Goal: Transaction & Acquisition: Purchase product/service

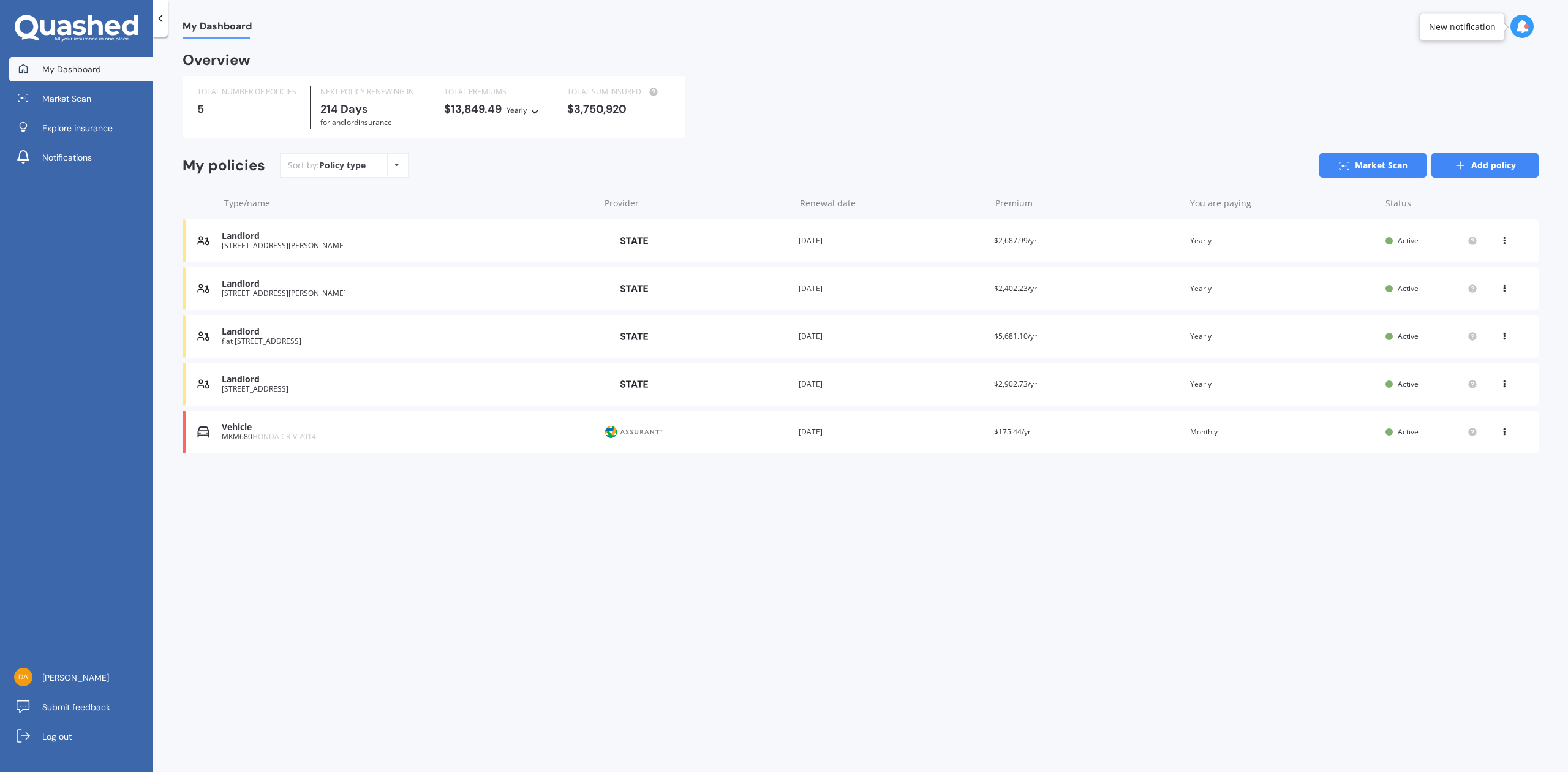
click at [1486, 163] on link "Add policy" at bounding box center [1485, 165] width 107 height 25
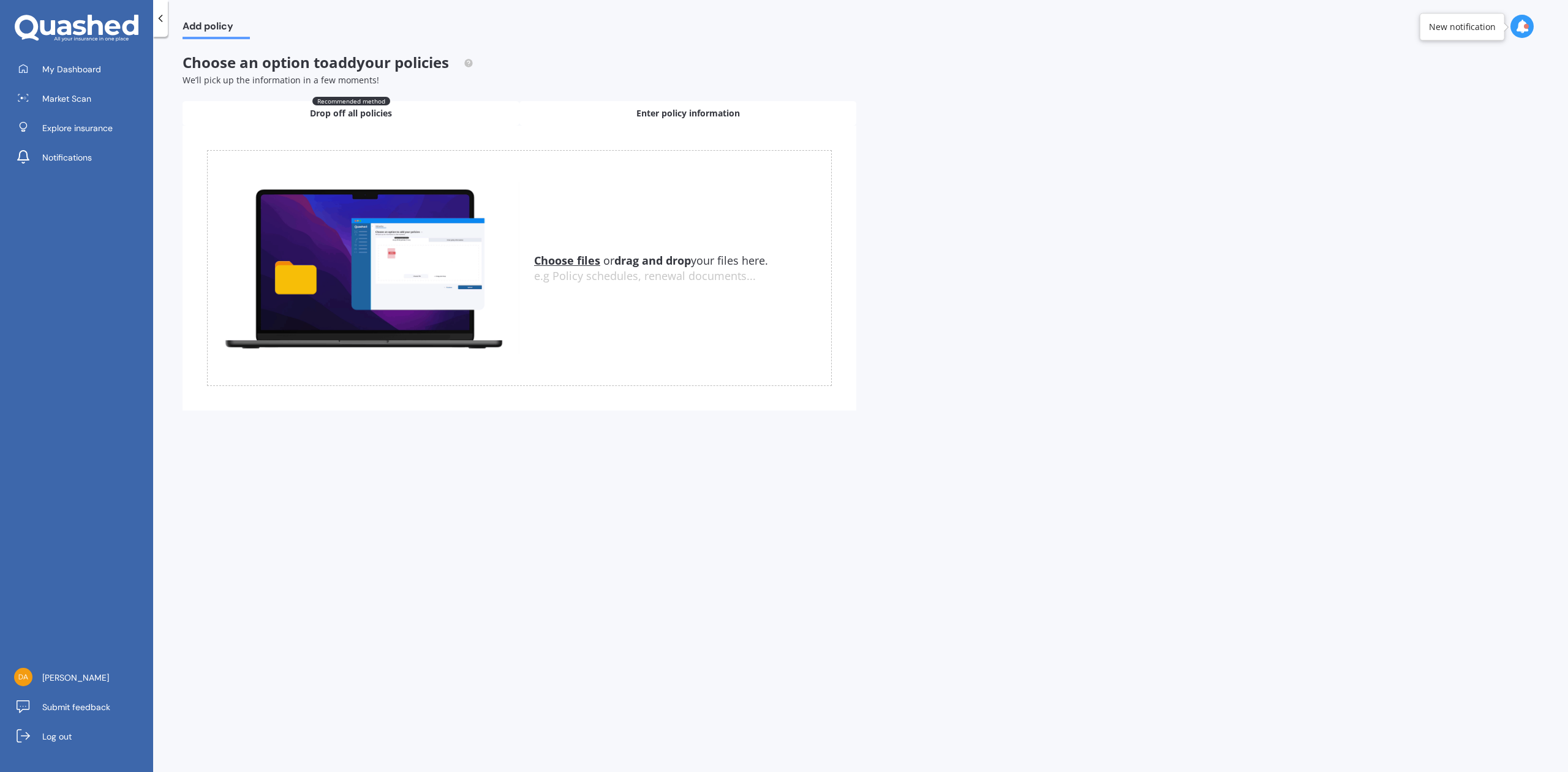
click at [684, 111] on span "Enter policy information" at bounding box center [687, 113] width 103 height 12
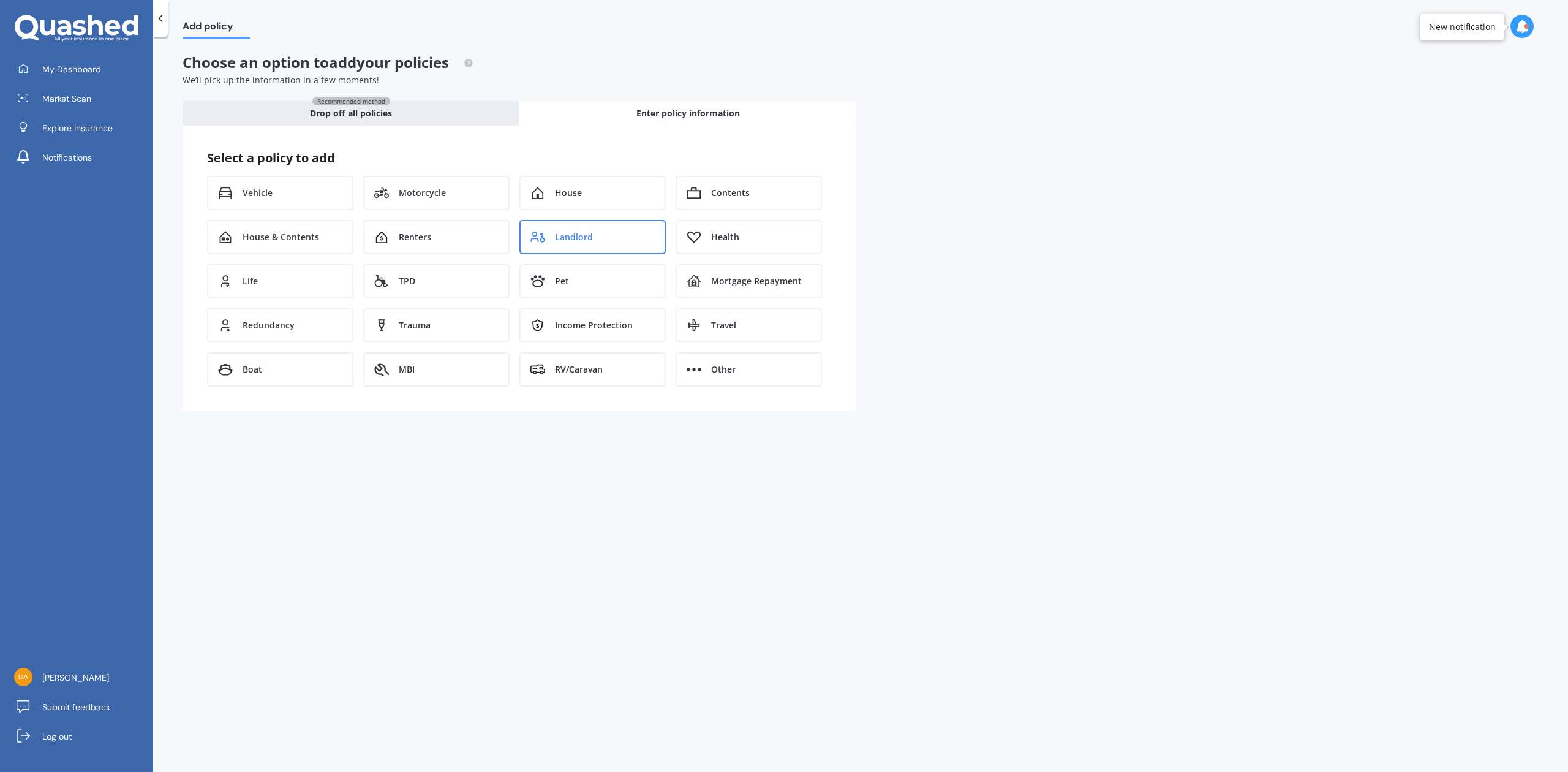
click at [555, 226] on div "Landlord" at bounding box center [592, 237] width 146 height 34
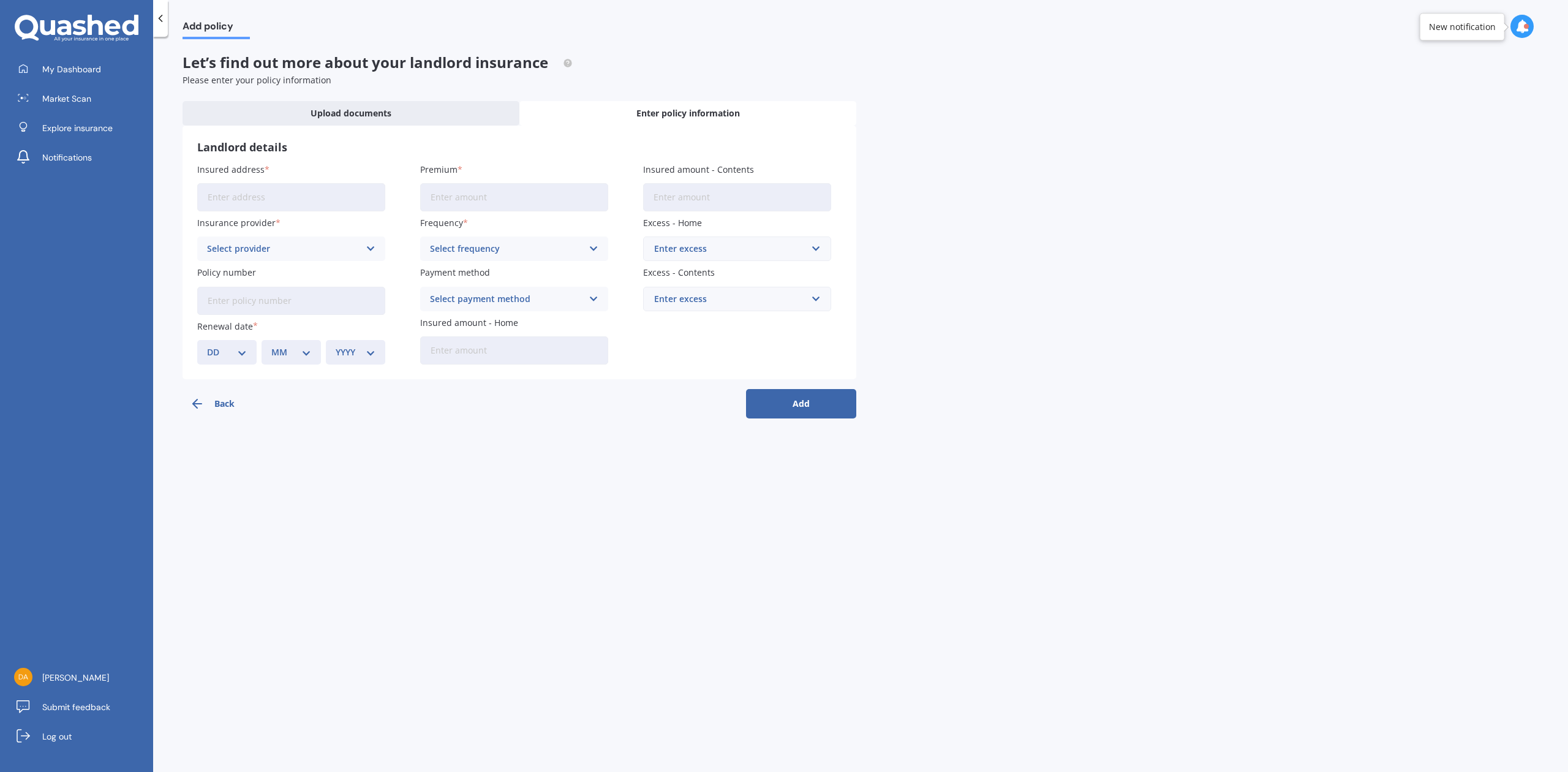
click at [287, 196] on input "Insured address" at bounding box center [291, 197] width 188 height 28
type input "[STREET_ADDRESS][PERSON_NAME]"
click at [470, 197] on input "Premium" at bounding box center [514, 197] width 188 height 28
click at [709, 196] on input "Insured amount - Contents" at bounding box center [737, 197] width 188 height 28
click at [375, 246] on div "Select provider AA AMI AMP ANZ ASB Ando BNZ FMG Initio Kiwibank MAS NZI Other S…" at bounding box center [291, 248] width 188 height 25
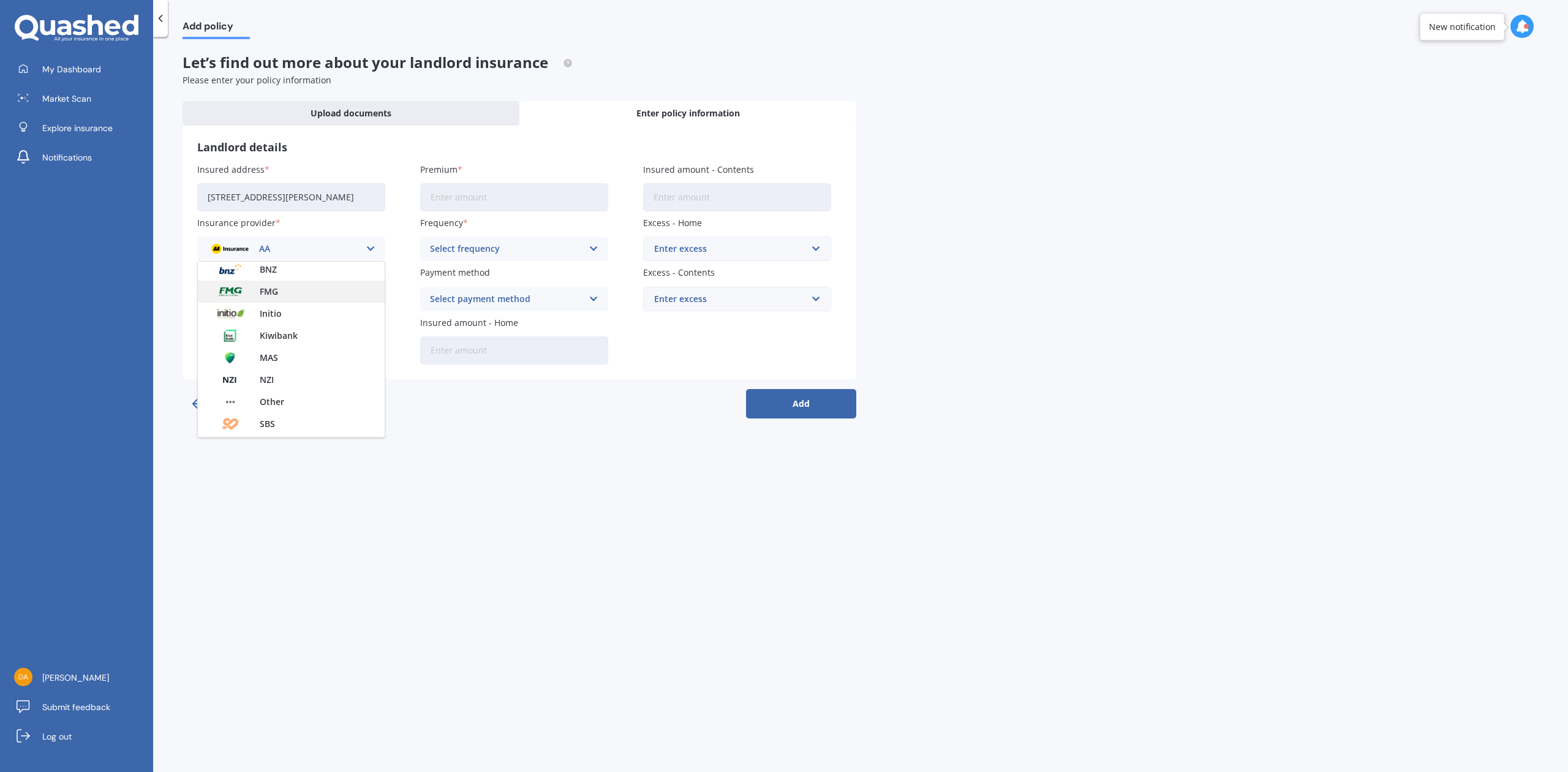
scroll to position [163, 0]
click at [268, 414] on span "State" at bounding box center [273, 418] width 22 height 8
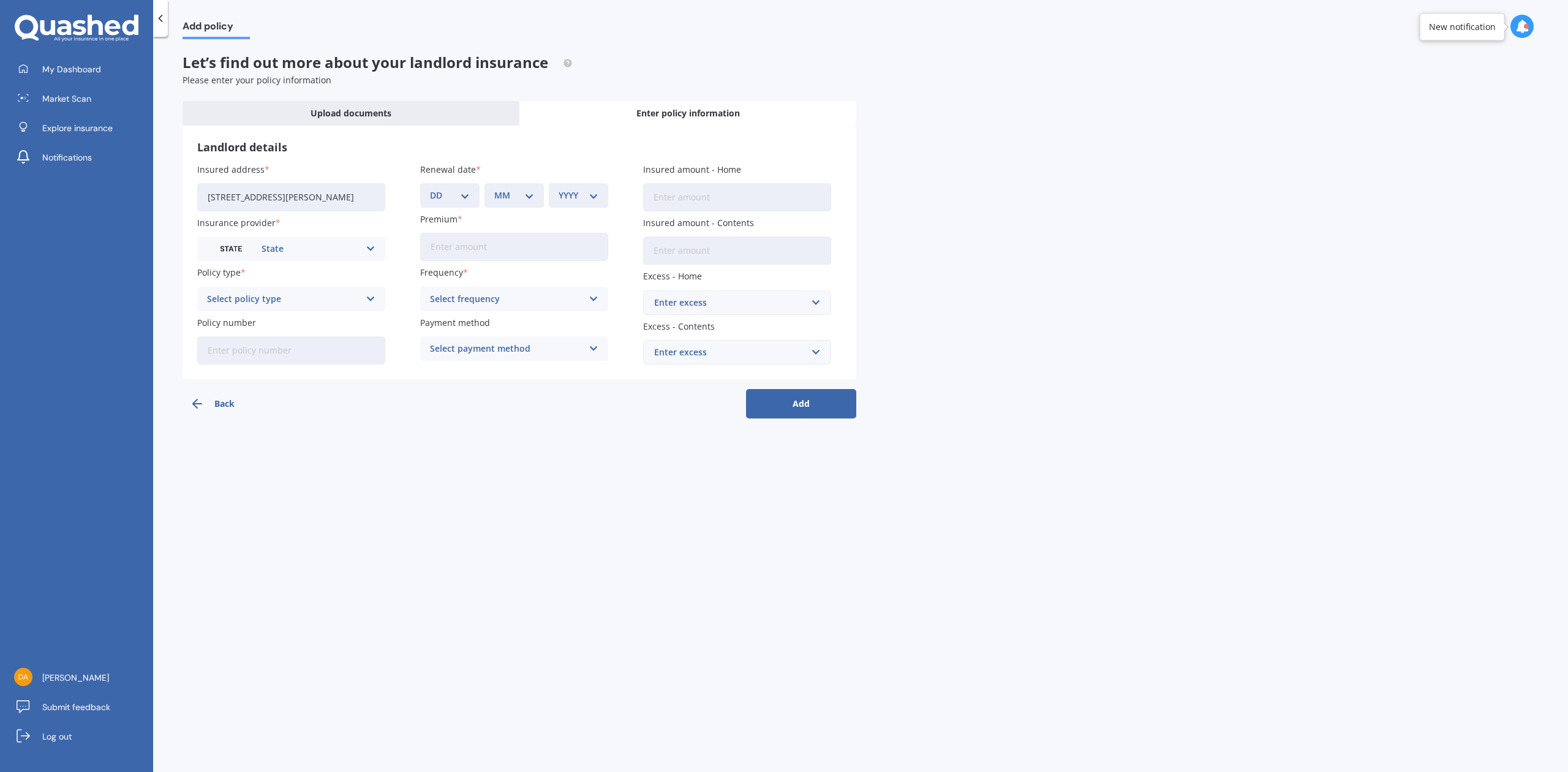
click at [367, 299] on icon at bounding box center [371, 299] width 10 height 14
click at [498, 248] on input "Premium" at bounding box center [514, 246] width 188 height 28
type input "$2,898.40"
click at [488, 322] on div "Yearly" at bounding box center [514, 323] width 187 height 22
click at [812, 300] on input "text" at bounding box center [733, 302] width 177 height 23
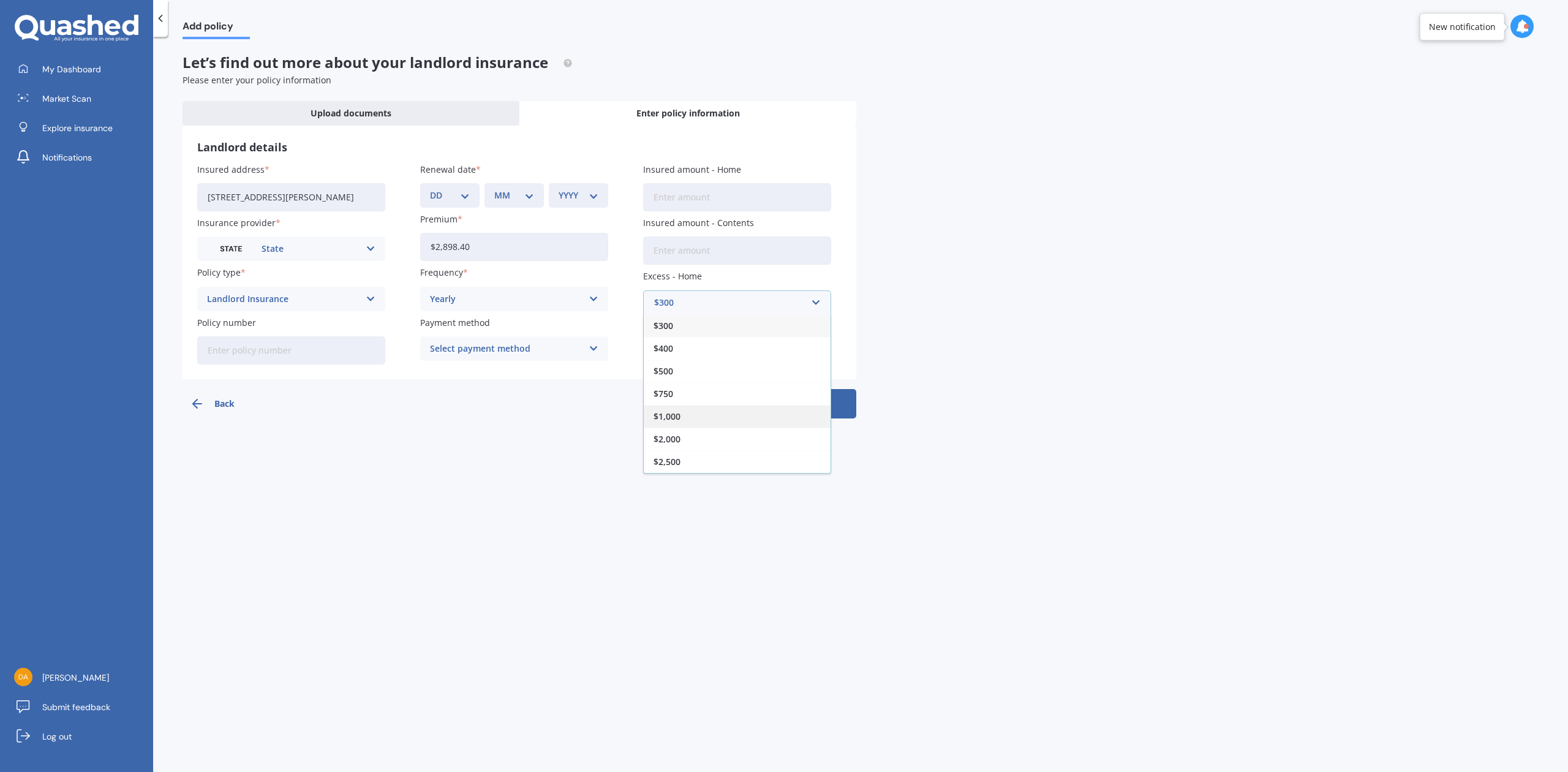
click at [691, 413] on div "$1,000" at bounding box center [737, 416] width 187 height 23
click at [584, 345] on div "Select payment method Direct debit - bank account Direct debit - credit/debit c…" at bounding box center [514, 349] width 188 height 25
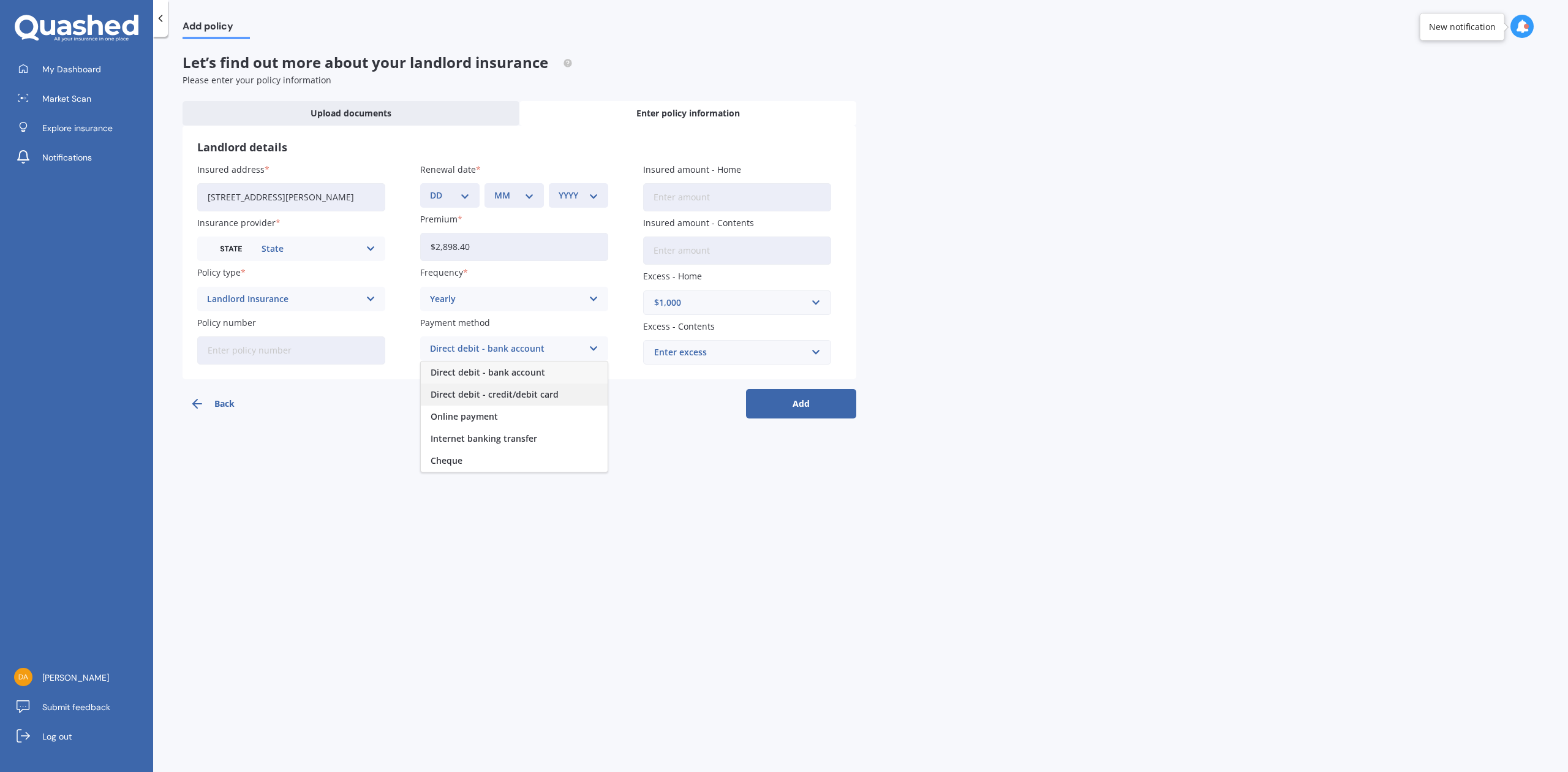
click at [520, 390] on span "Direct debit - credit/debit card" at bounding box center [494, 394] width 128 height 8
click at [282, 354] on input "Policy number" at bounding box center [291, 350] width 188 height 28
type input "LANS00294623"
click at [726, 202] on input "Insured amount - Home" at bounding box center [737, 197] width 188 height 28
type input "$865,200"
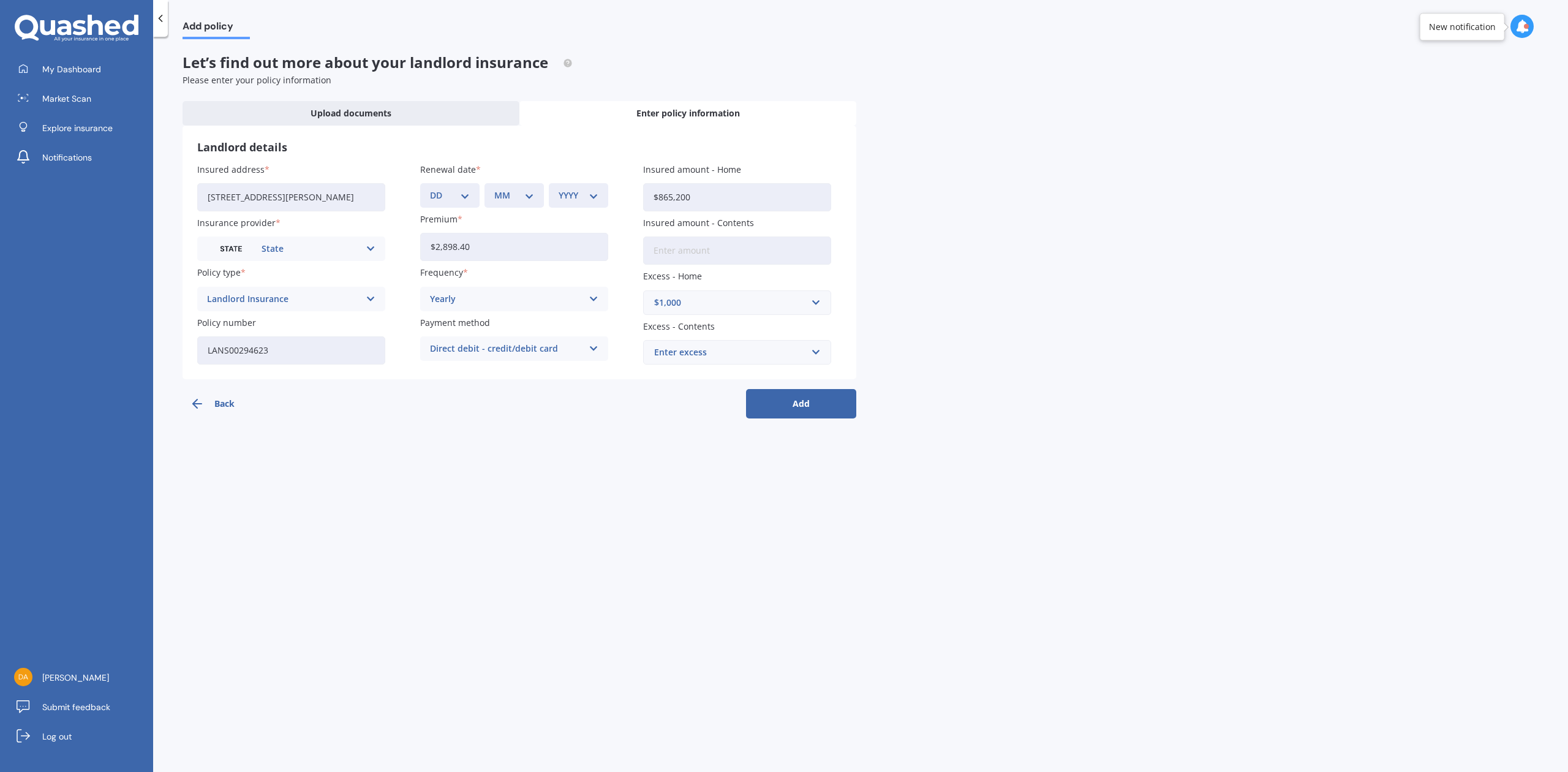
click at [589, 194] on select "YYYY 2027 2026 2025 2024 2023 2022 2021 2020 2019 2018 2017 2016 2015 2014 2013…" at bounding box center [578, 195] width 40 height 14
select select "2025"
click at [559, 189] on select "YYYY 2027 2026 2025 2024 2023 2022 2021 2020 2019 2018 2017 2016 2015 2014 2013…" at bounding box center [578, 195] width 40 height 14
click at [534, 193] on select "MM 01 02 03 04 05 06 07 08 09 10 11 12" at bounding box center [514, 195] width 40 height 14
select select "09"
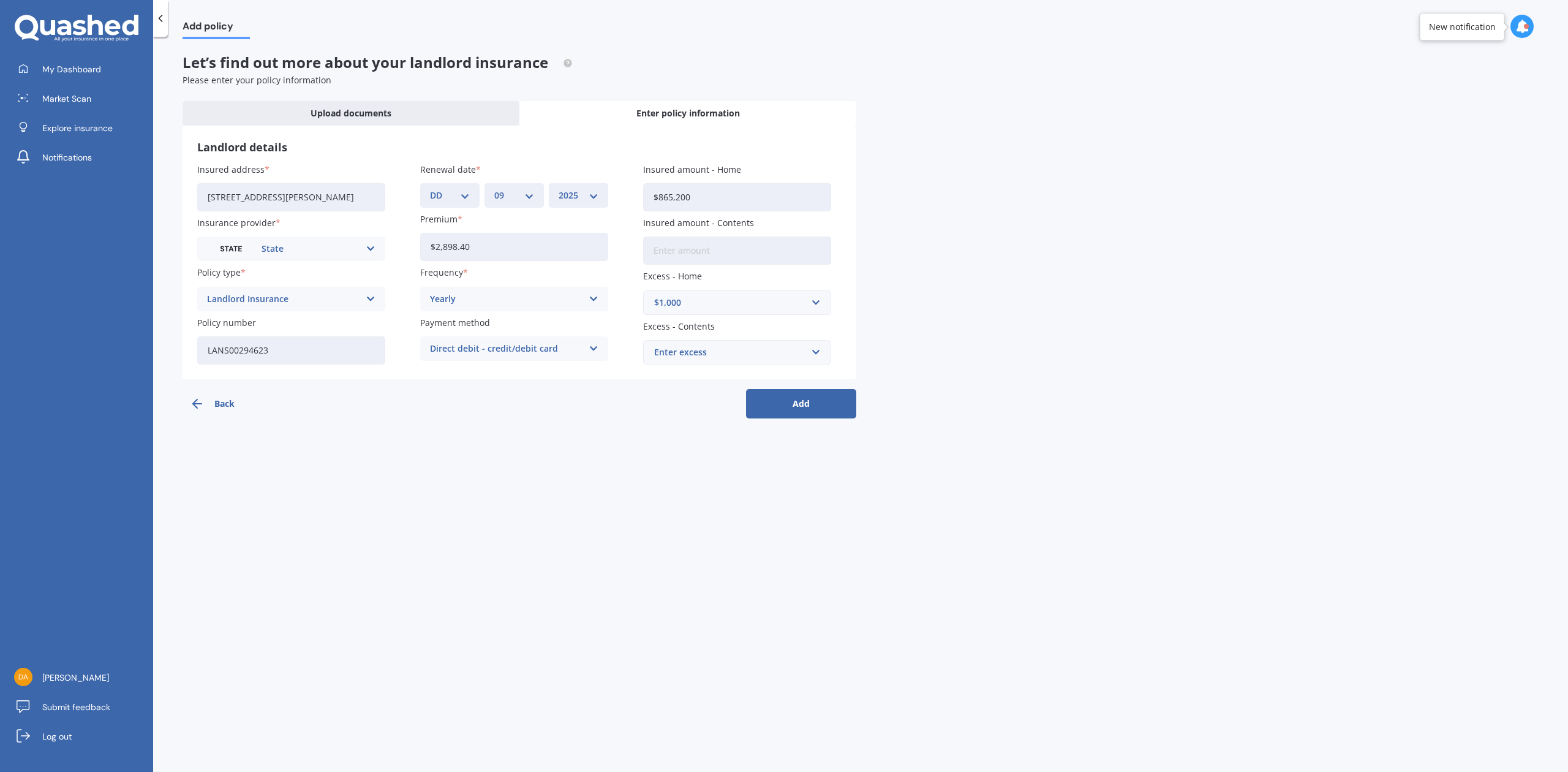
click at [494, 189] on select "MM 01 02 03 04 05 06 07 08 09 10 11 12" at bounding box center [514, 195] width 40 height 14
click at [467, 189] on select "DD 01 02 03 04 05 06 07 08 09 10 11 12 13 14 15 16 17 18 19 20 21 22 23 24 25 2…" at bounding box center [449, 195] width 40 height 14
select select "19"
click at [430, 189] on select "DD 01 02 03 04 05 06 07 08 09 10 11 12 13 14 15 16 17 18 19 20 21 22 23 24 25 2…" at bounding box center [449, 195] width 40 height 14
click at [817, 403] on button "Add" at bounding box center [801, 403] width 111 height 29
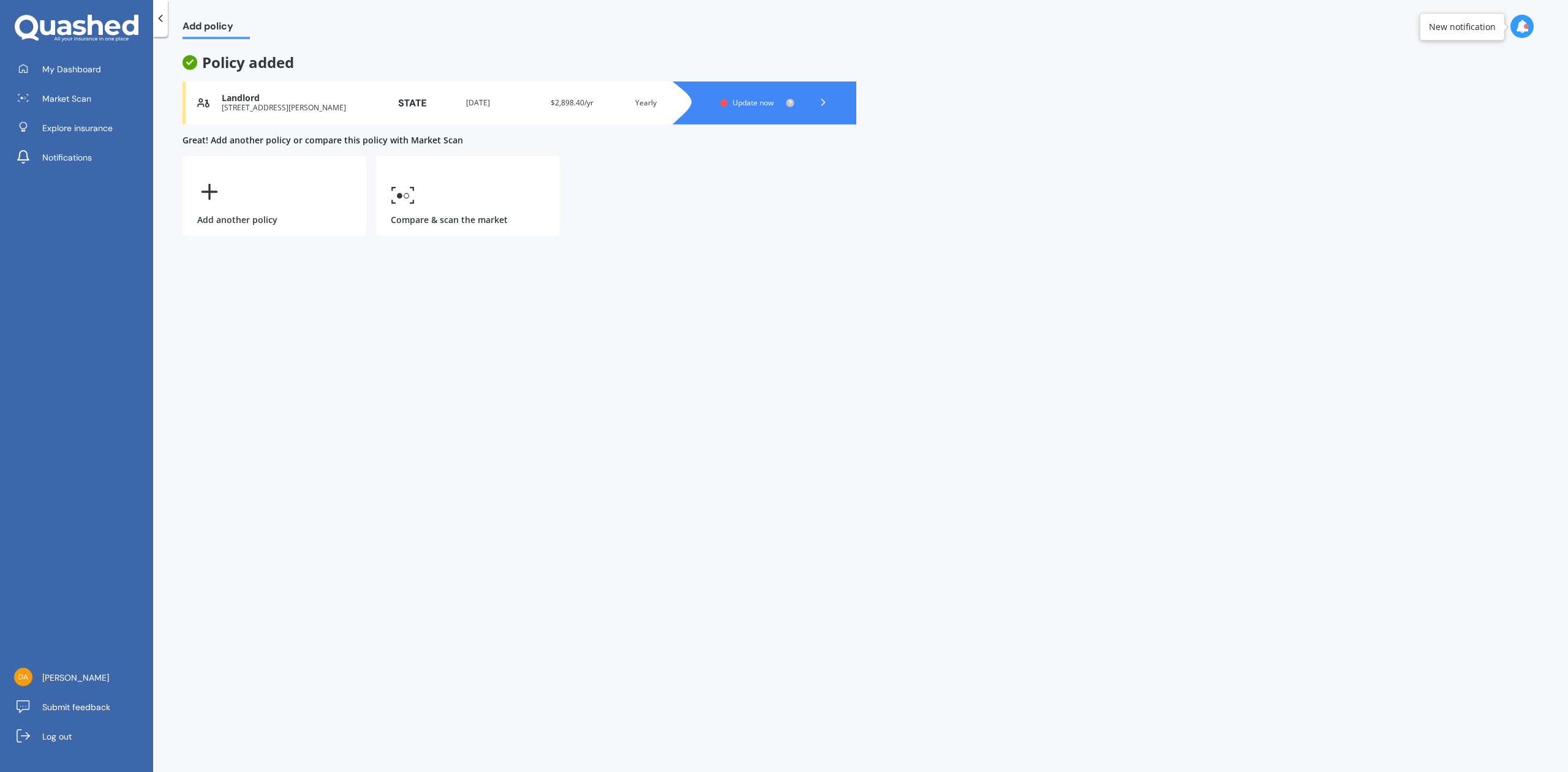
click at [822, 97] on icon at bounding box center [823, 102] width 12 height 12
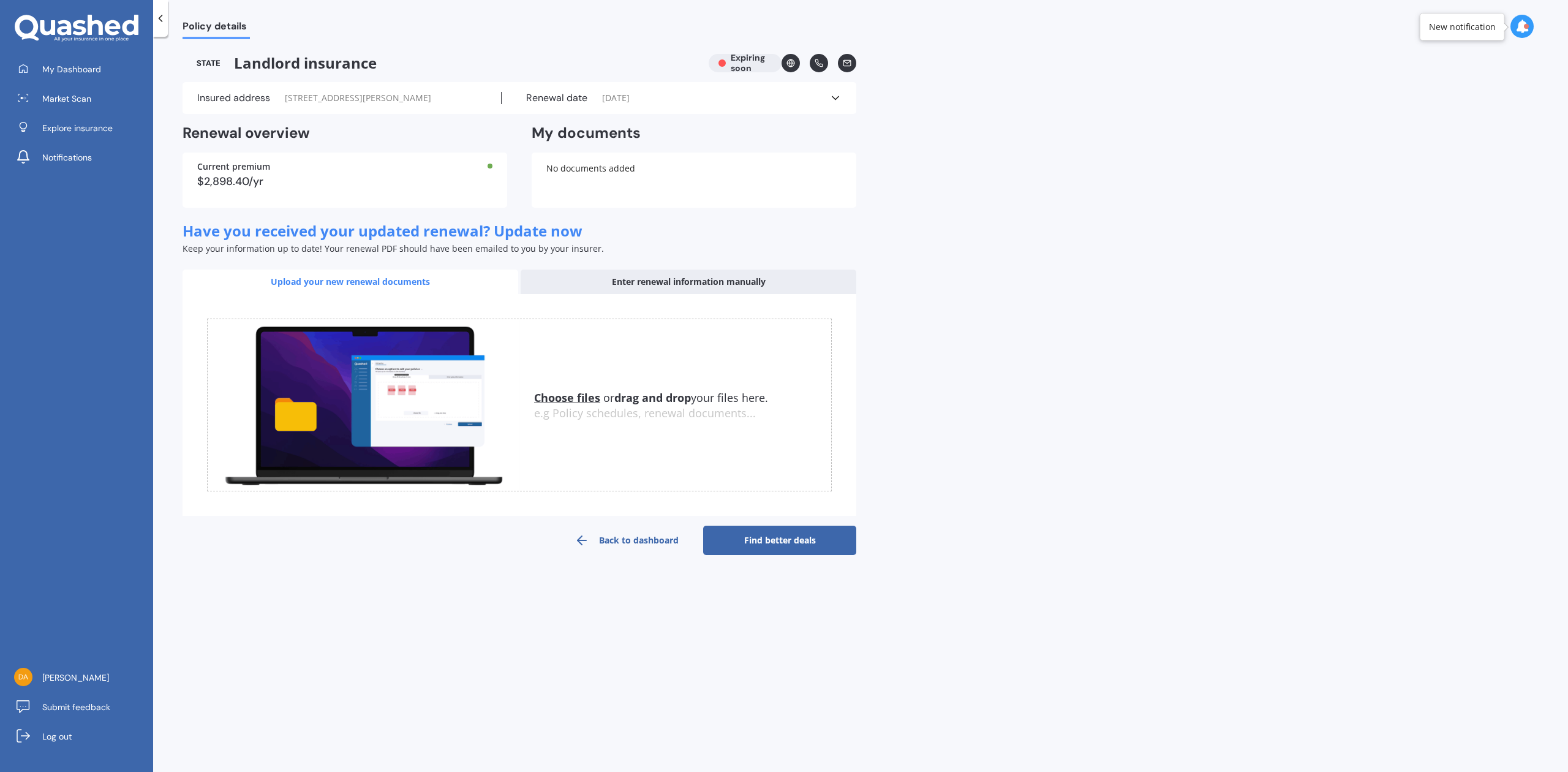
click at [799, 537] on link "Find better deals" at bounding box center [779, 540] width 153 height 29
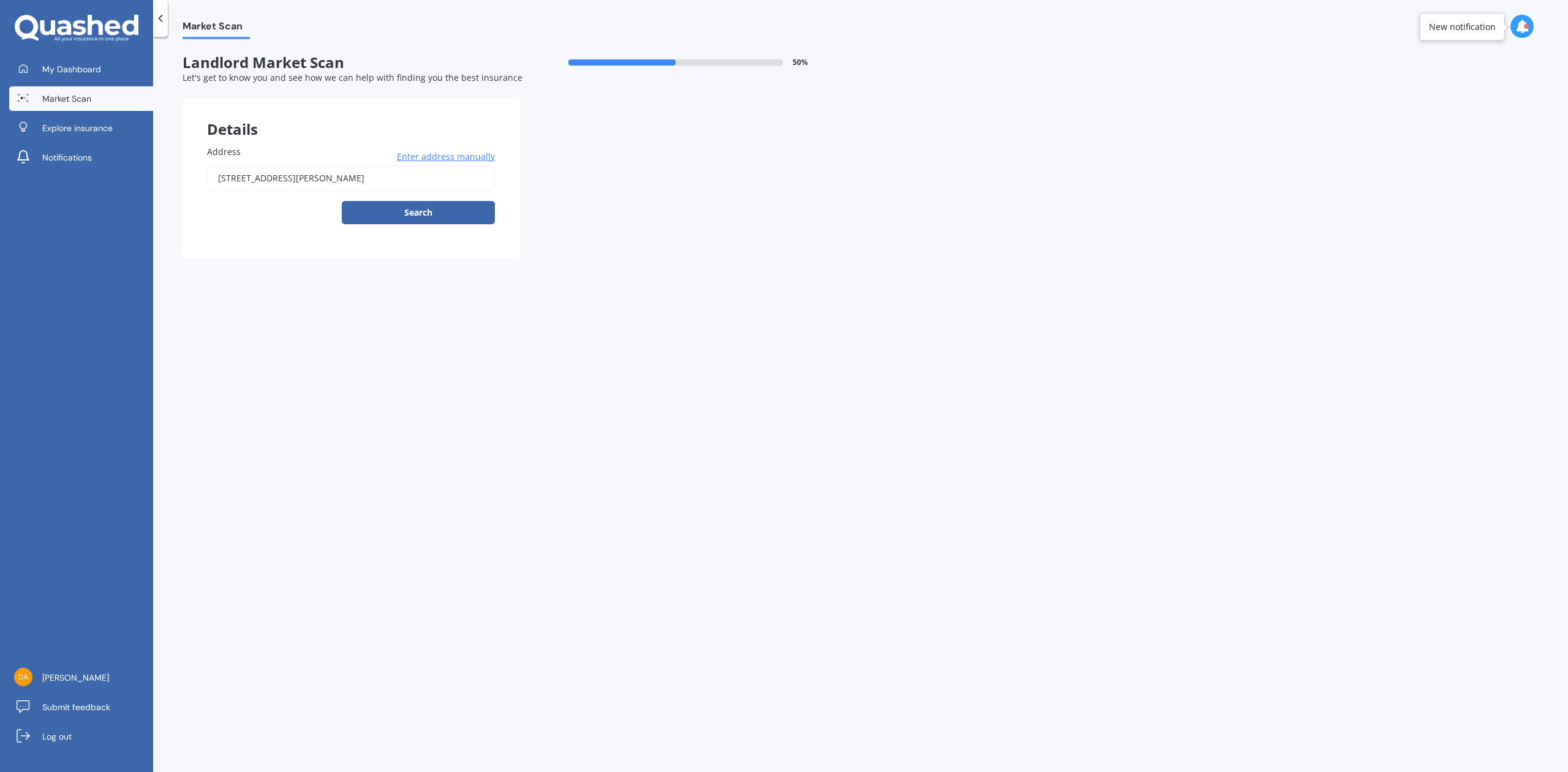
click at [452, 157] on span "Enter address manually" at bounding box center [445, 157] width 98 height 12
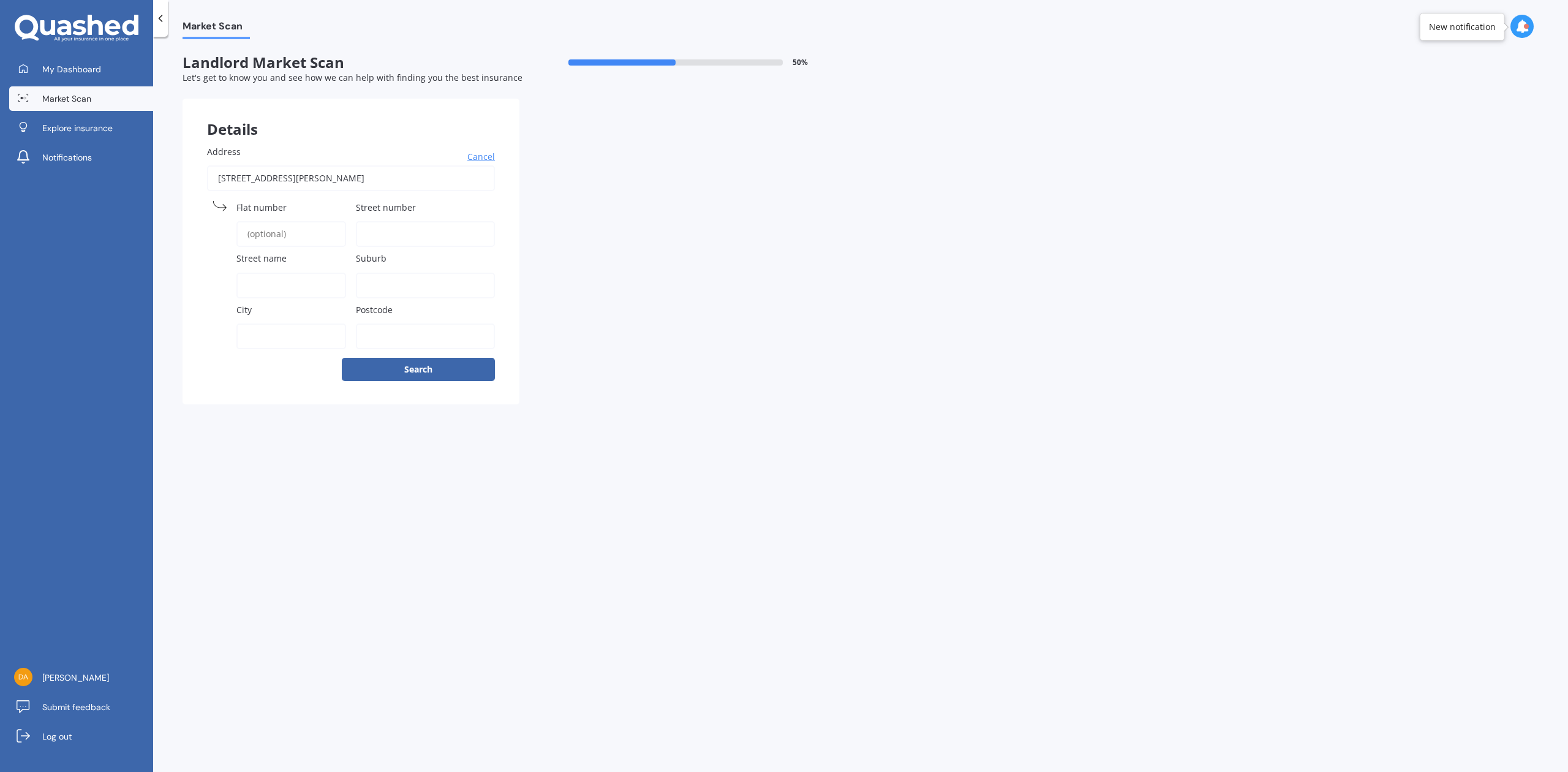
click at [384, 233] on input "Street number" at bounding box center [425, 234] width 139 height 26
click at [525, 189] on div "Details Address [STREET_ADDRESS][PERSON_NAME][PERSON_NAME] Cancel Search Flat […" at bounding box center [520, 252] width 674 height 306
click at [420, 366] on button "Search" at bounding box center [418, 369] width 153 height 23
click at [479, 161] on span "Cancel" at bounding box center [481, 157] width 27 height 12
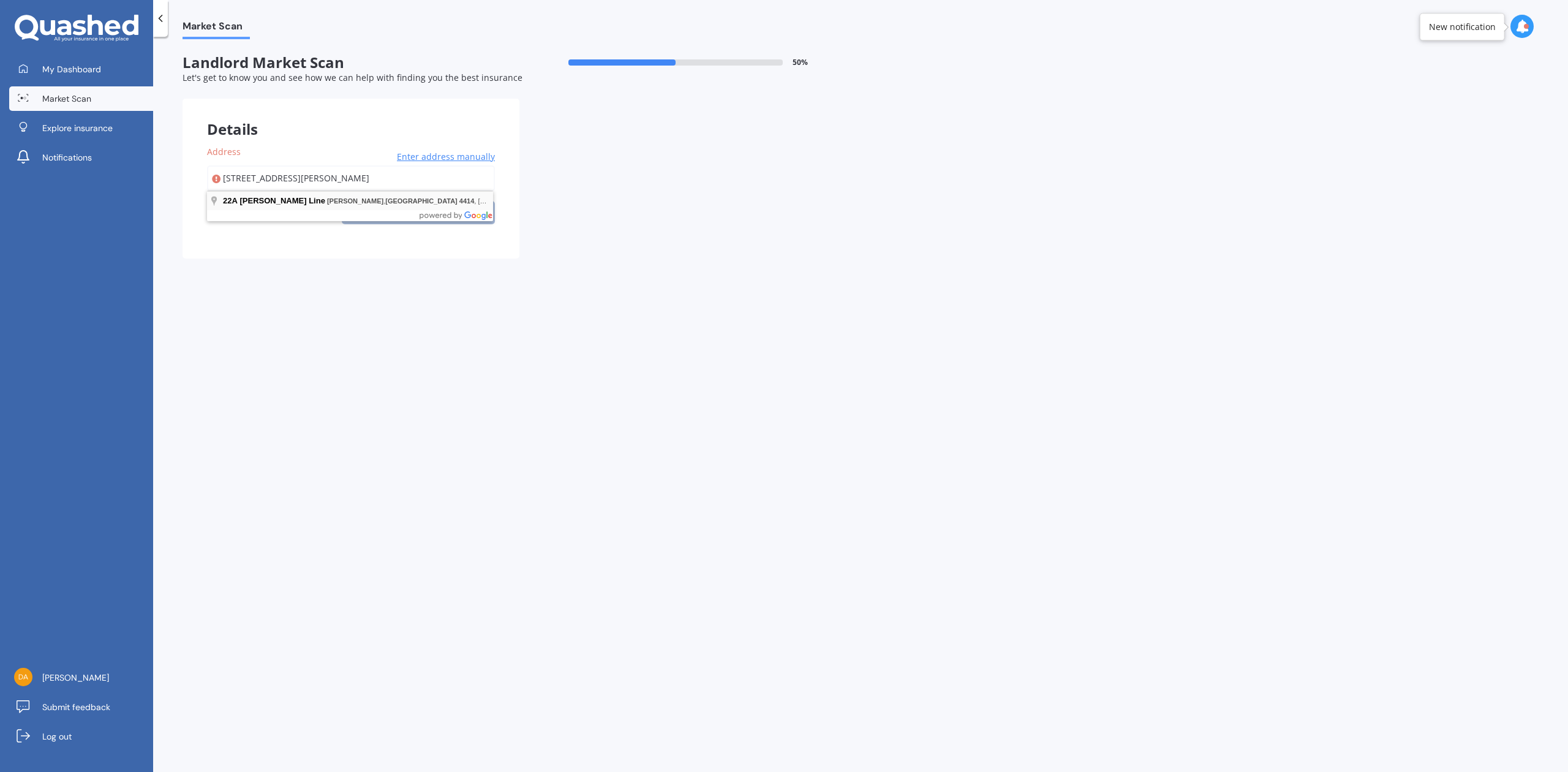
type input "[STREET_ADDRESS][PERSON_NAME]"
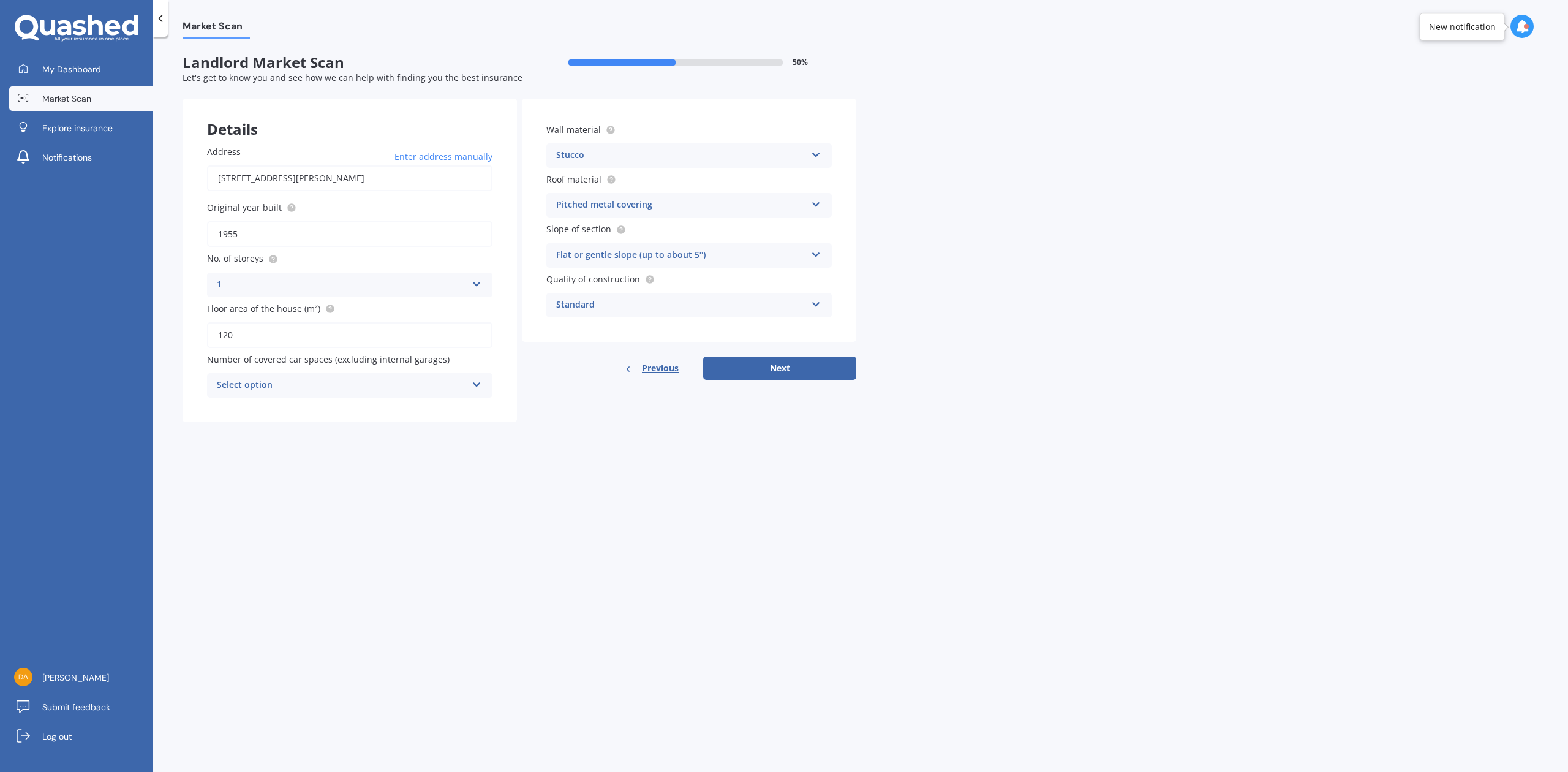
click at [479, 379] on icon at bounding box center [477, 382] width 10 height 8
click at [233, 449] on div "2" at bounding box center [349, 453] width 284 height 22
click at [821, 253] on icon at bounding box center [816, 252] width 10 height 8
click at [797, 362] on button "Next" at bounding box center [779, 368] width 153 height 23
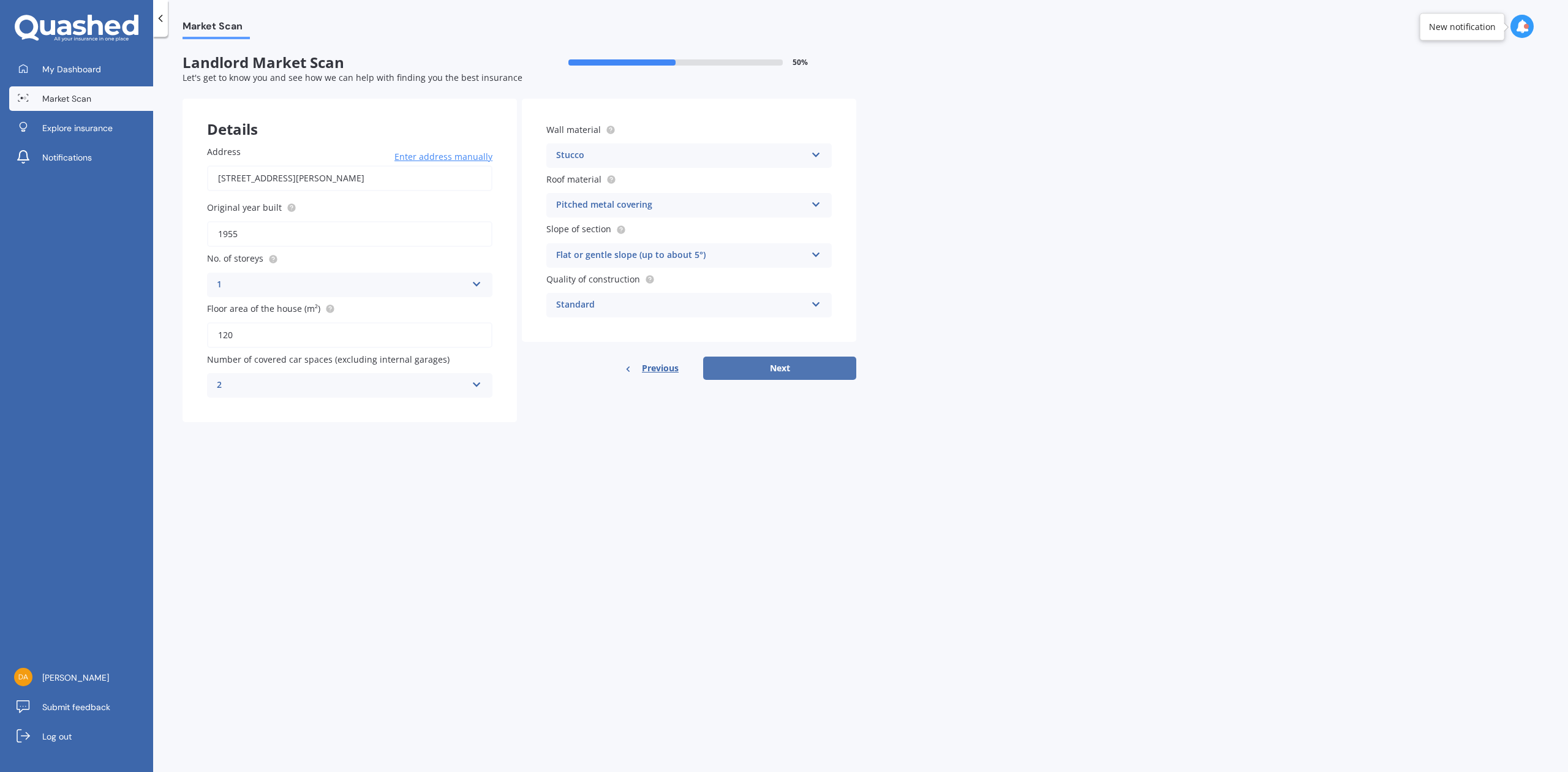
select select "26"
select select "07"
select select "1967"
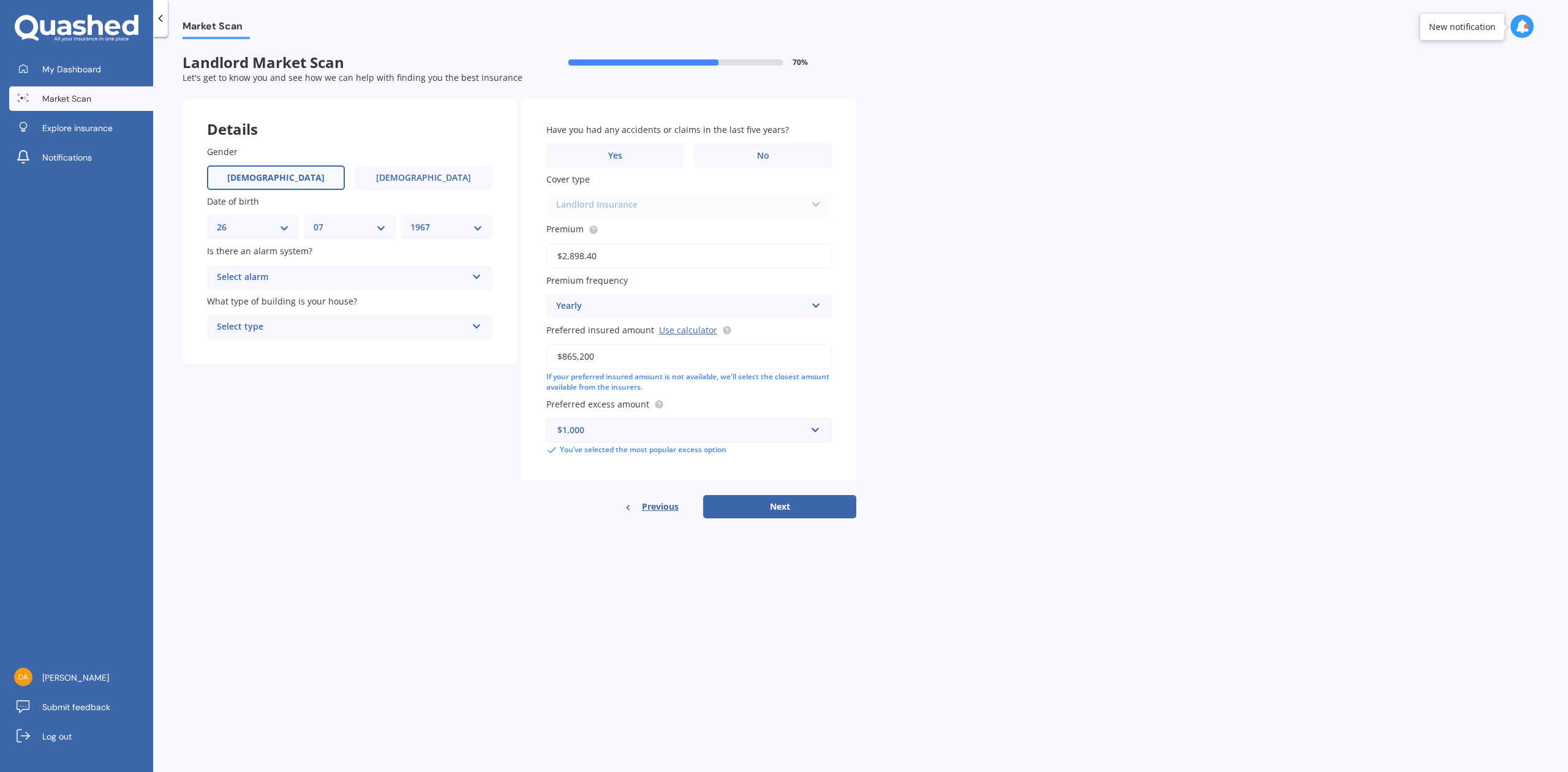
click at [477, 274] on icon at bounding box center [477, 274] width 10 height 8
click at [232, 341] on div "No" at bounding box center [349, 345] width 284 height 22
click at [475, 325] on icon at bounding box center [477, 324] width 10 height 8
click at [256, 353] on span "Freestanding" at bounding box center [245, 351] width 55 height 12
click at [762, 151] on span "No" at bounding box center [763, 156] width 12 height 10
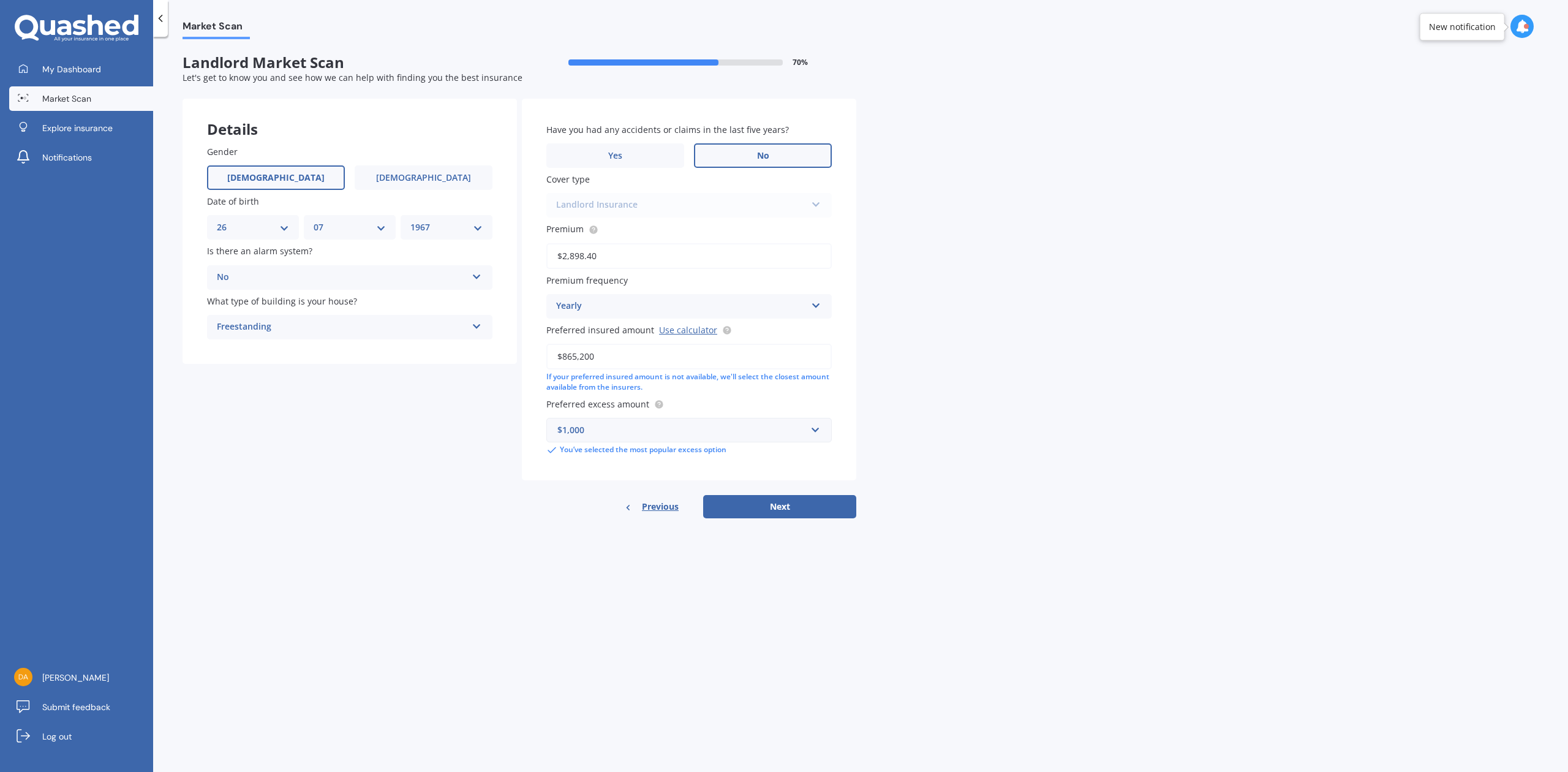
click at [0, 0] on input "No" at bounding box center [0, 0] width 0 height 0
click at [787, 496] on button "Next" at bounding box center [779, 507] width 153 height 23
select select "26"
select select "07"
select select "1967"
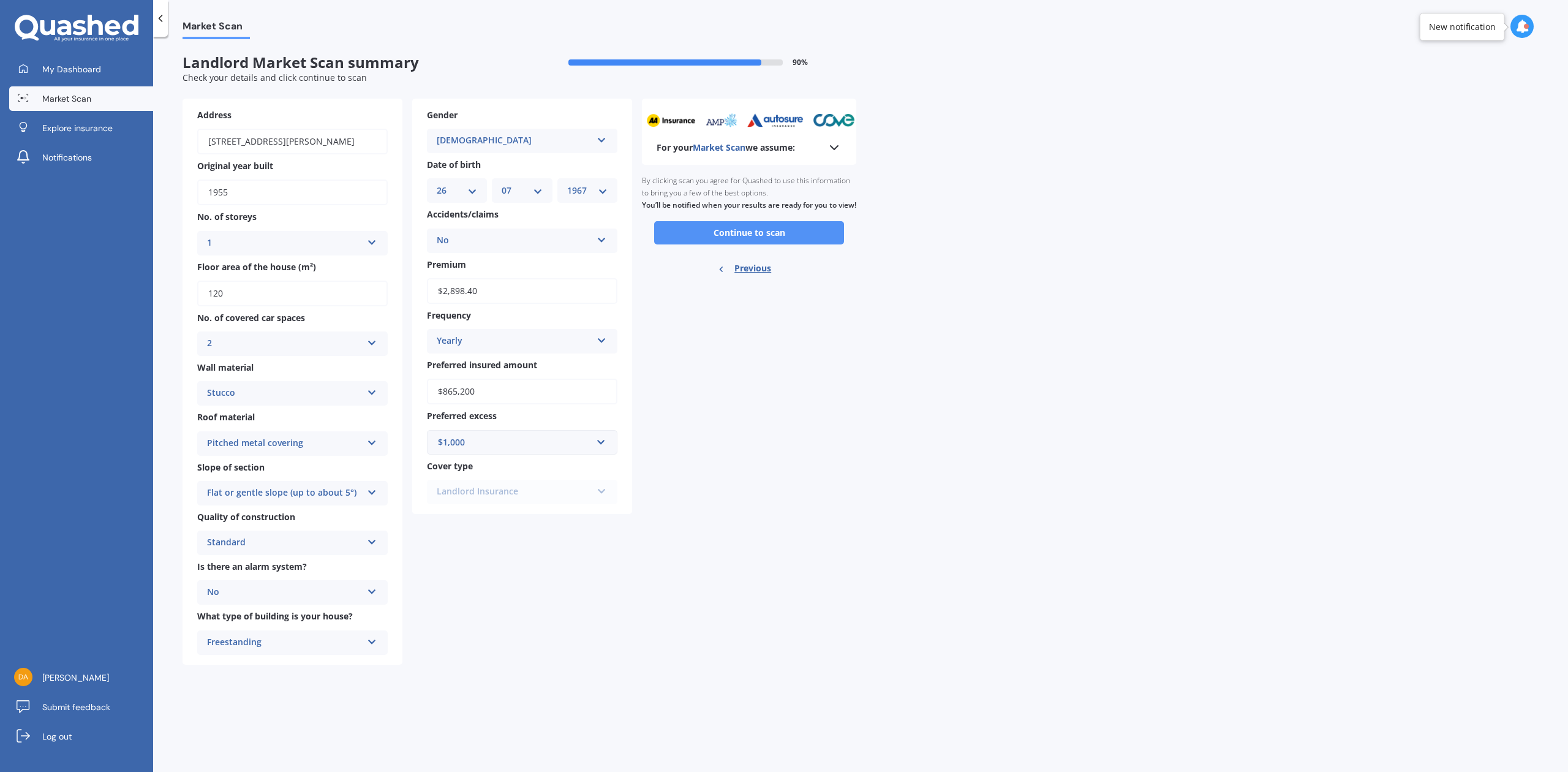
click at [794, 244] on button "Continue to scan" at bounding box center [749, 233] width 190 height 23
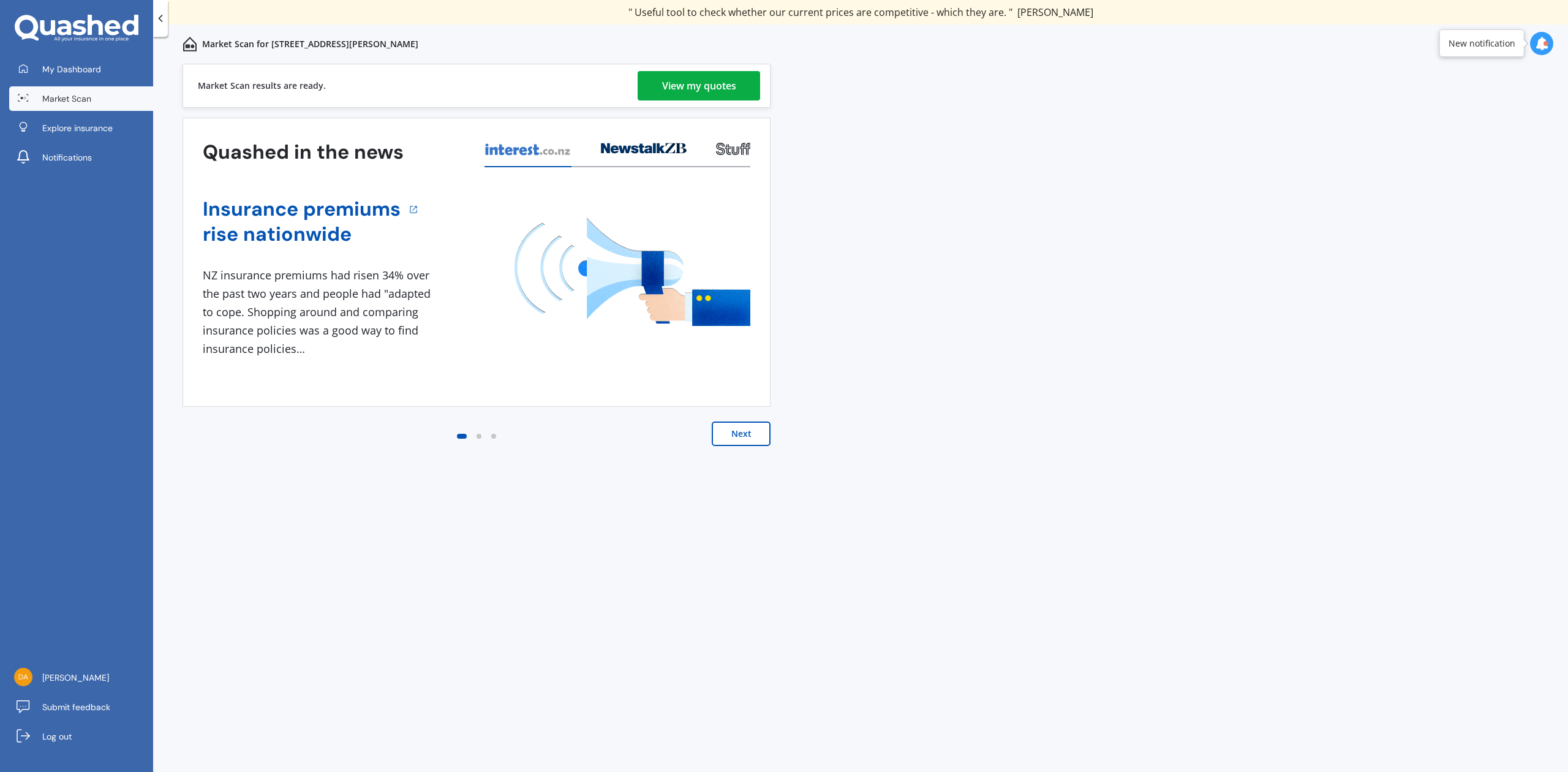
click at [692, 83] on div "View my quotes" at bounding box center [699, 85] width 74 height 29
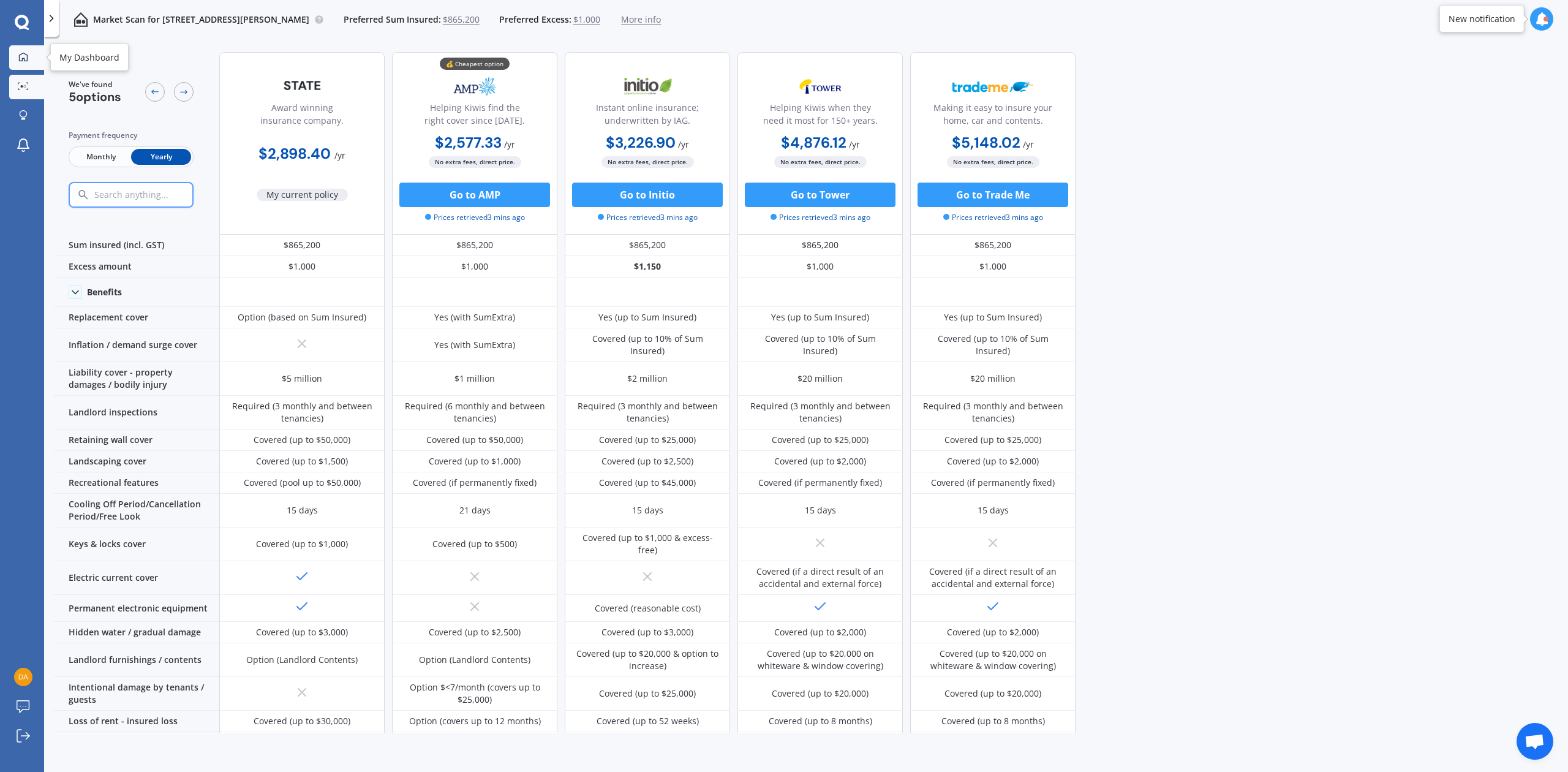
click at [23, 57] on icon at bounding box center [23, 57] width 10 height 10
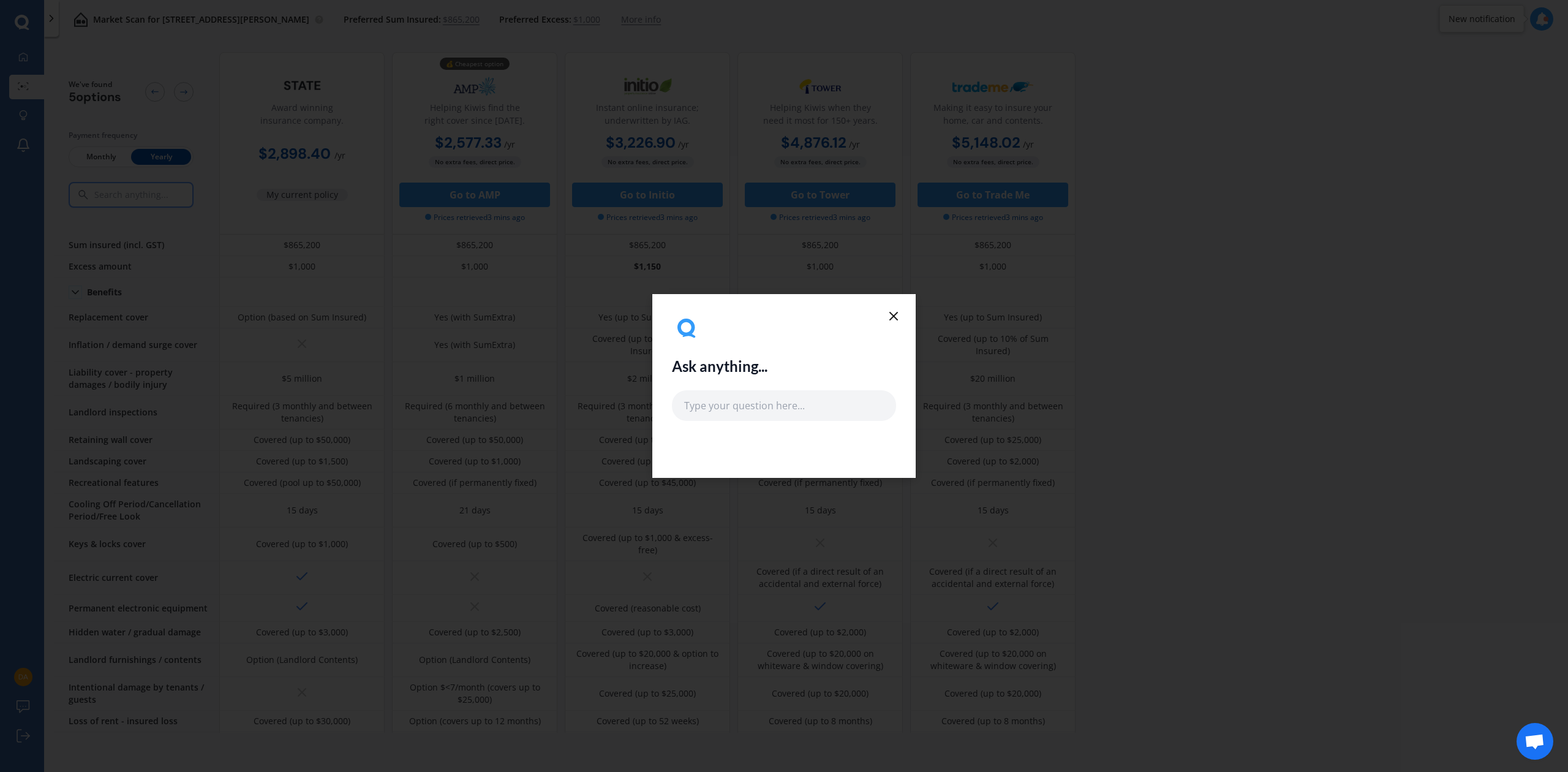
click at [890, 319] on line at bounding box center [893, 315] width 7 height 7
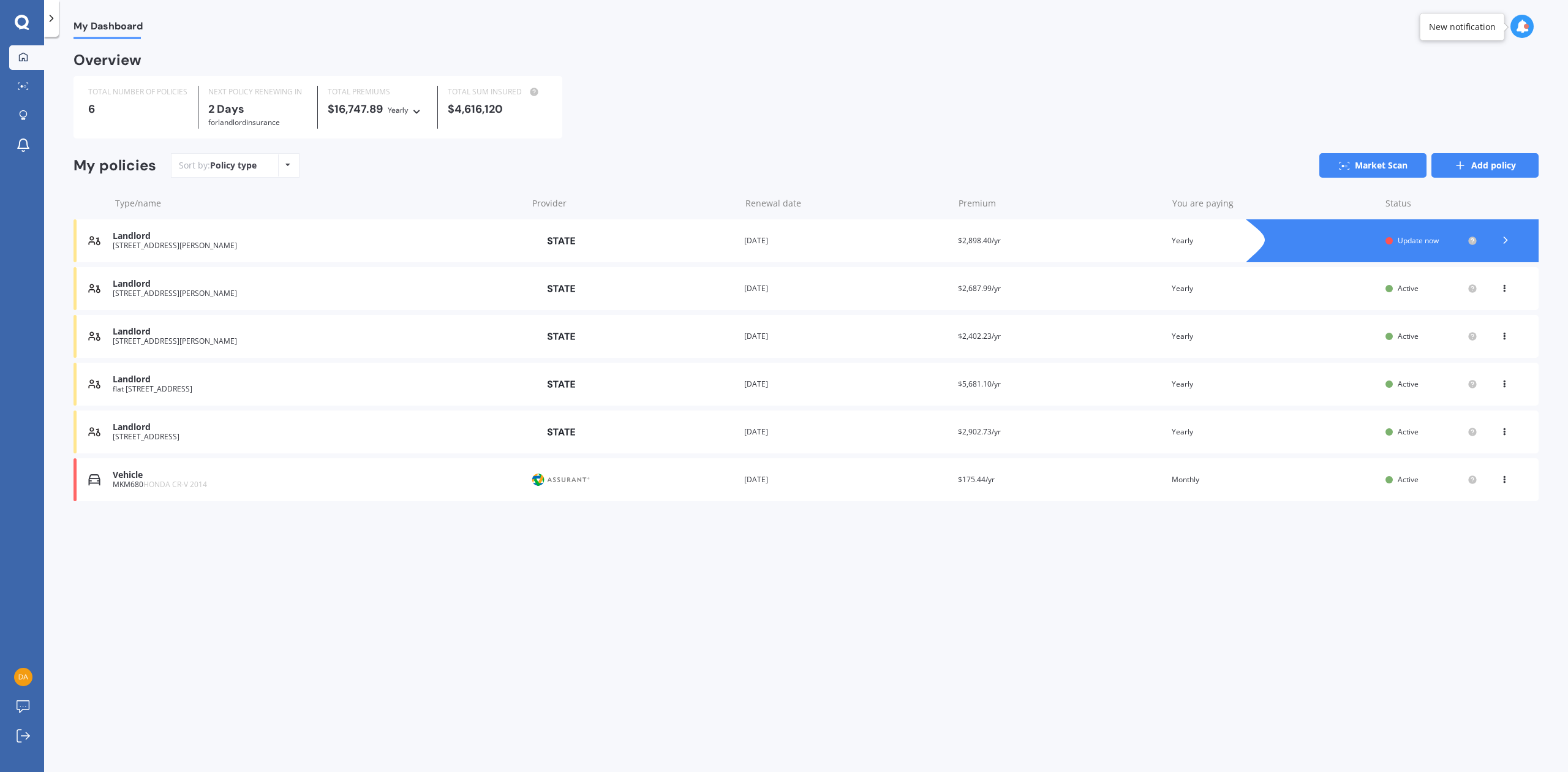
click at [1517, 158] on link "Add policy" at bounding box center [1485, 165] width 107 height 25
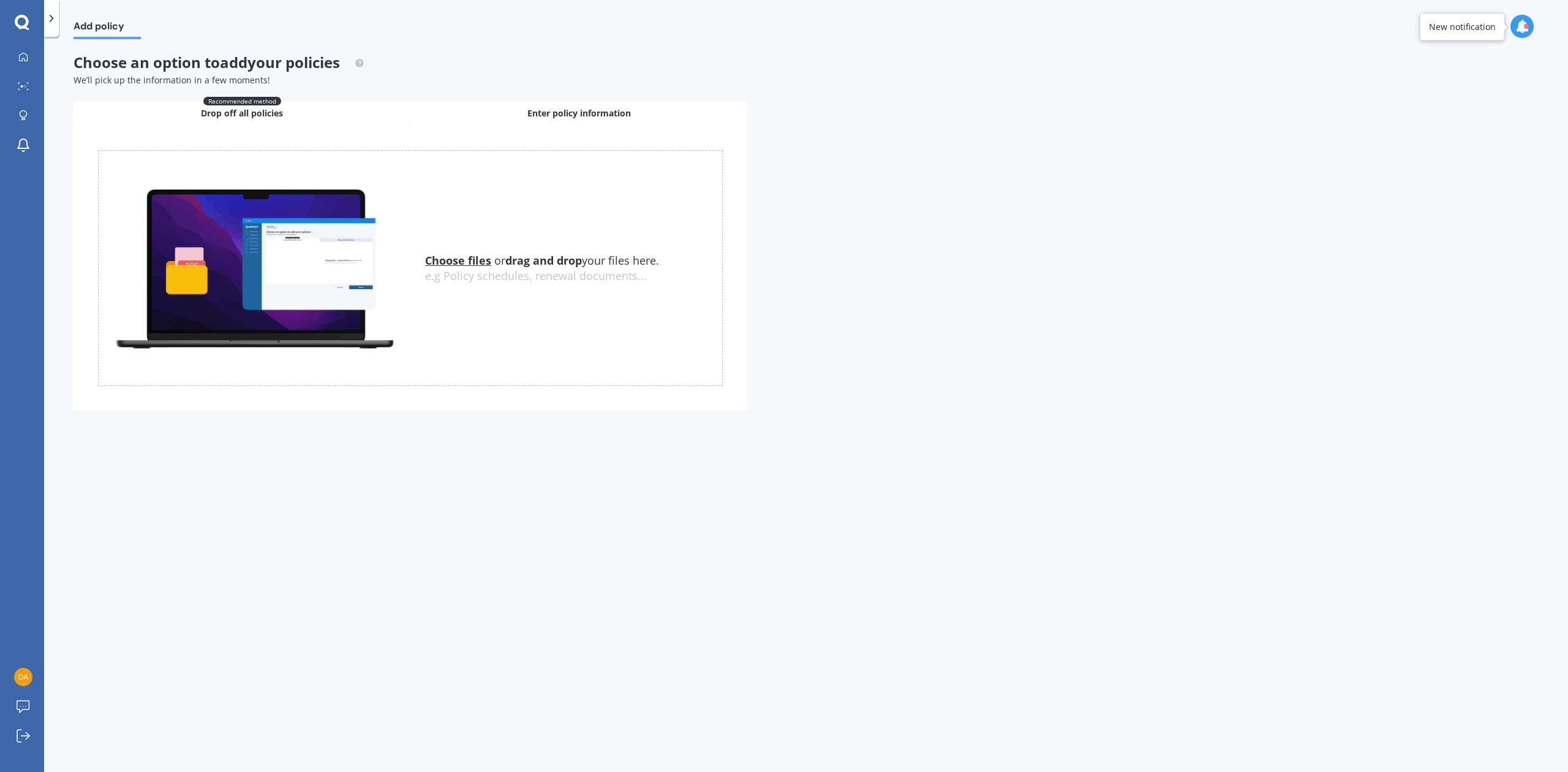
click at [574, 115] on span "Enter policy information" at bounding box center [579, 113] width 103 height 12
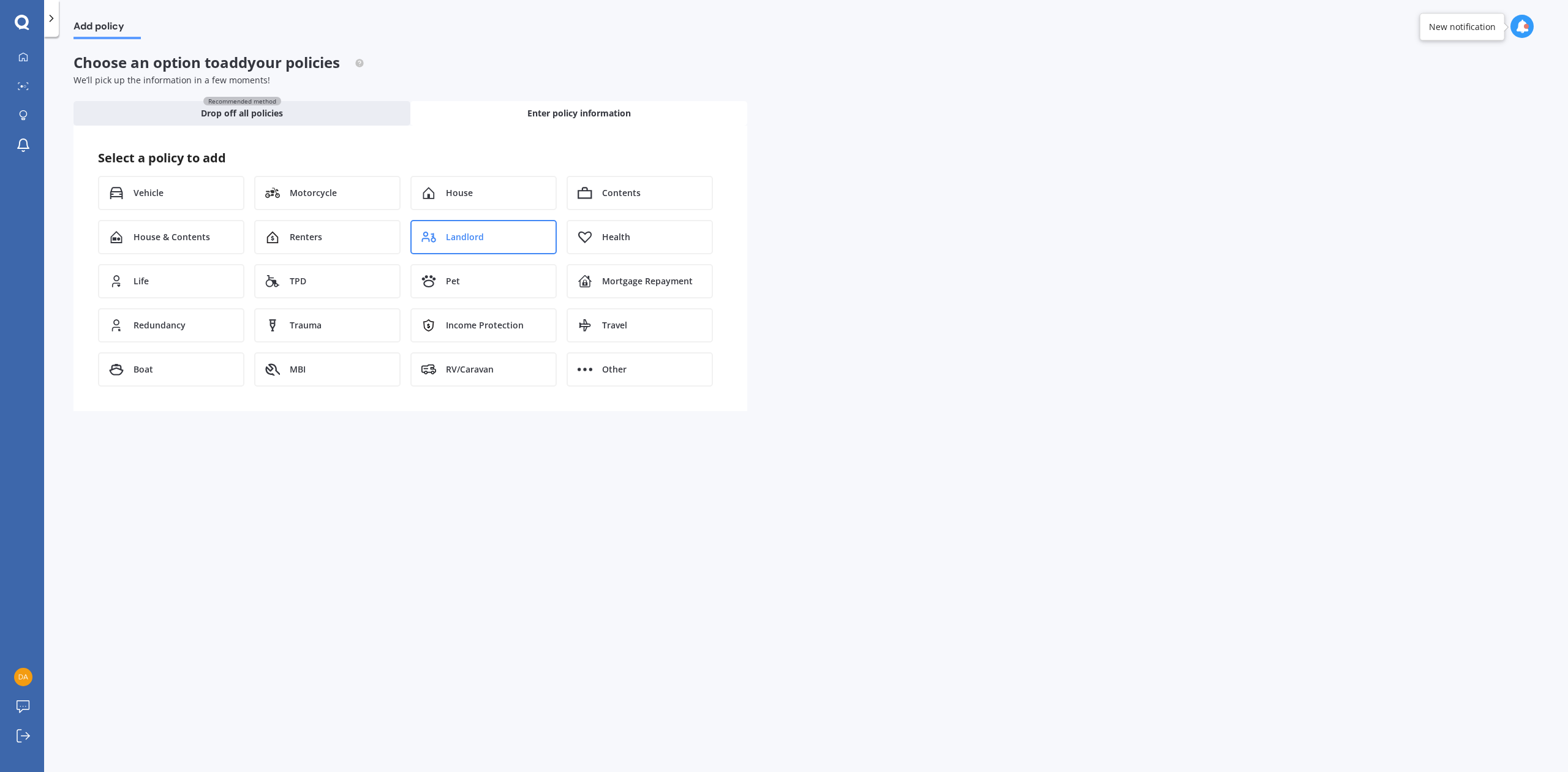
click at [467, 234] on span "Landlord" at bounding box center [465, 237] width 38 height 12
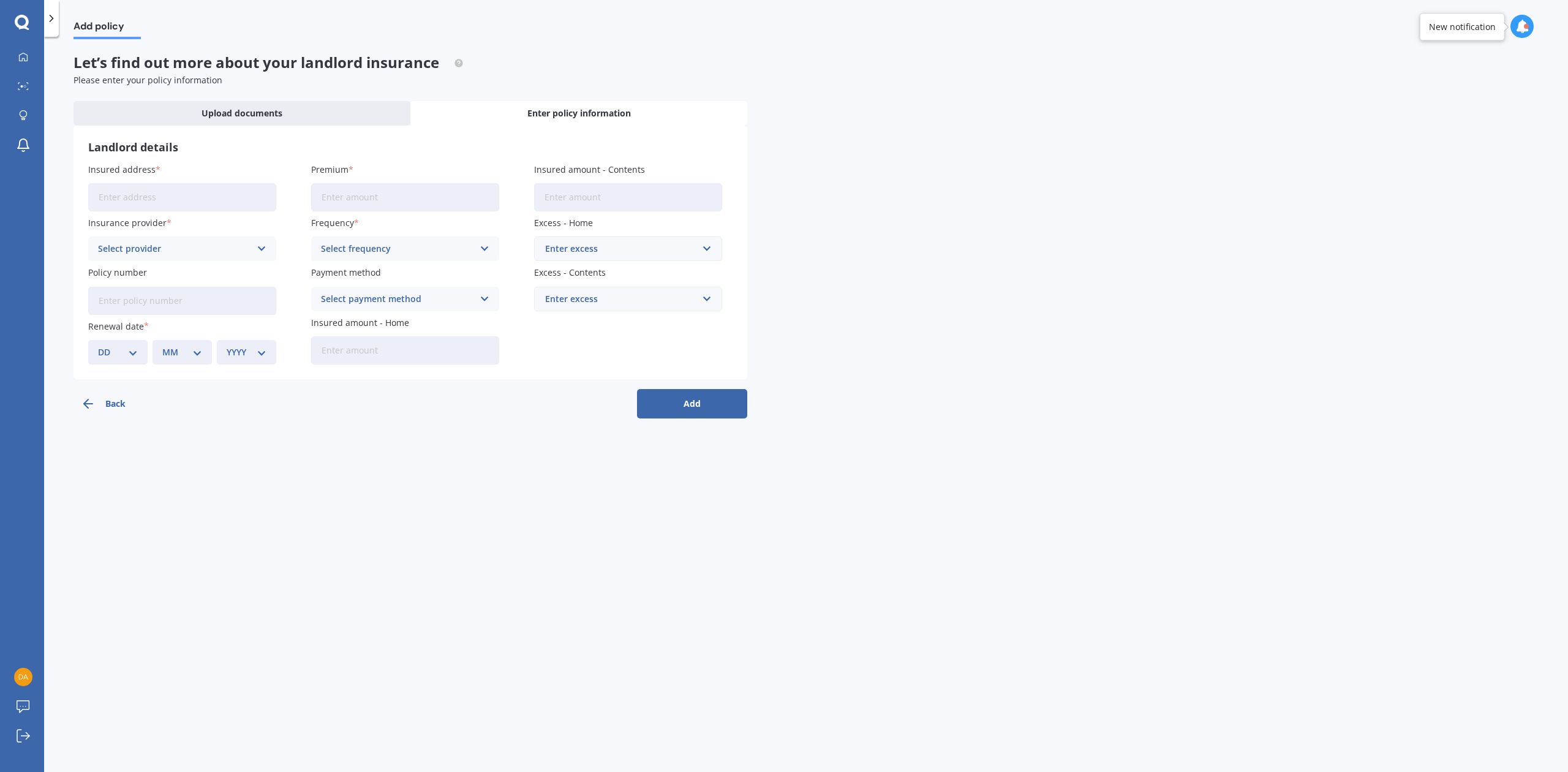
click at [139, 187] on input "Insured address" at bounding box center [182, 197] width 188 height 28
type input "[STREET_ADDRESS][PERSON_NAME]"
click at [346, 198] on input "Premium" at bounding box center [405, 197] width 188 height 28
type input "$2,964.59"
click at [265, 245] on icon at bounding box center [262, 248] width 10 height 14
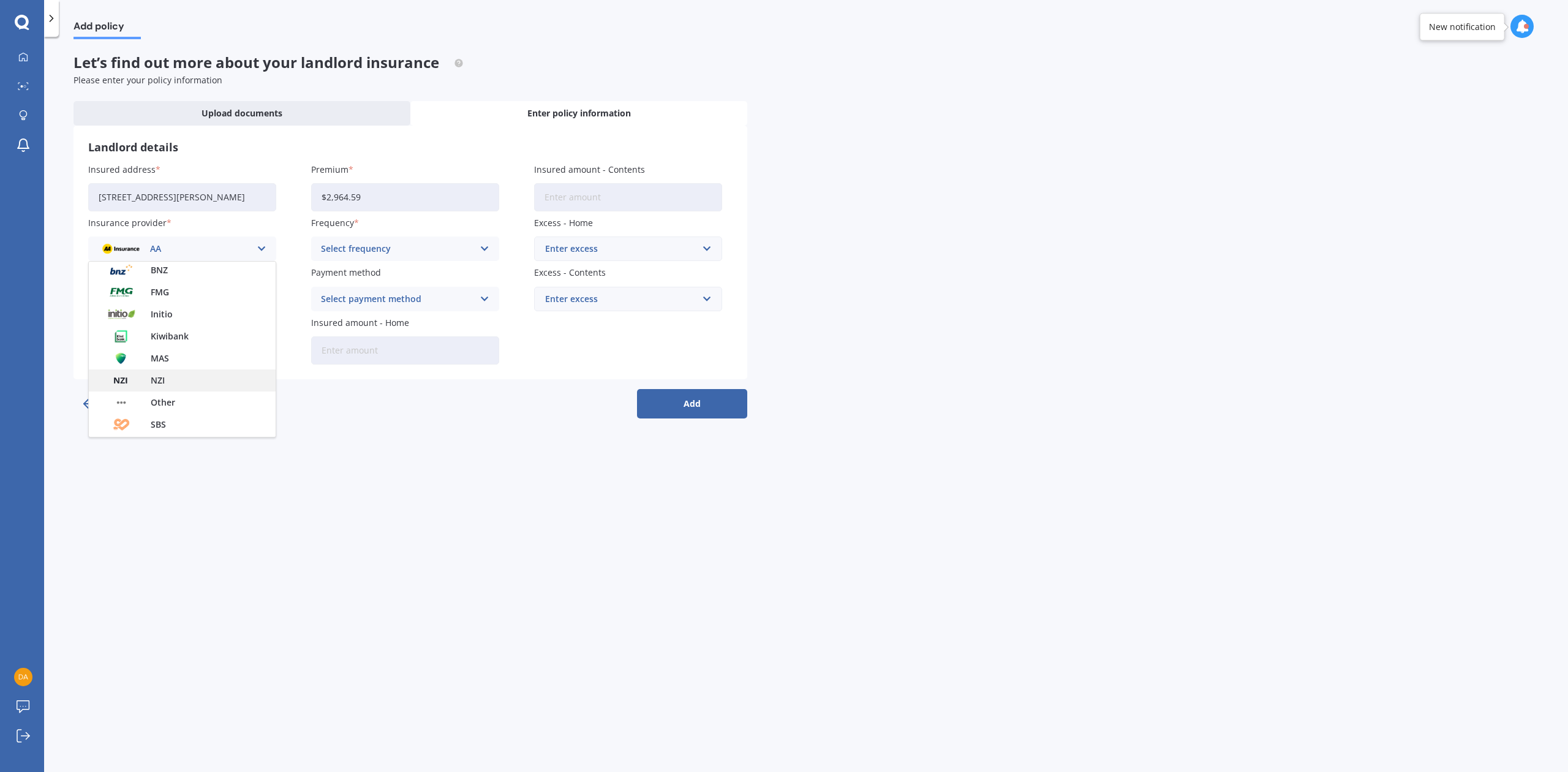
scroll to position [163, 0]
click at [155, 415] on span "State" at bounding box center [164, 418] width 22 height 8
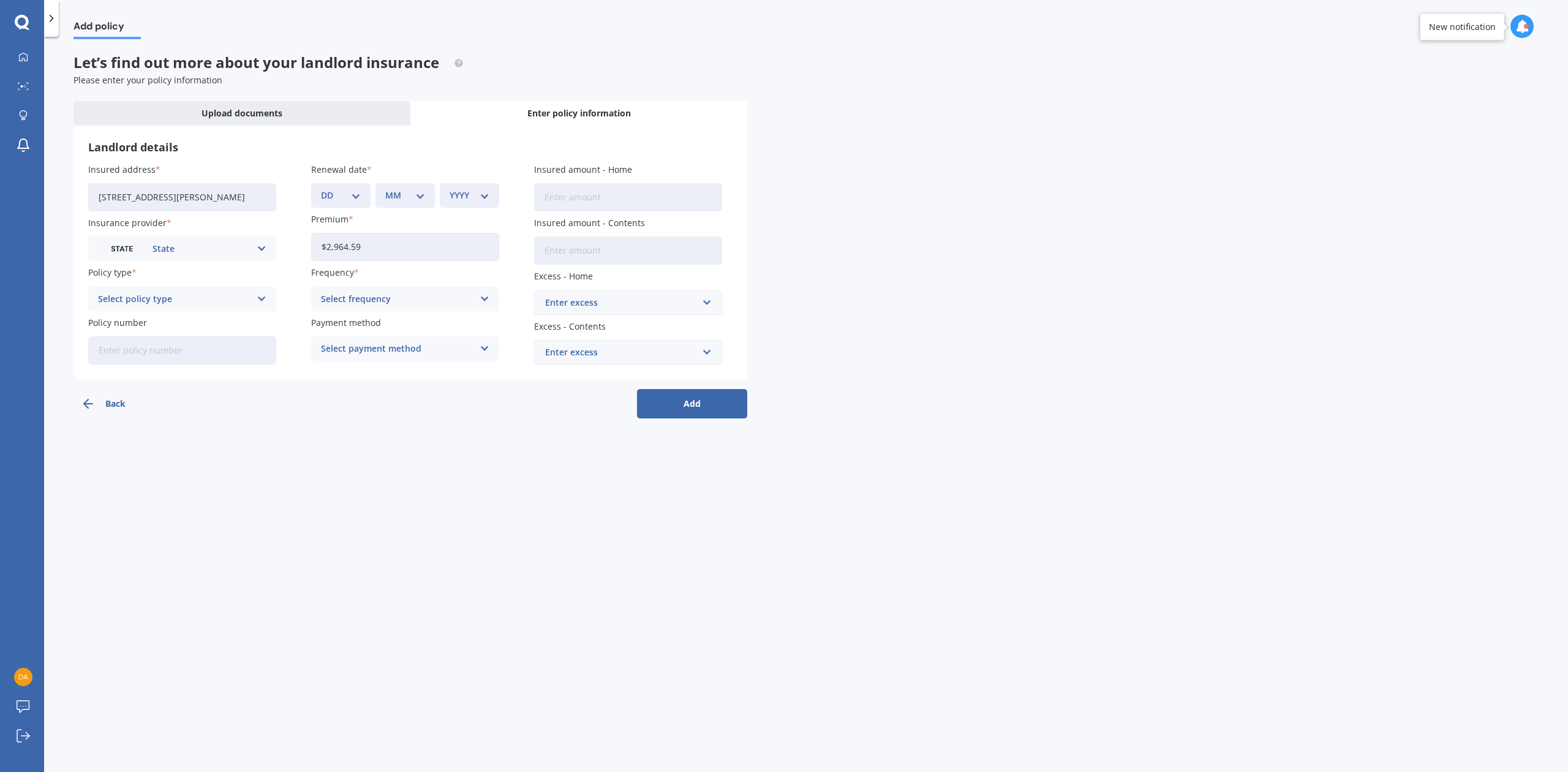
click at [477, 295] on div "Select frequency Yearly Six-Monthly Quarterly Monthly Fortnightly Weekly" at bounding box center [405, 299] width 188 height 25
click at [341, 321] on span "Yearly" at bounding box center [334, 323] width 26 height 8
click at [707, 302] on input "text" at bounding box center [624, 302] width 177 height 23
click at [559, 413] on span "$1,000" at bounding box center [557, 416] width 27 height 8
click at [181, 343] on input "Policy number" at bounding box center [182, 350] width 188 height 28
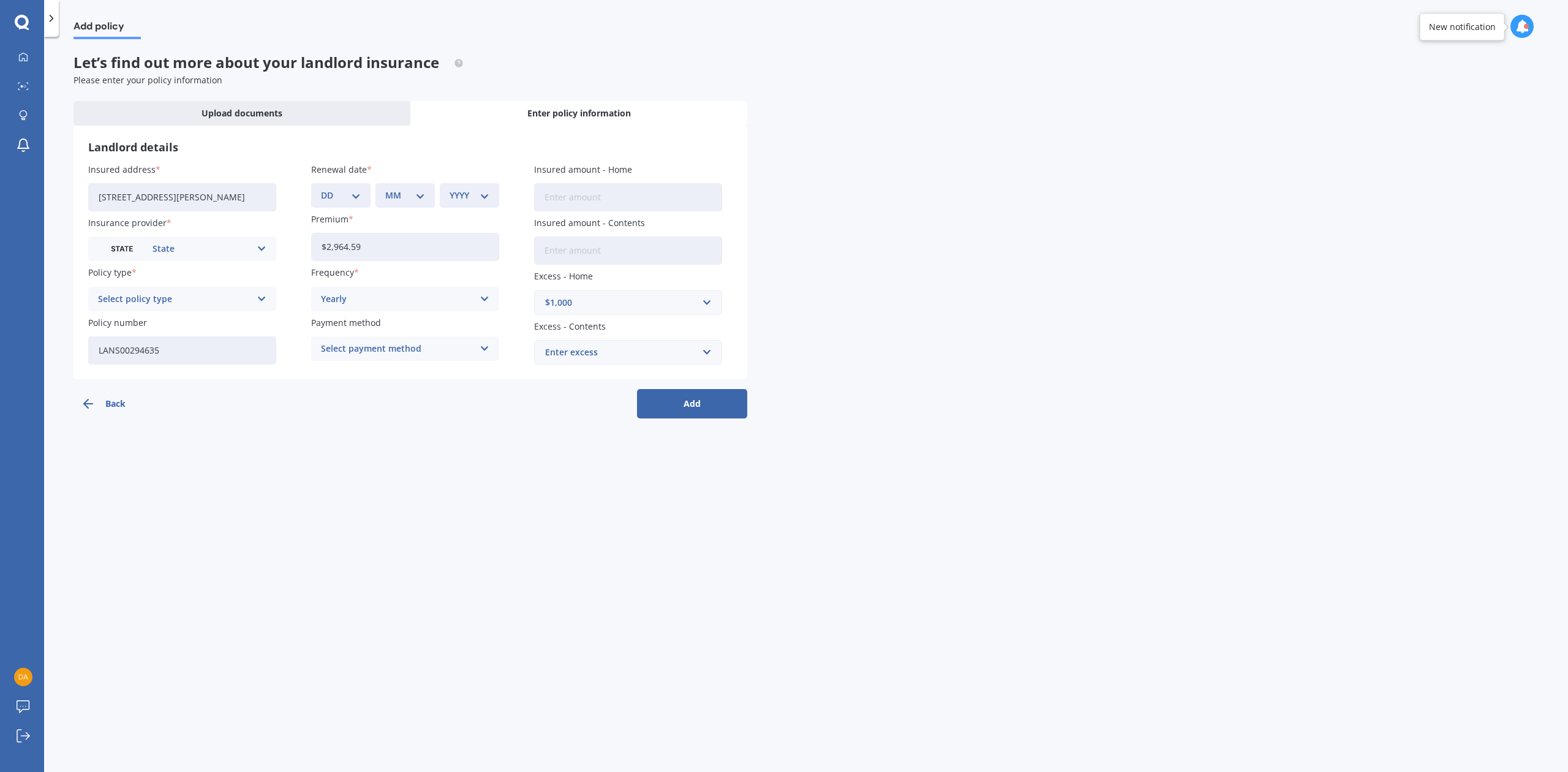
type input "LANS00294635"
click at [352, 356] on div "Select payment method Direct debit - bank account Direct debit - credit/debit c…" at bounding box center [405, 349] width 188 height 25
click at [353, 393] on span "Direct debit - credit/debit card" at bounding box center [385, 394] width 128 height 8
click at [359, 191] on select "DD 01 02 03 04 05 06 07 08 09 10 11 12 13 14 15 16 17 18 19 20 21 22 23 24 25 2…" at bounding box center [340, 195] width 40 height 14
select select "19"
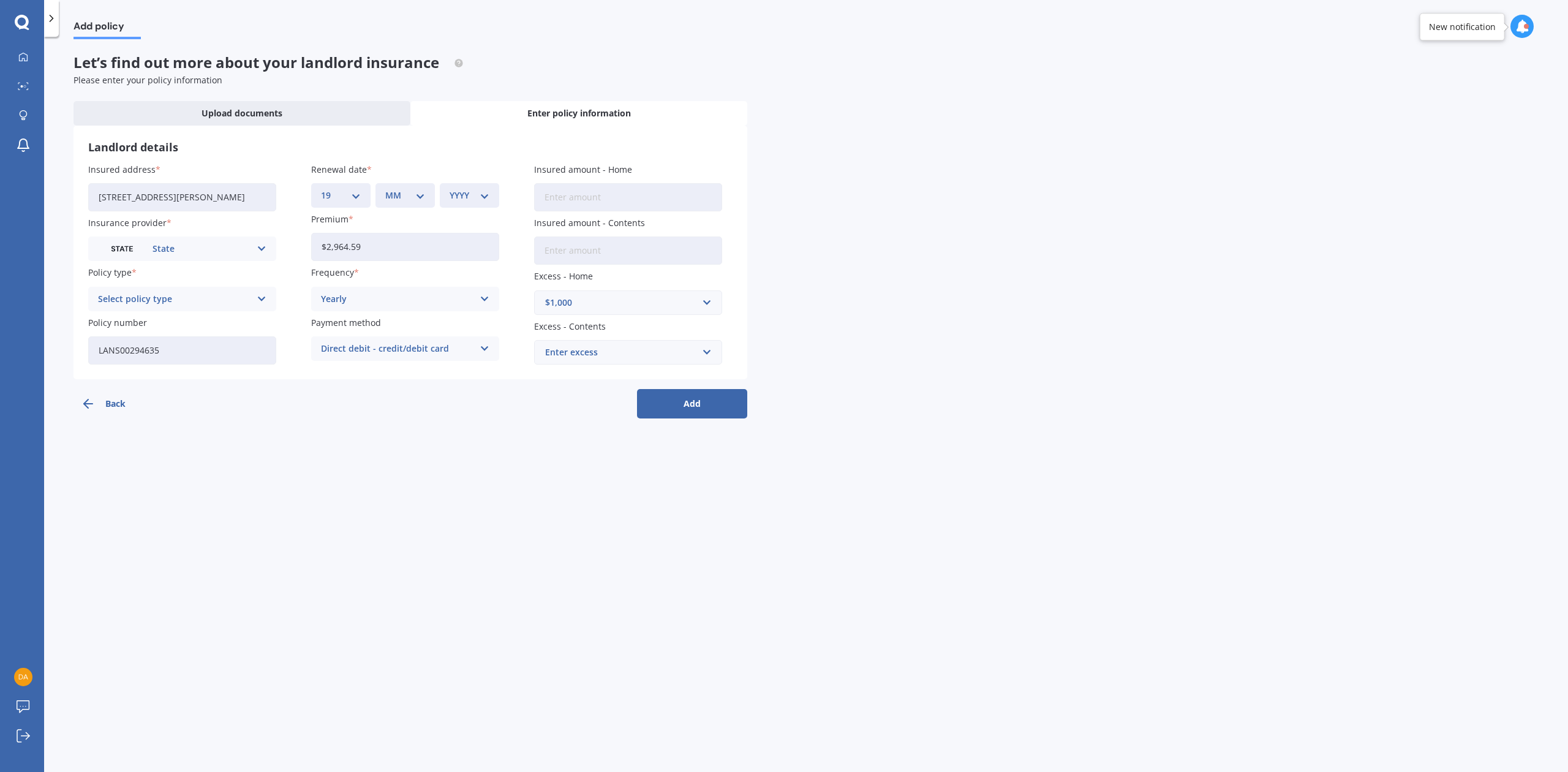
click at [321, 189] on select "DD 01 02 03 04 05 06 07 08 09 10 11 12 13 14 15 16 17 18 19 20 21 22 23 24 25 2…" at bounding box center [340, 195] width 40 height 14
click at [419, 190] on select "MM 01 02 03 04 05 06 07 08 09 10 11 12" at bounding box center [405, 195] width 40 height 14
select select "09"
click at [385, 189] on select "MM 01 02 03 04 05 06 07 08 09 10 11 12" at bounding box center [405, 195] width 40 height 14
click at [479, 194] on select "YYYY 2027 2026 2025 2024 2023 2022 2021 2020 2019 2018 2017 2016 2015 2014 2013…" at bounding box center [469, 195] width 40 height 14
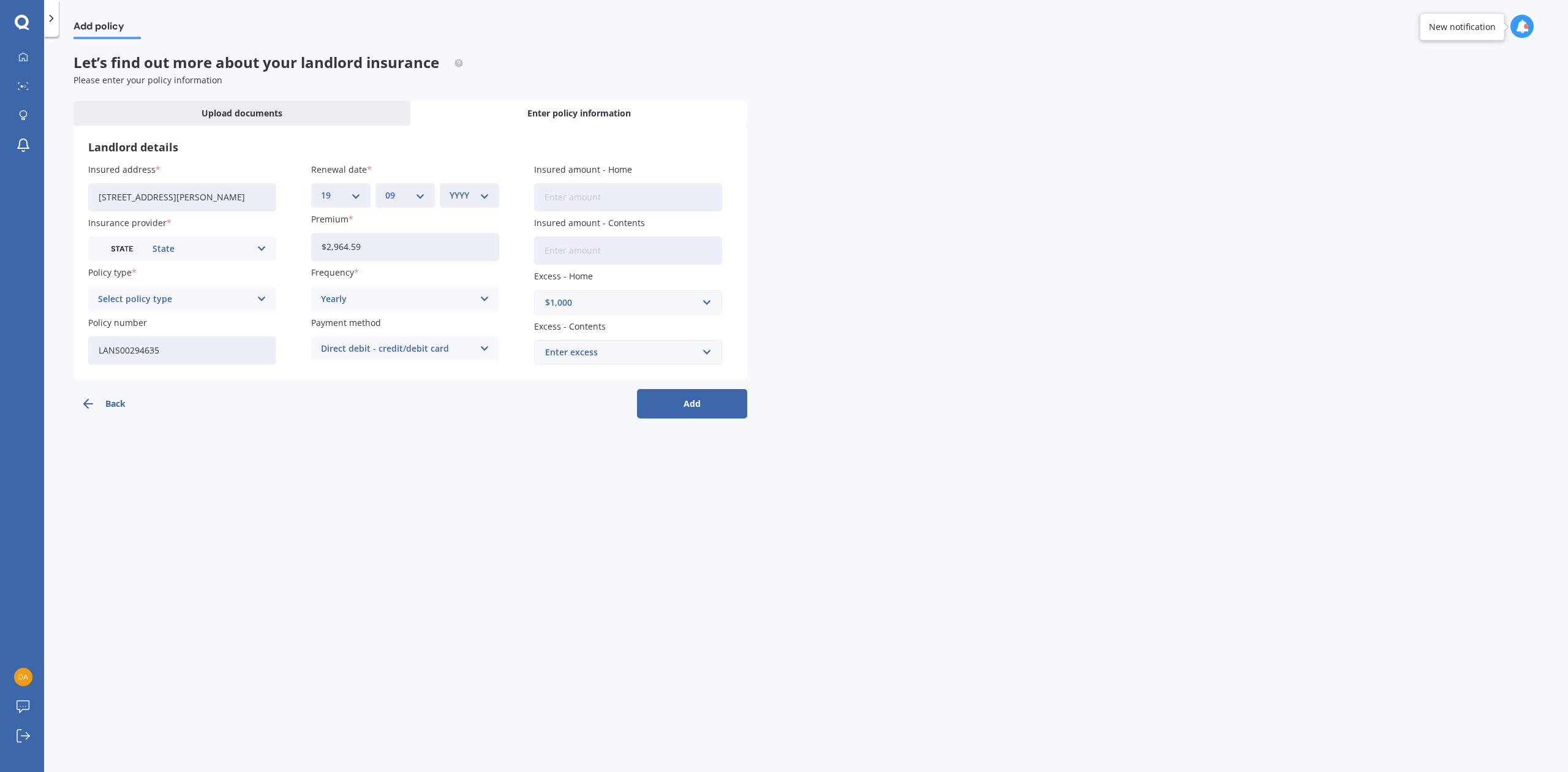
select select "2025"
click at [449, 189] on select "YYYY 2027 2026 2025 2024 2023 2022 2021 2020 2019 2018 2017 2016 2015 2014 2013…" at bounding box center [469, 195] width 40 height 14
click at [618, 194] on input "Insured amount - Home" at bounding box center [628, 197] width 188 height 28
type input "$702,965"
click at [877, 244] on div "Add policy Let’s find out more about your landlord insurance Please enter your …" at bounding box center [806, 406] width 1524 height 735
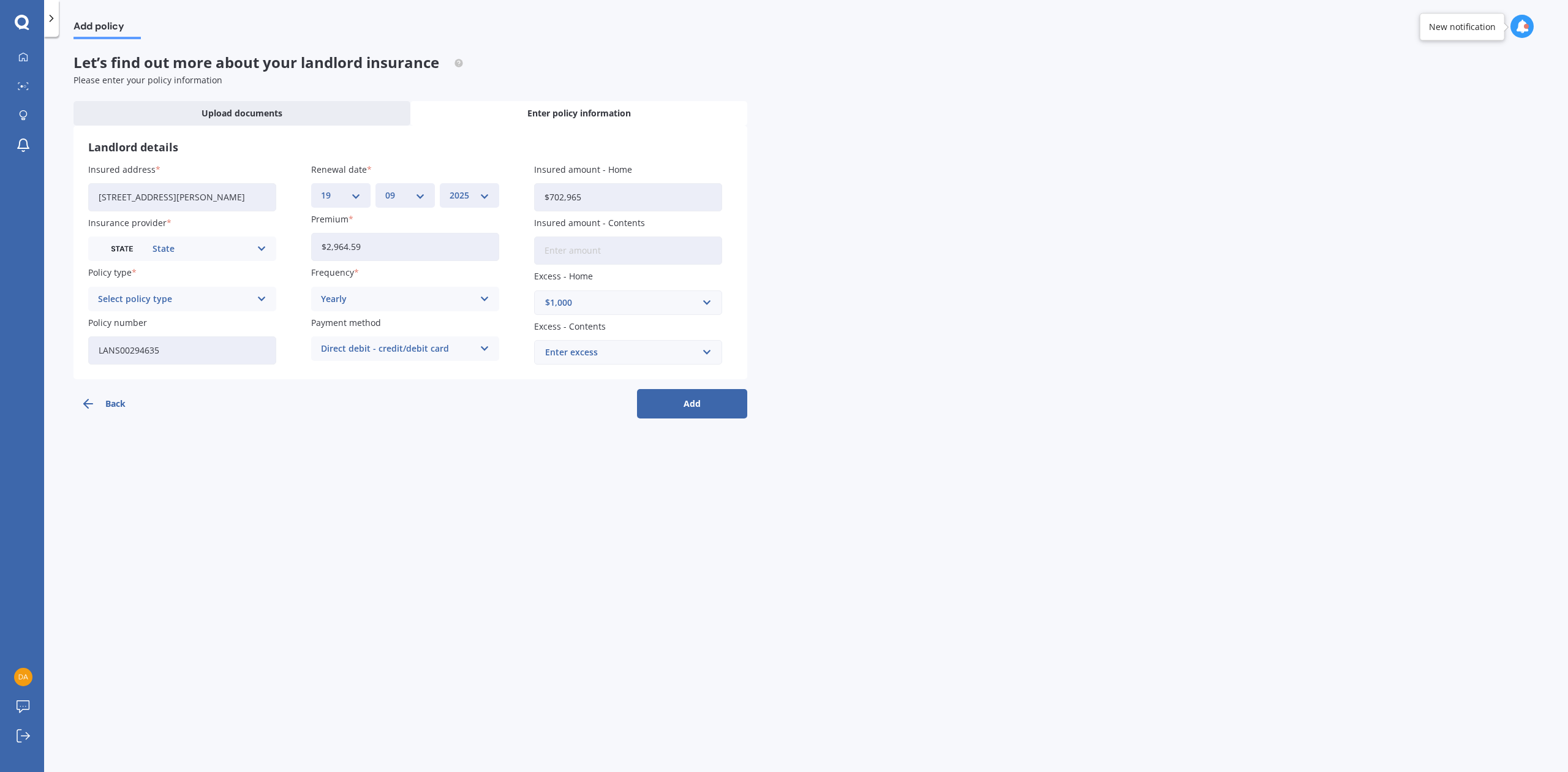
click at [258, 299] on icon at bounding box center [262, 299] width 10 height 14
click at [168, 326] on span "Landlord Insurance" at bounding box center [139, 323] width 81 height 8
click at [689, 408] on button "Add" at bounding box center [692, 403] width 111 height 29
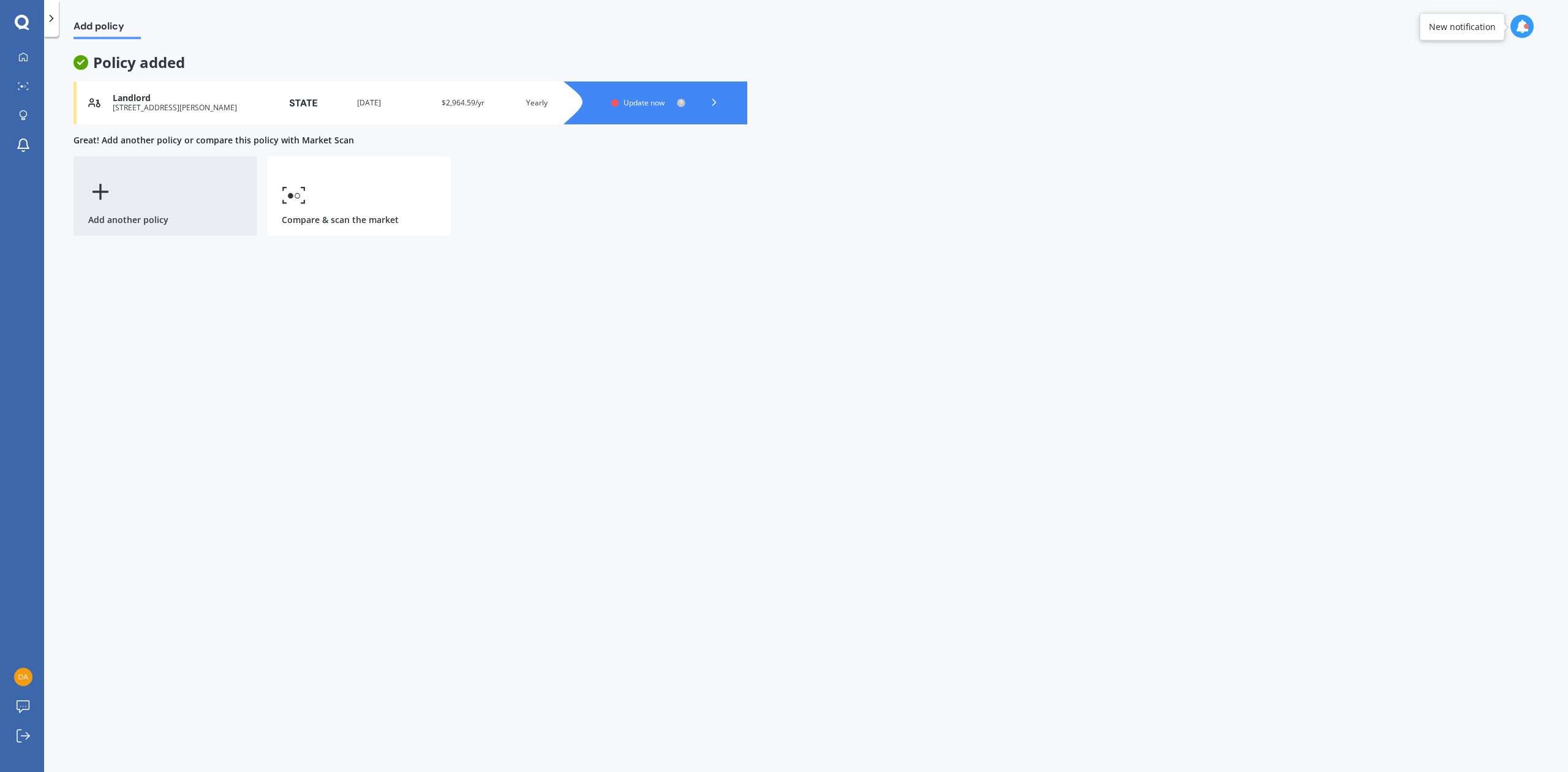
click at [96, 192] on line at bounding box center [100, 192] width 14 height 0
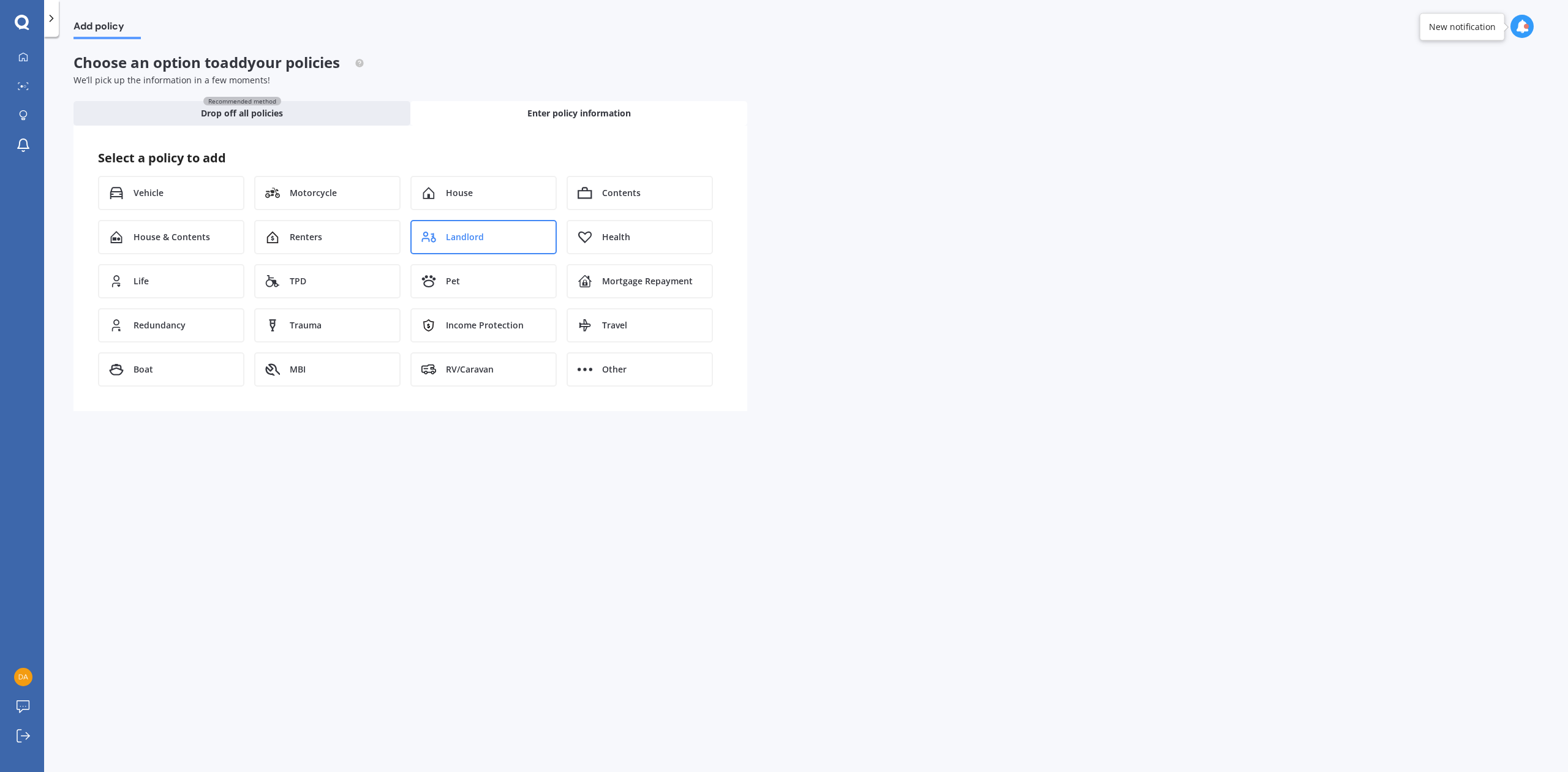
click at [442, 239] on div "Landlord" at bounding box center [483, 237] width 146 height 34
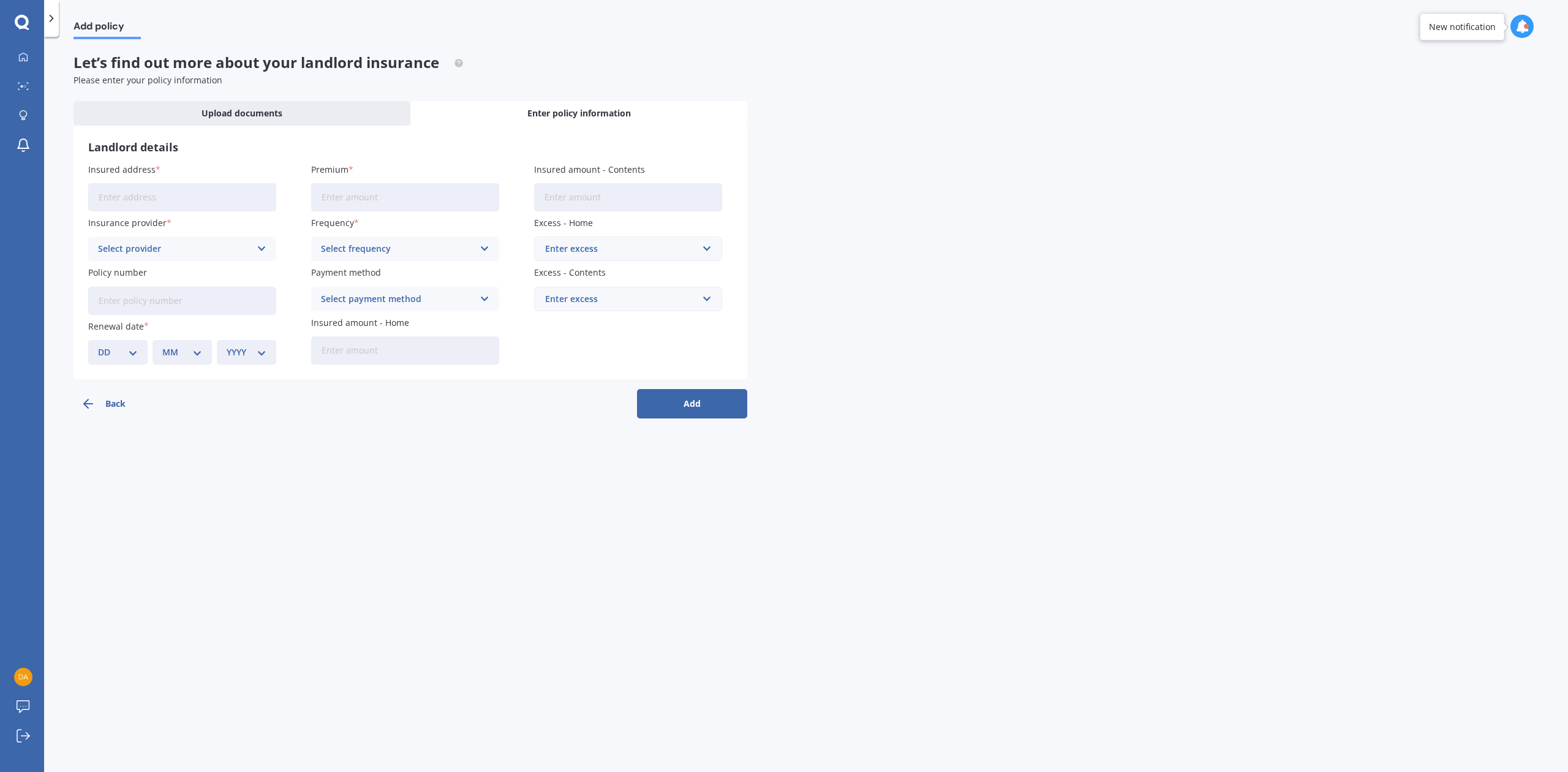
click at [183, 196] on input "Insured address" at bounding box center [182, 197] width 188 height 28
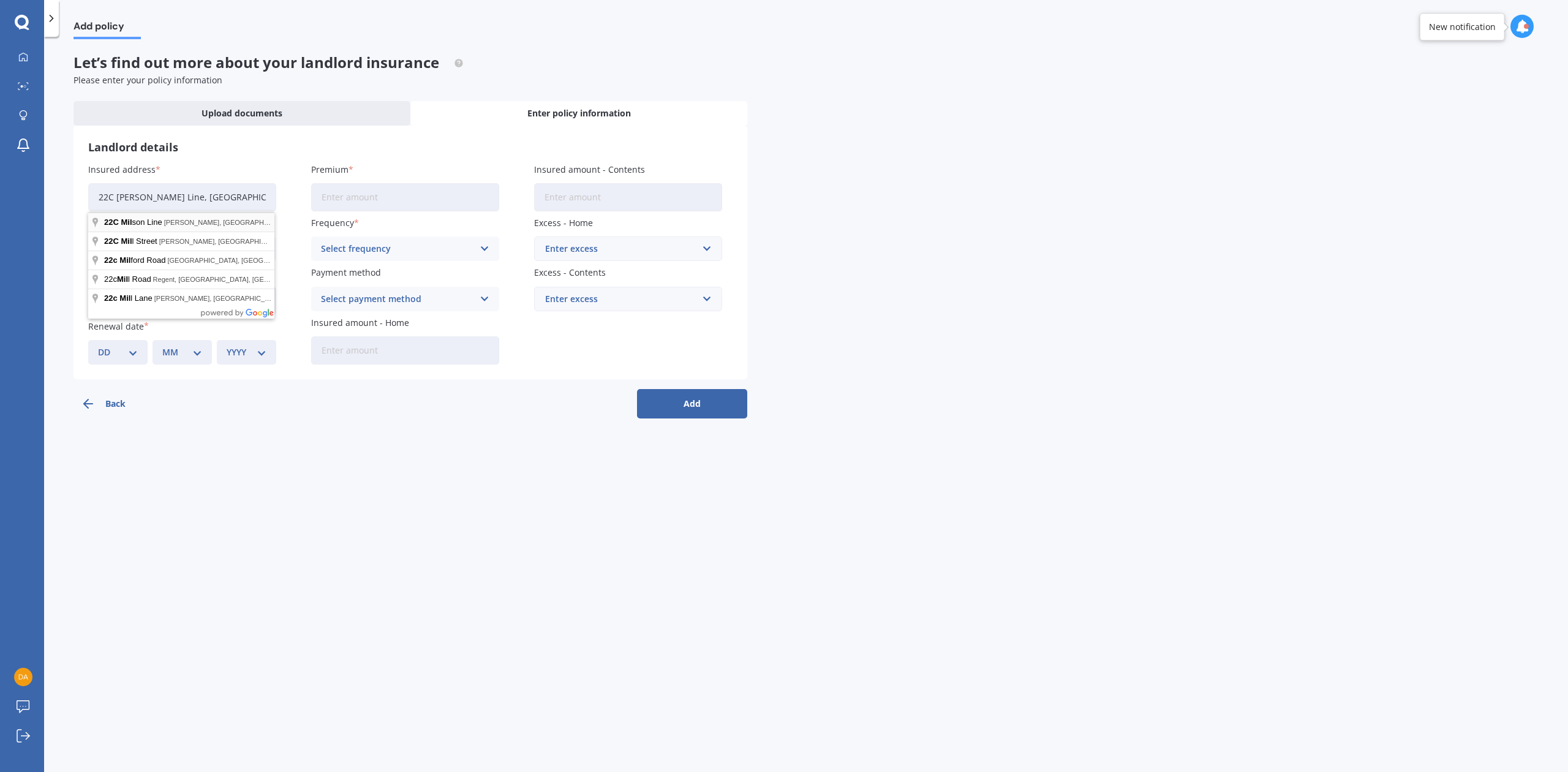
type input "[STREET_ADDRESS][PERSON_NAME]"
click at [349, 198] on input "Premium" at bounding box center [405, 197] width 188 height 28
type input "$2,970.42"
click at [259, 243] on icon at bounding box center [262, 248] width 10 height 14
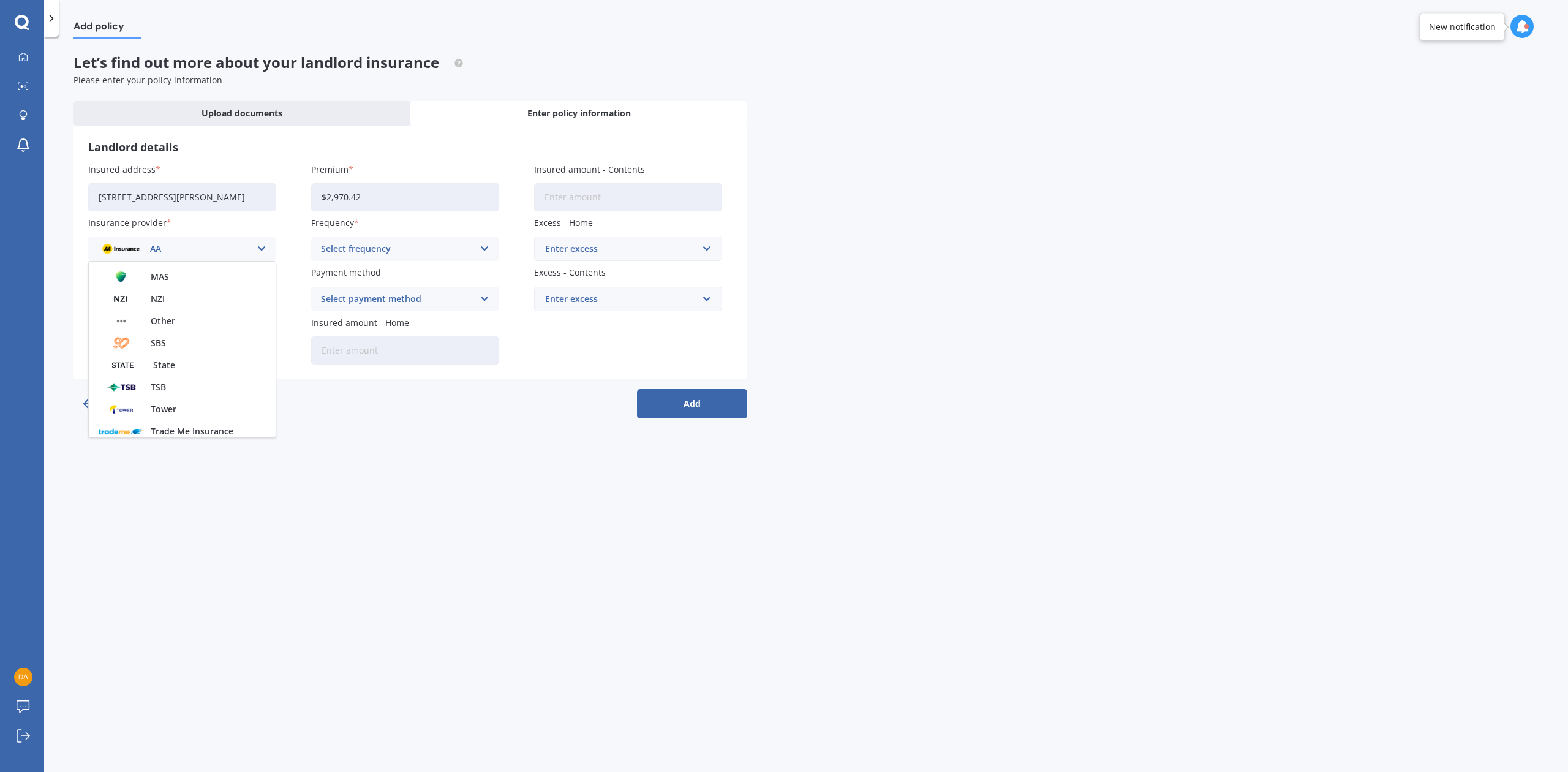
scroll to position [245, 0]
click at [160, 334] on span "State" at bounding box center [164, 336] width 22 height 8
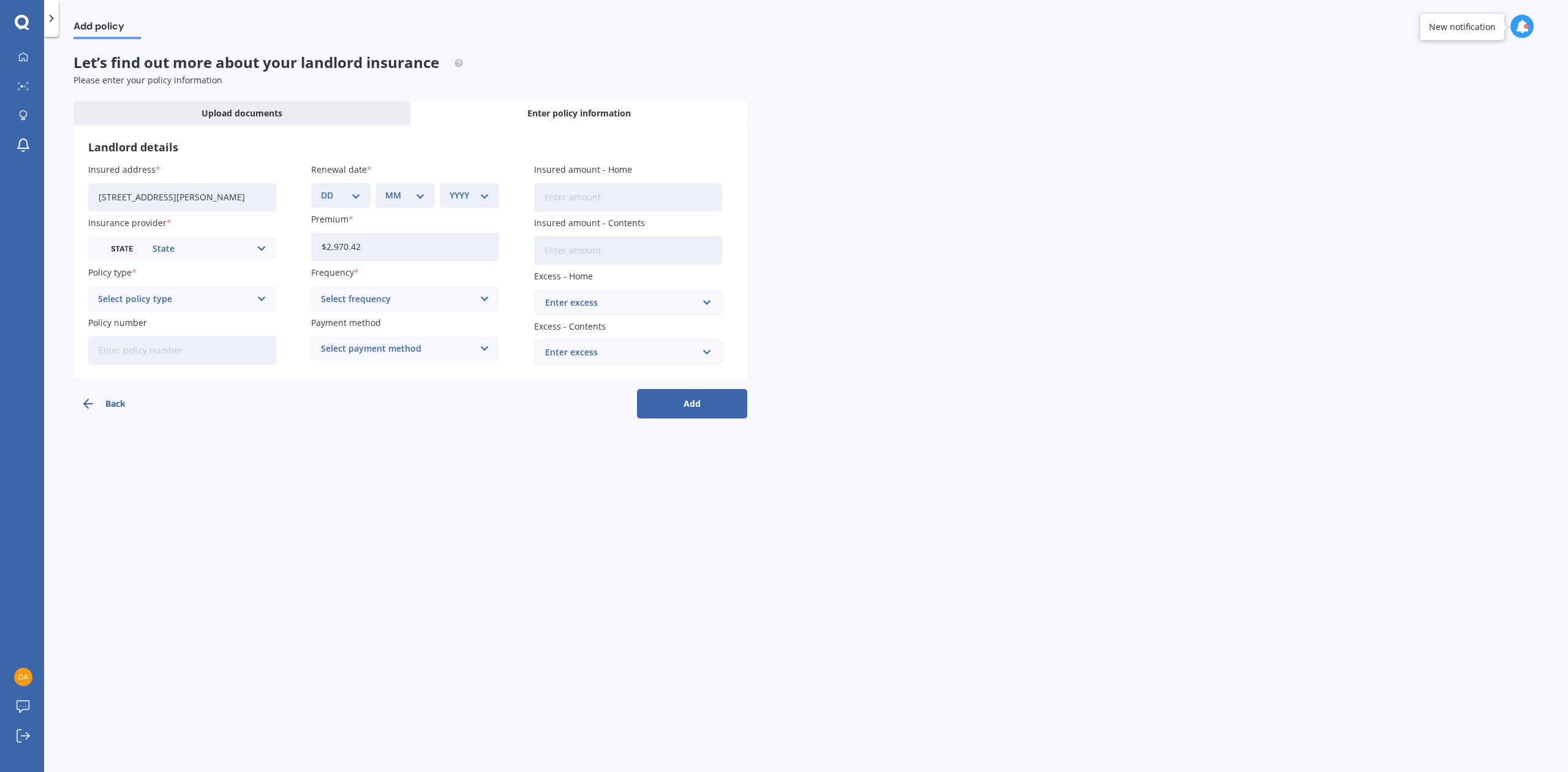
click at [261, 295] on icon at bounding box center [262, 299] width 10 height 14
click at [172, 322] on span "Landlord Insurance" at bounding box center [139, 323] width 81 height 8
click at [472, 297] on div "Select frequency" at bounding box center [397, 299] width 152 height 14
click at [341, 321] on span "Yearly" at bounding box center [334, 323] width 26 height 8
click at [700, 304] on input "text" at bounding box center [624, 302] width 177 height 23
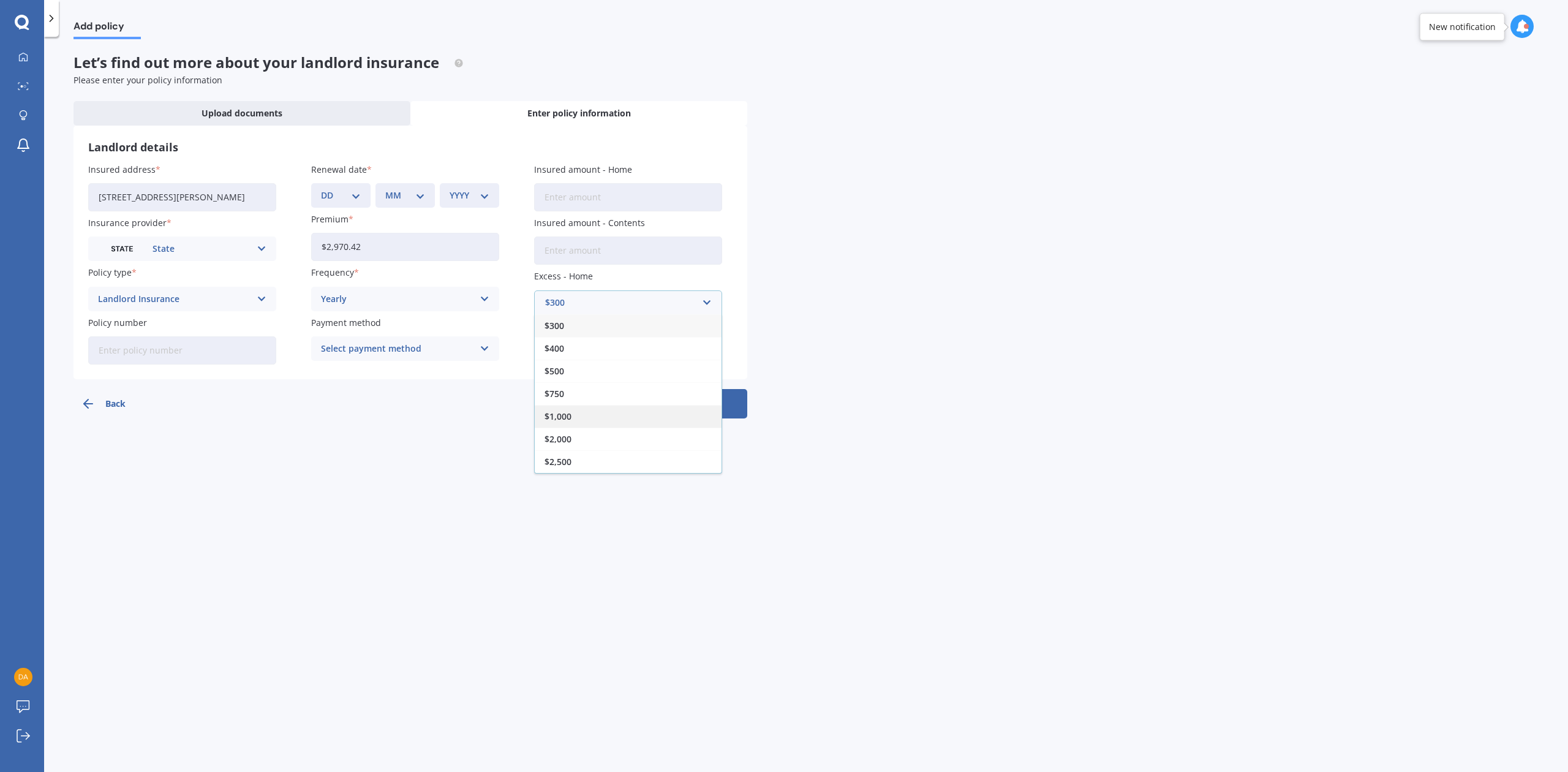
click at [566, 416] on span "$1,000" at bounding box center [557, 416] width 27 height 8
click at [209, 346] on input "Policy number" at bounding box center [182, 350] width 188 height 28
type input "LANS00294629"
click at [368, 341] on div "Select payment method" at bounding box center [397, 348] width 152 height 14
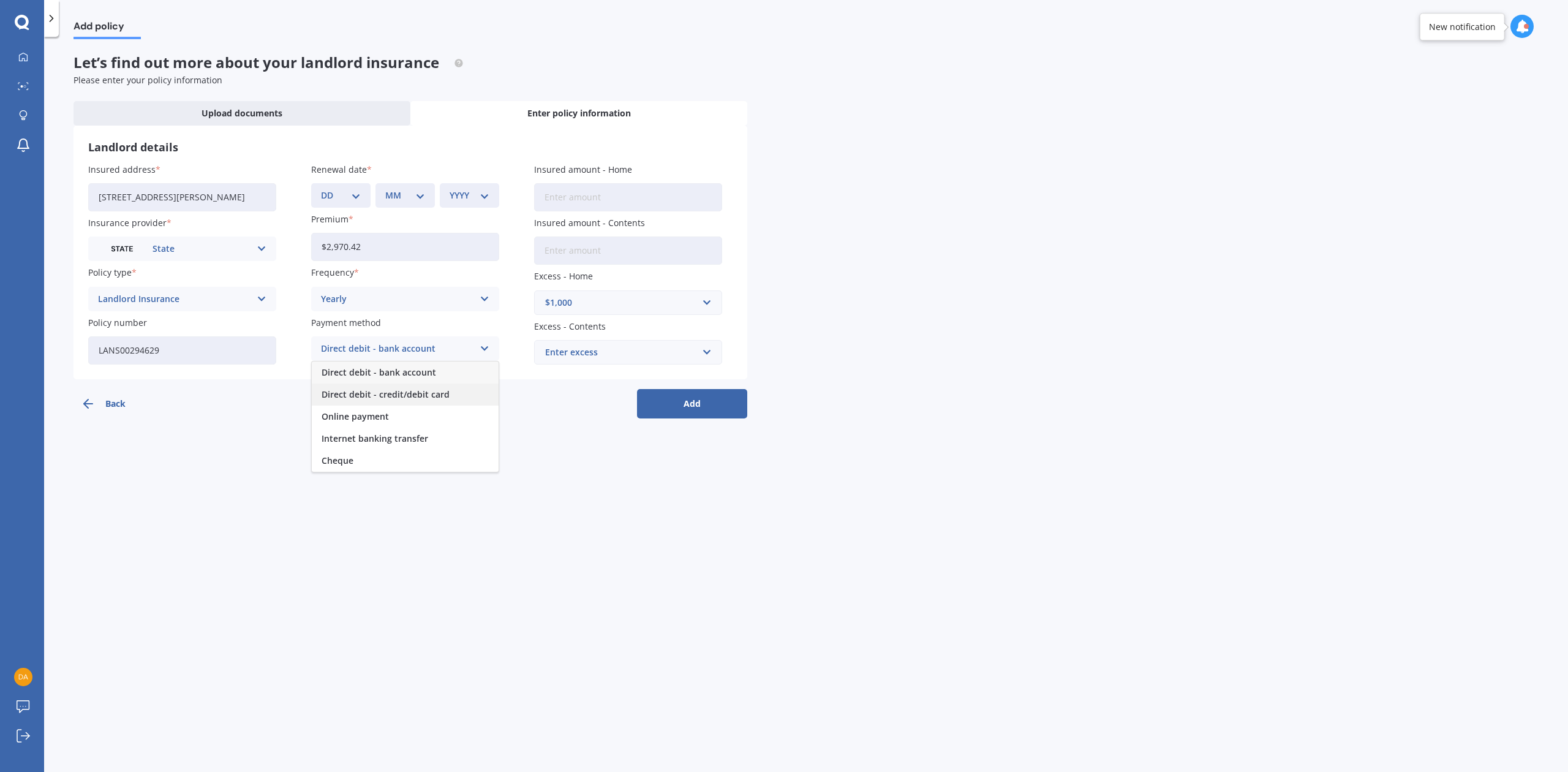
click at [366, 397] on span "Direct debit - credit/debit card" at bounding box center [385, 394] width 128 height 8
click at [689, 403] on button "Add" at bounding box center [692, 403] width 111 height 29
click at [363, 194] on select "DD 01 02 03 04 05 06 07 08 09 10 11 12 13 14 15 16 17 18 19 20 21 22 23 24 25 2…" at bounding box center [349, 195] width 35 height 14
select select "19"
click at [331, 189] on select "DD 01 02 03 04 05 06 07 08 09 10 11 12 13 14 15 16 17 18 19 20 21 22 23 24 25 2…" at bounding box center [349, 195] width 35 height 14
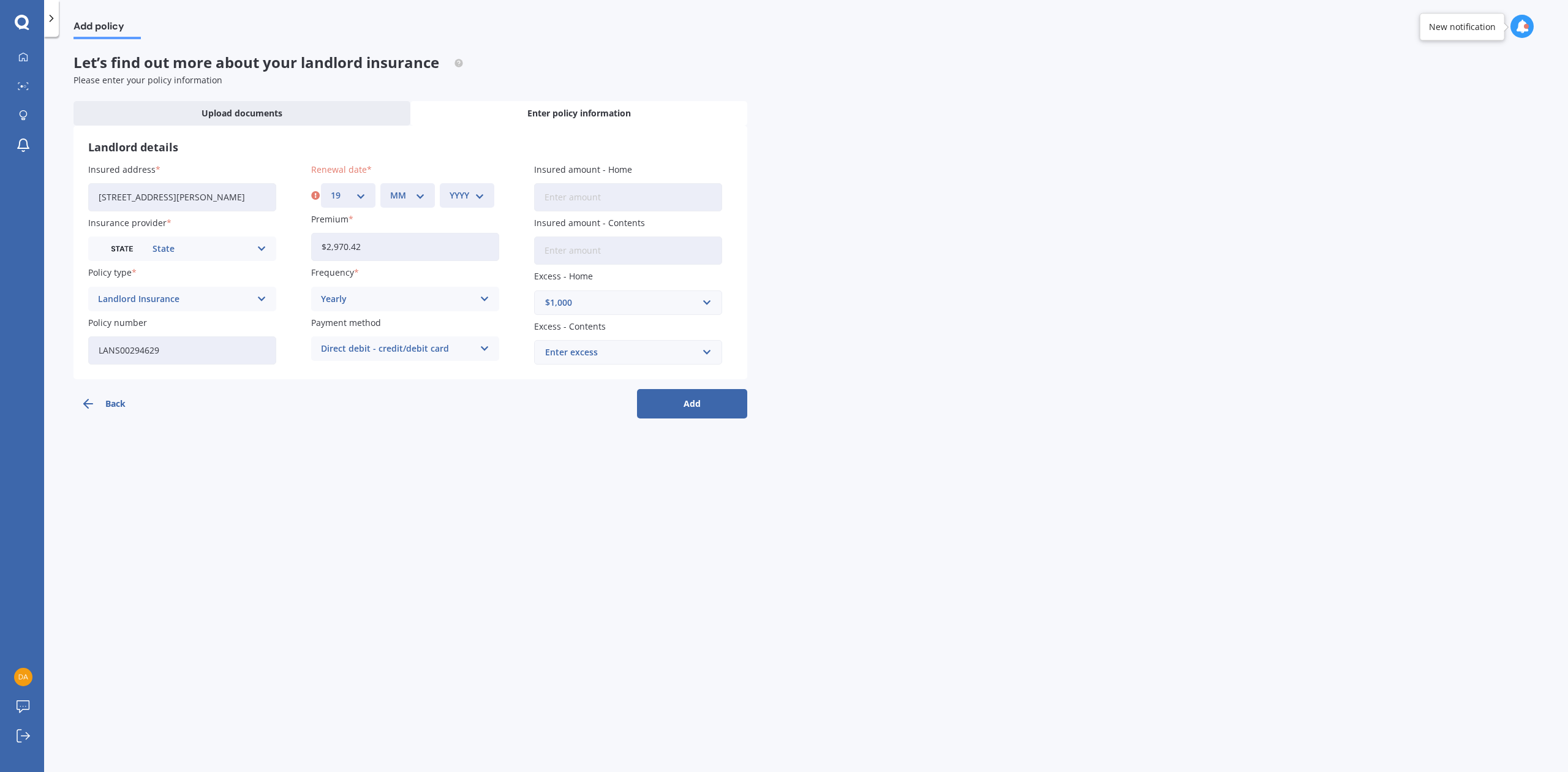
click at [419, 196] on select "MM 01 02 03 04 05 06 07 08 09 10 11 12" at bounding box center [408, 195] width 35 height 14
select select "09"
click at [390, 189] on select "MM 01 02 03 04 05 06 07 08 09 10 11 12" at bounding box center [408, 195] width 35 height 14
click at [479, 196] on select "YYYY 2027 2026 2025 2024 2023 2022 2021 2020 2019 2018 2017 2016 2015 2014 2013…" at bounding box center [467, 195] width 35 height 14
select select "2025"
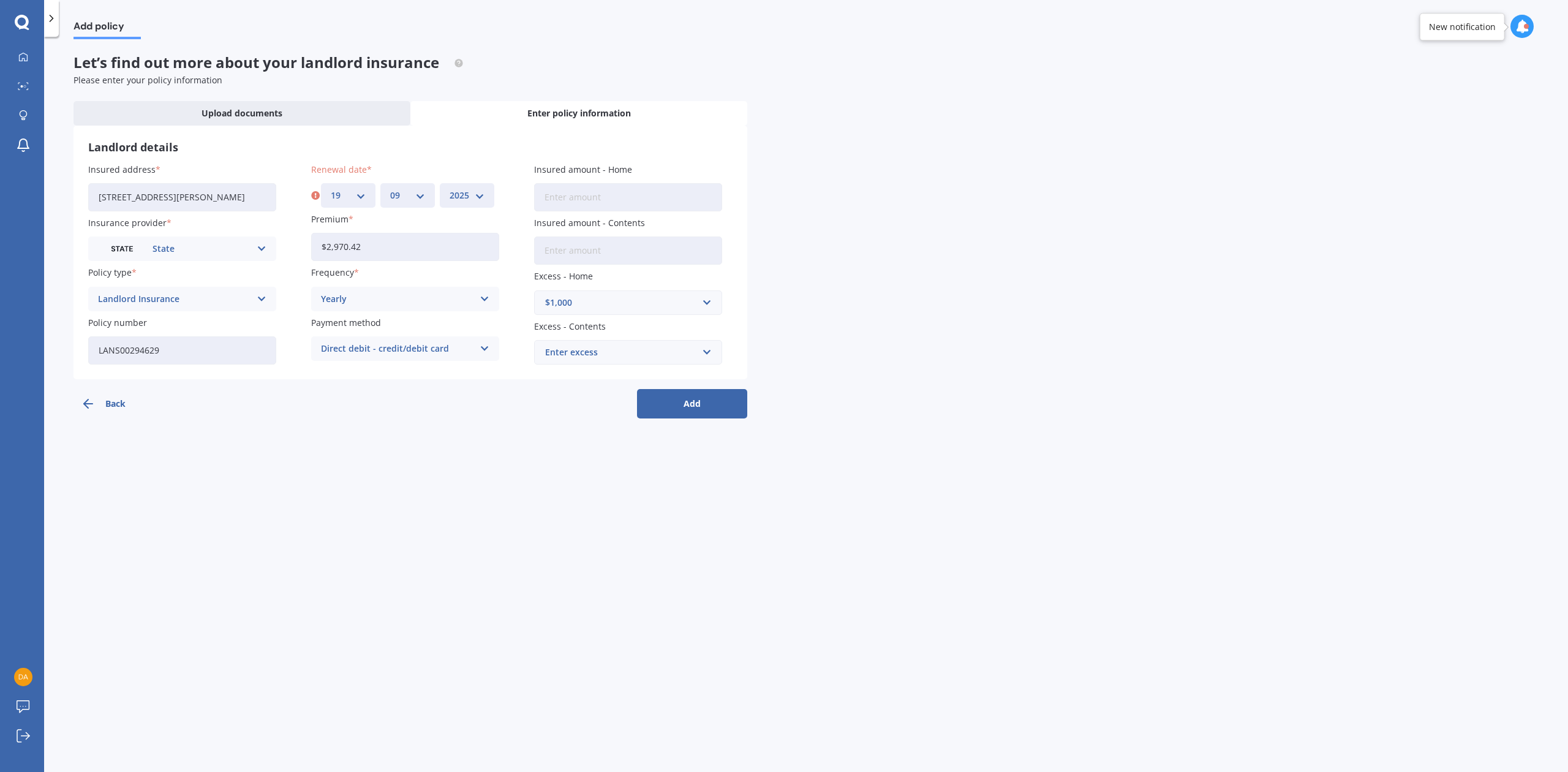
click at [449, 189] on select "YYYY 2027 2026 2025 2024 2023 2022 2021 2020 2019 2018 2017 2016 2015 2014 2013…" at bounding box center [467, 195] width 35 height 14
click at [682, 408] on button "Add" at bounding box center [692, 403] width 111 height 29
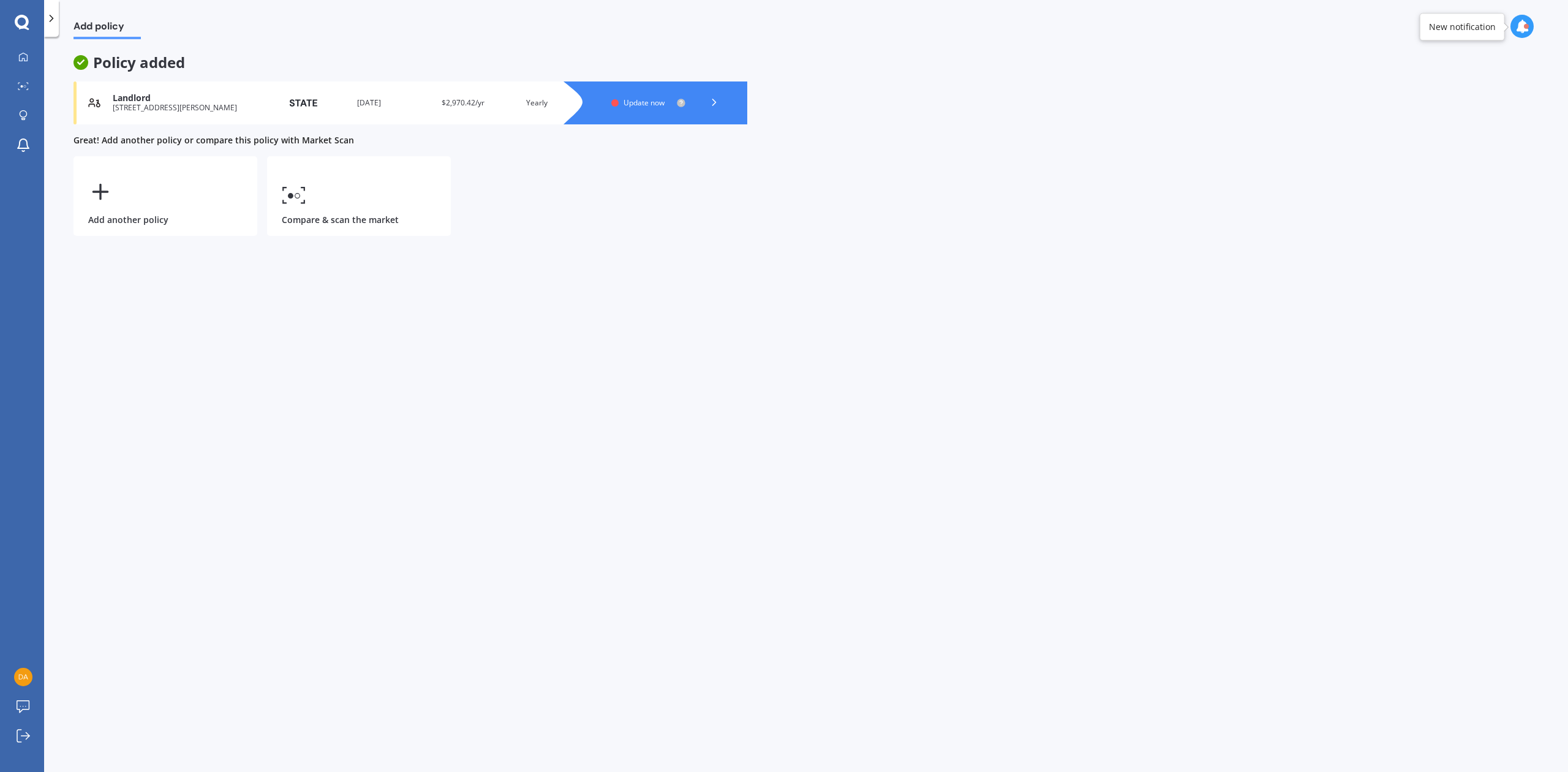
click at [647, 100] on span "Update now" at bounding box center [644, 103] width 41 height 10
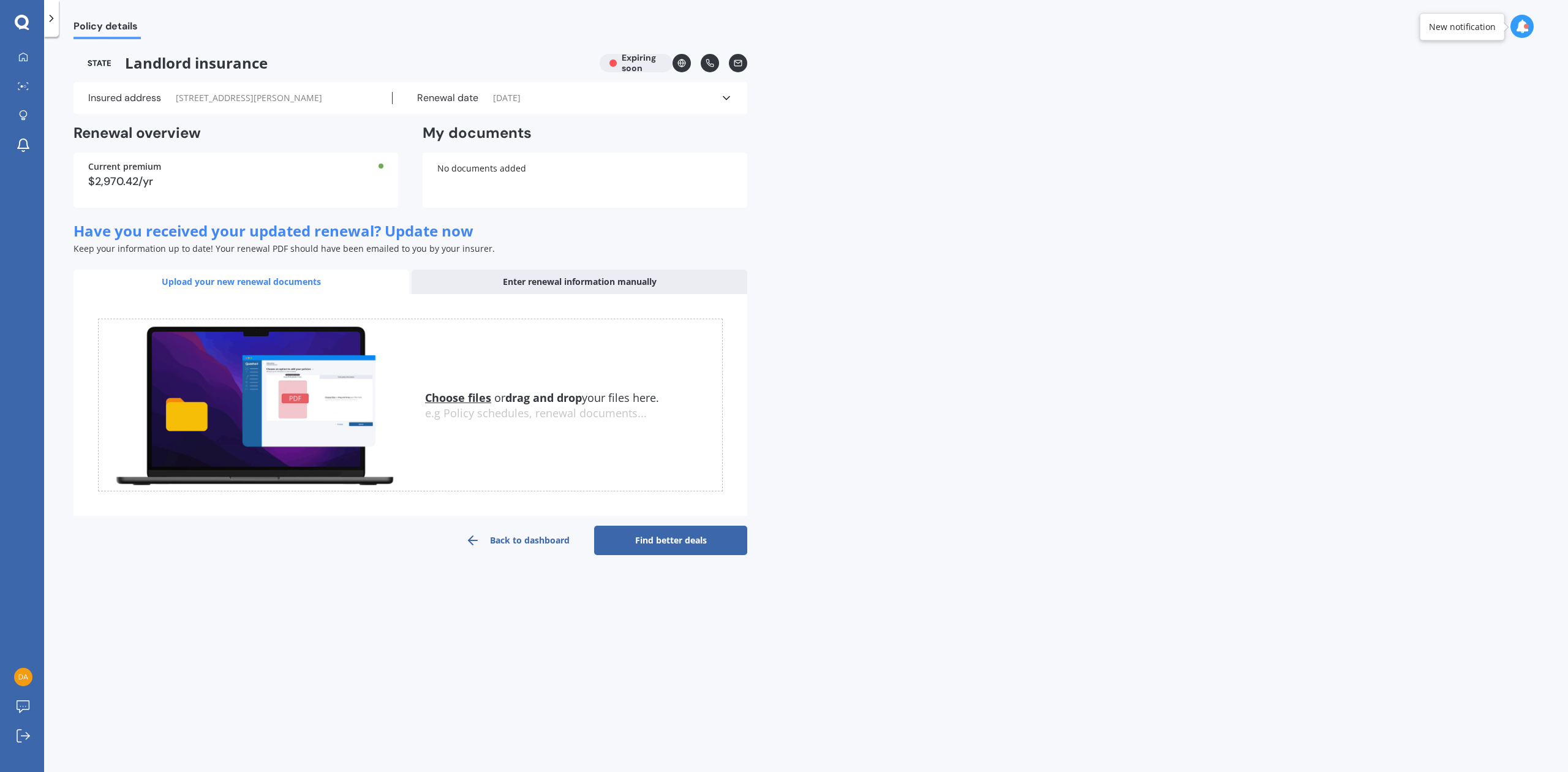
click at [679, 540] on link "Find better deals" at bounding box center [670, 540] width 153 height 29
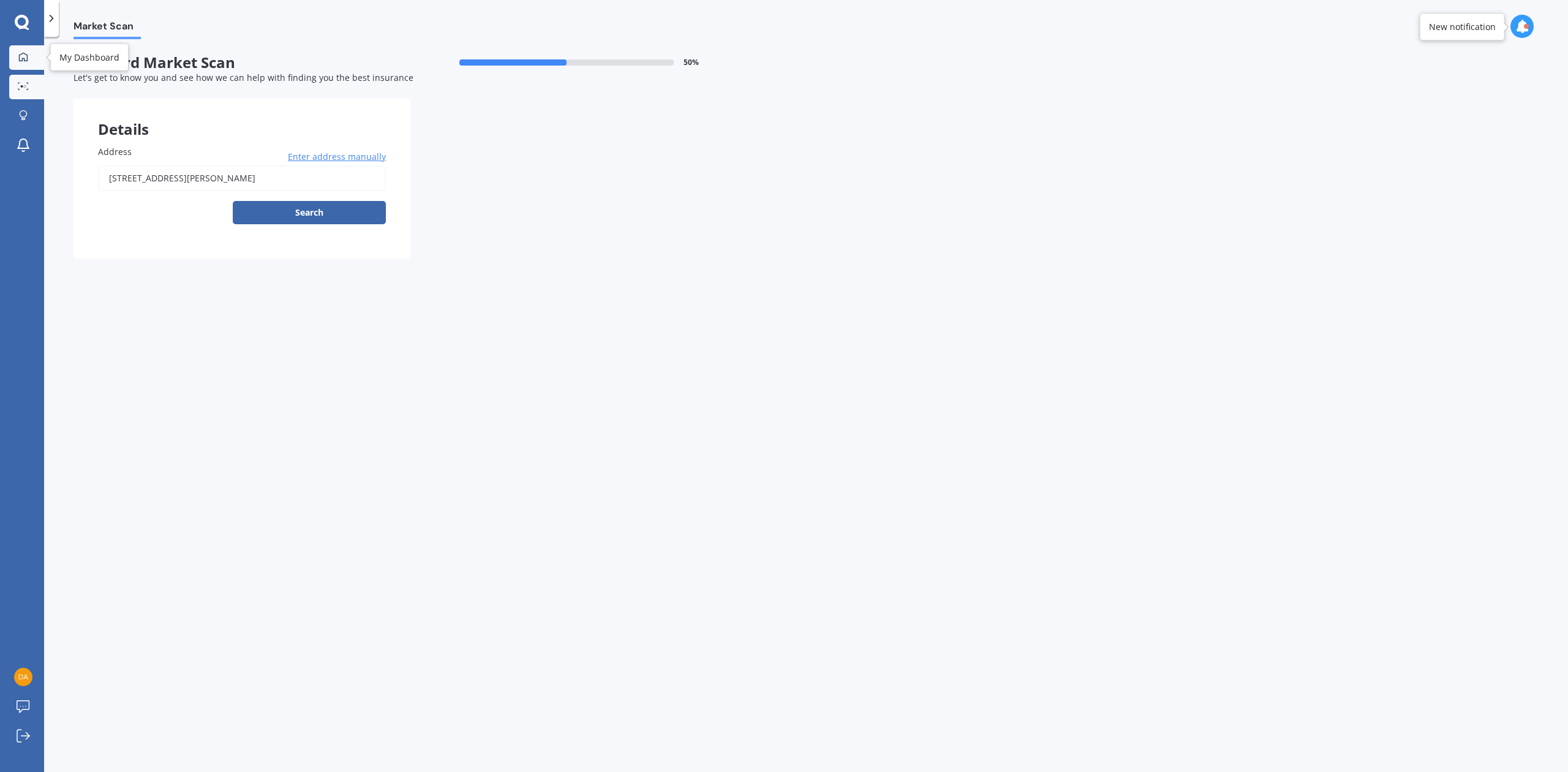
click at [21, 55] on icon at bounding box center [23, 57] width 10 height 10
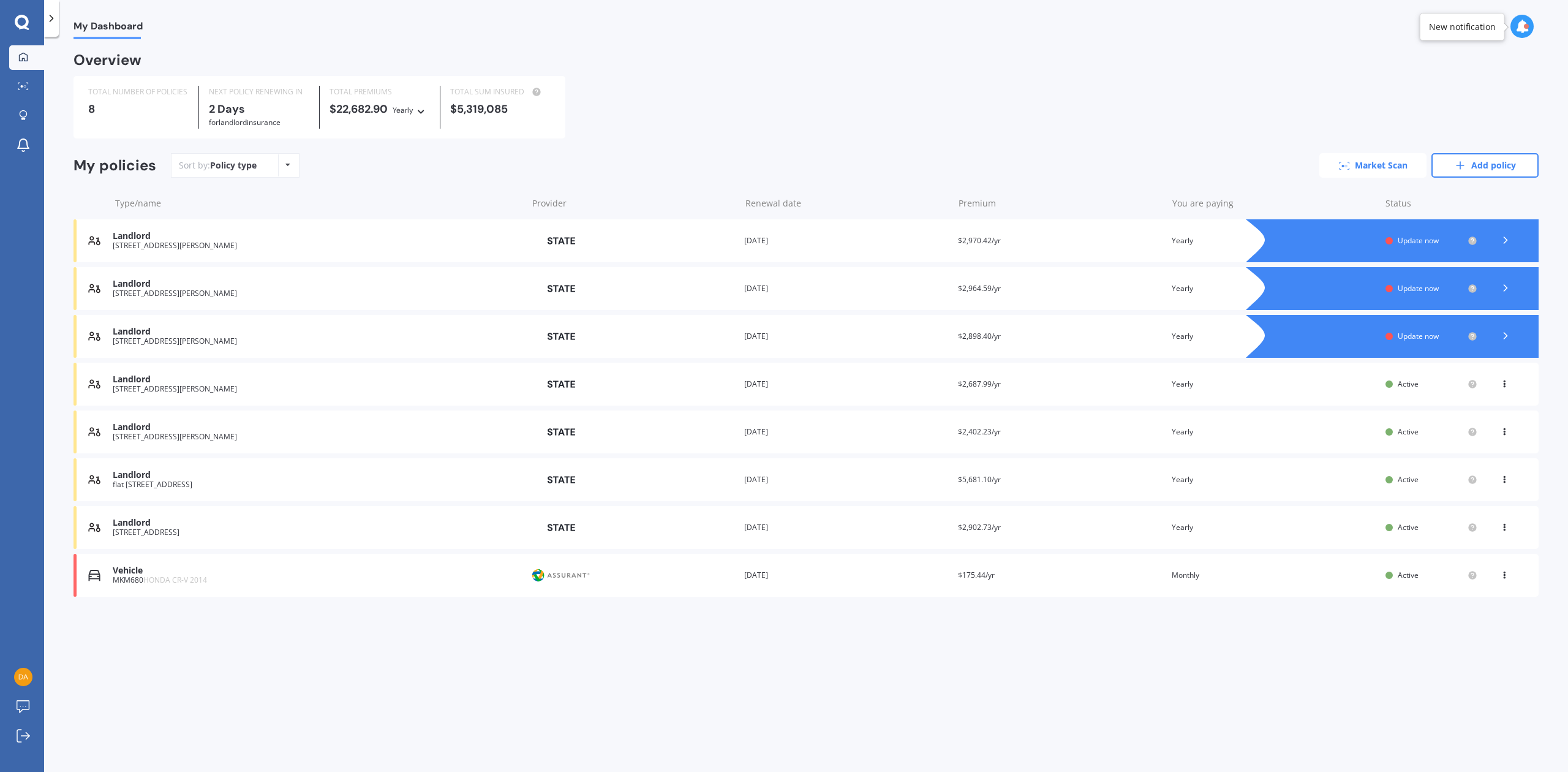
click at [1373, 162] on link "Market Scan" at bounding box center [1372, 165] width 107 height 25
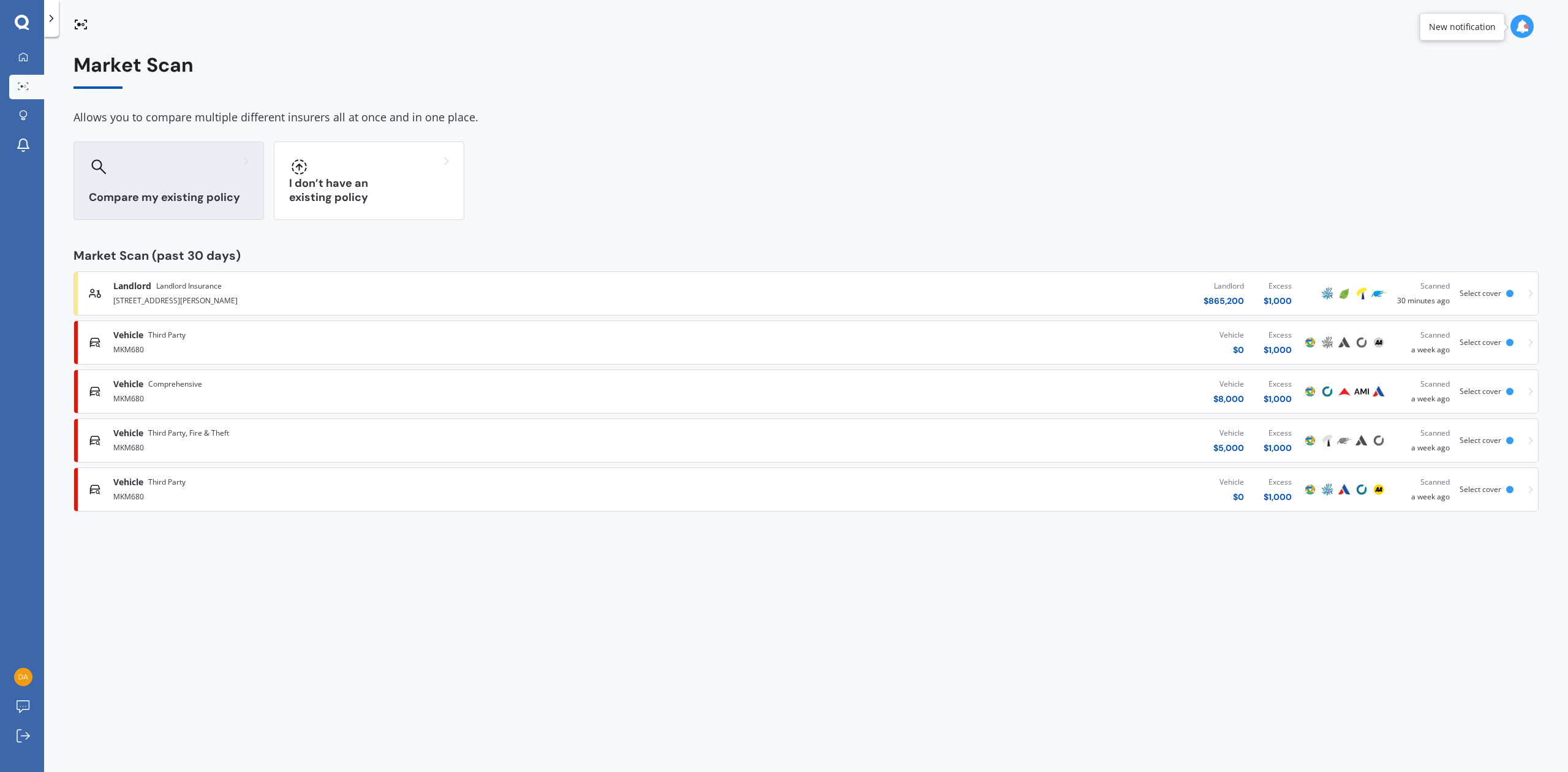
click at [107, 170] on div at bounding box center [99, 166] width 20 height 20
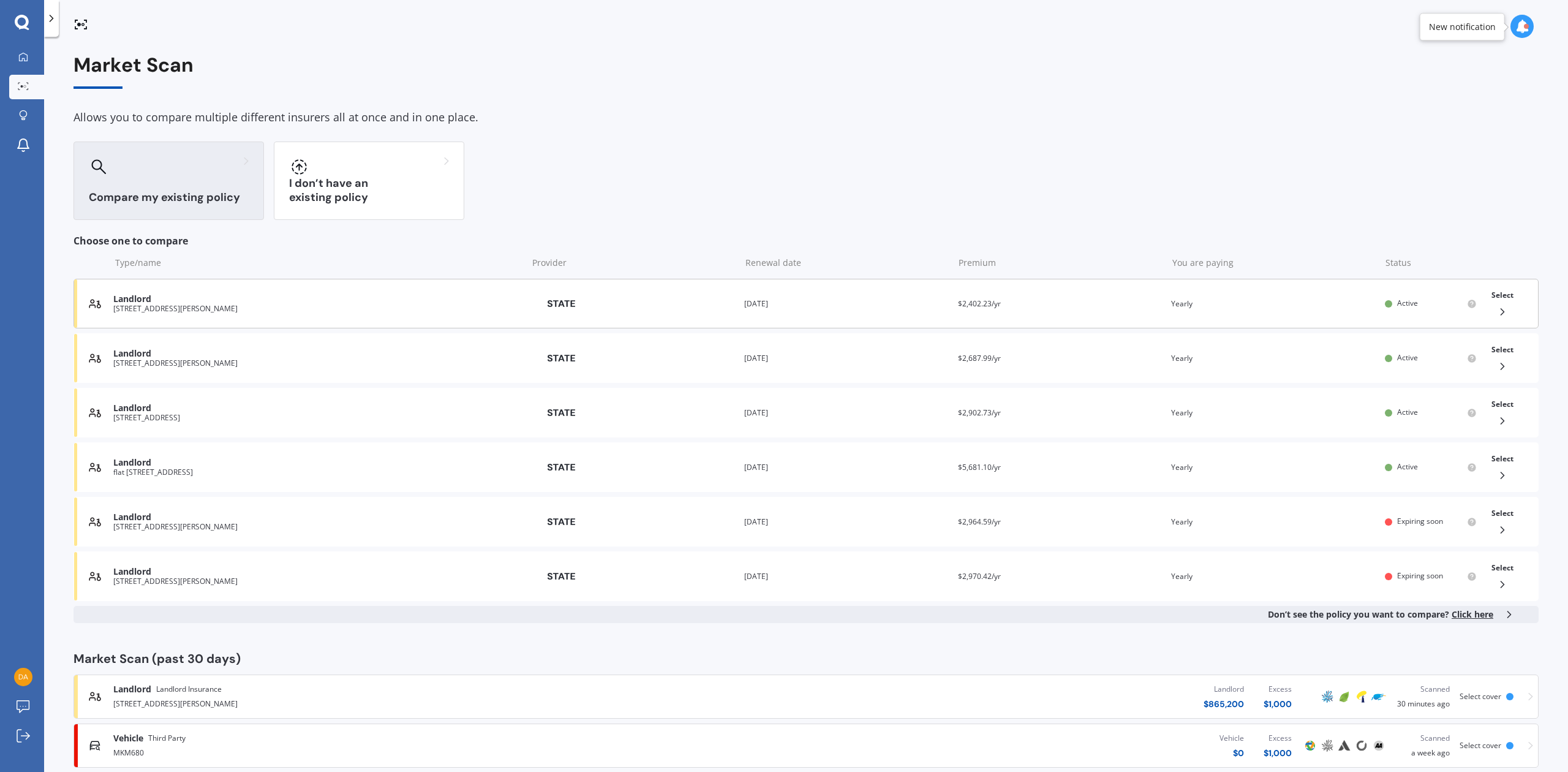
click at [1496, 310] on icon at bounding box center [1502, 312] width 12 height 12
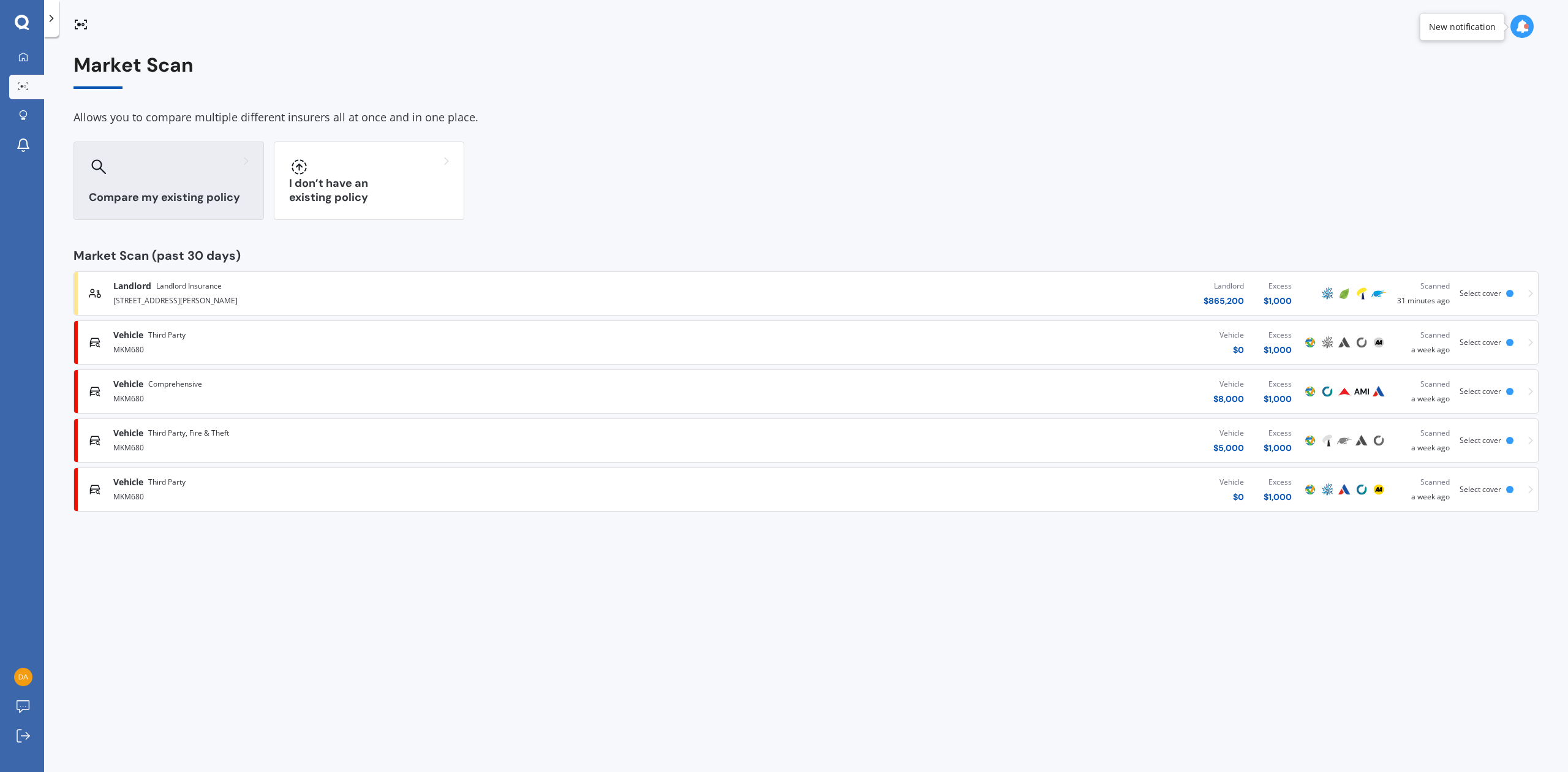
click at [138, 173] on div at bounding box center [169, 166] width 160 height 20
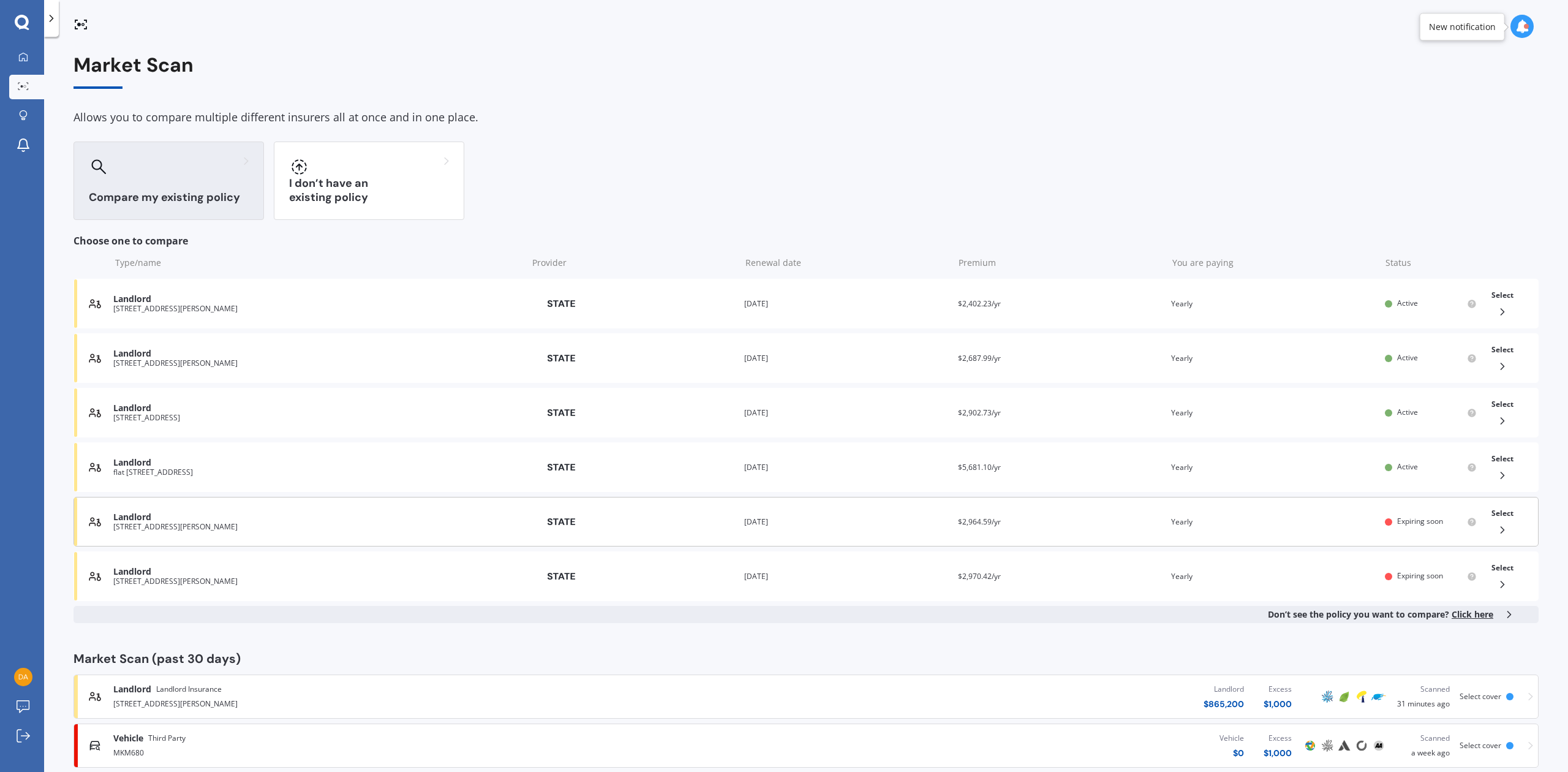
click at [1495, 524] on div "Select" at bounding box center [1502, 521] width 32 height 38
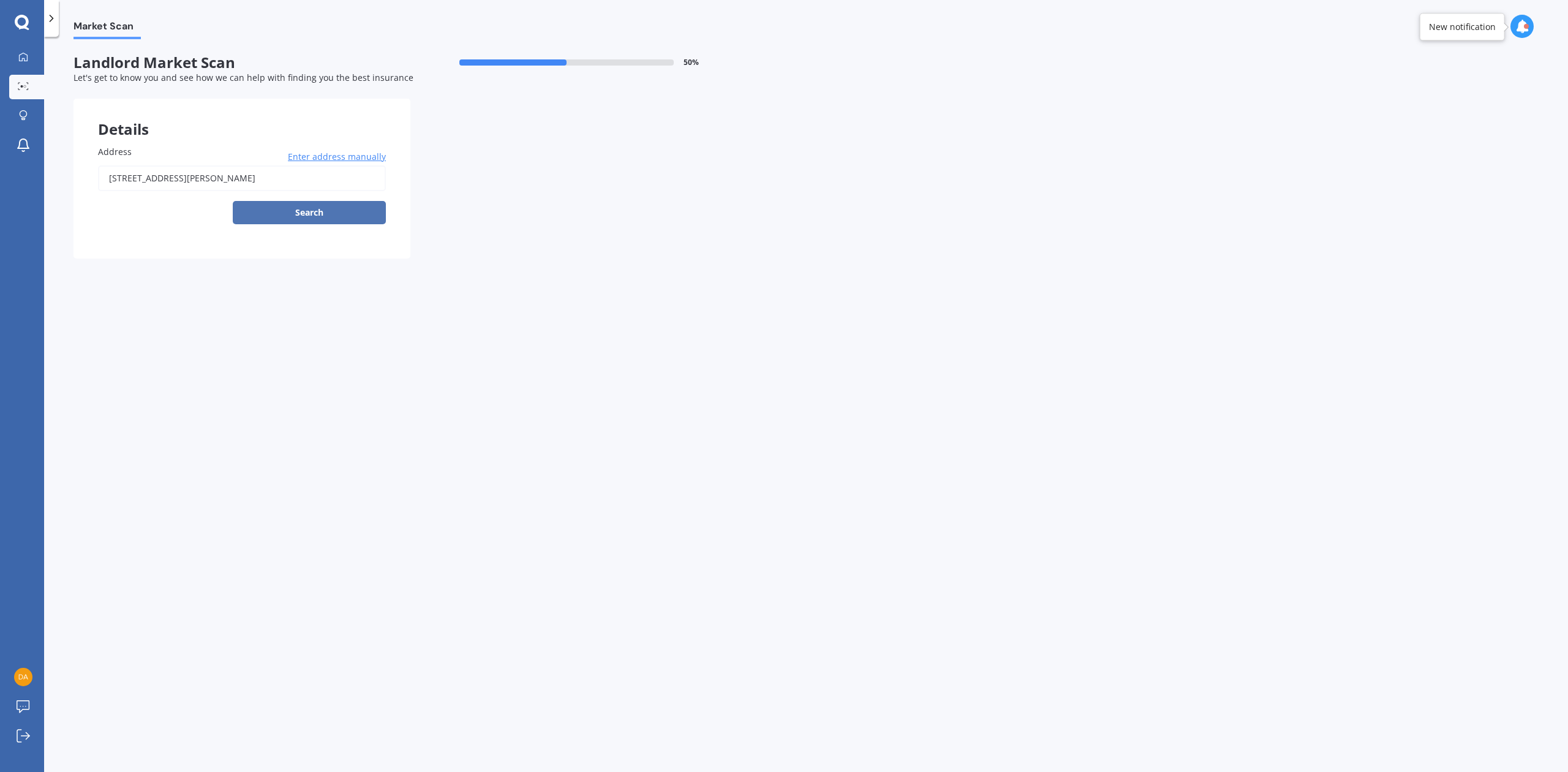
click at [333, 214] on button "Search" at bounding box center [309, 213] width 153 height 23
type input "[STREET_ADDRESS][PERSON_NAME]"
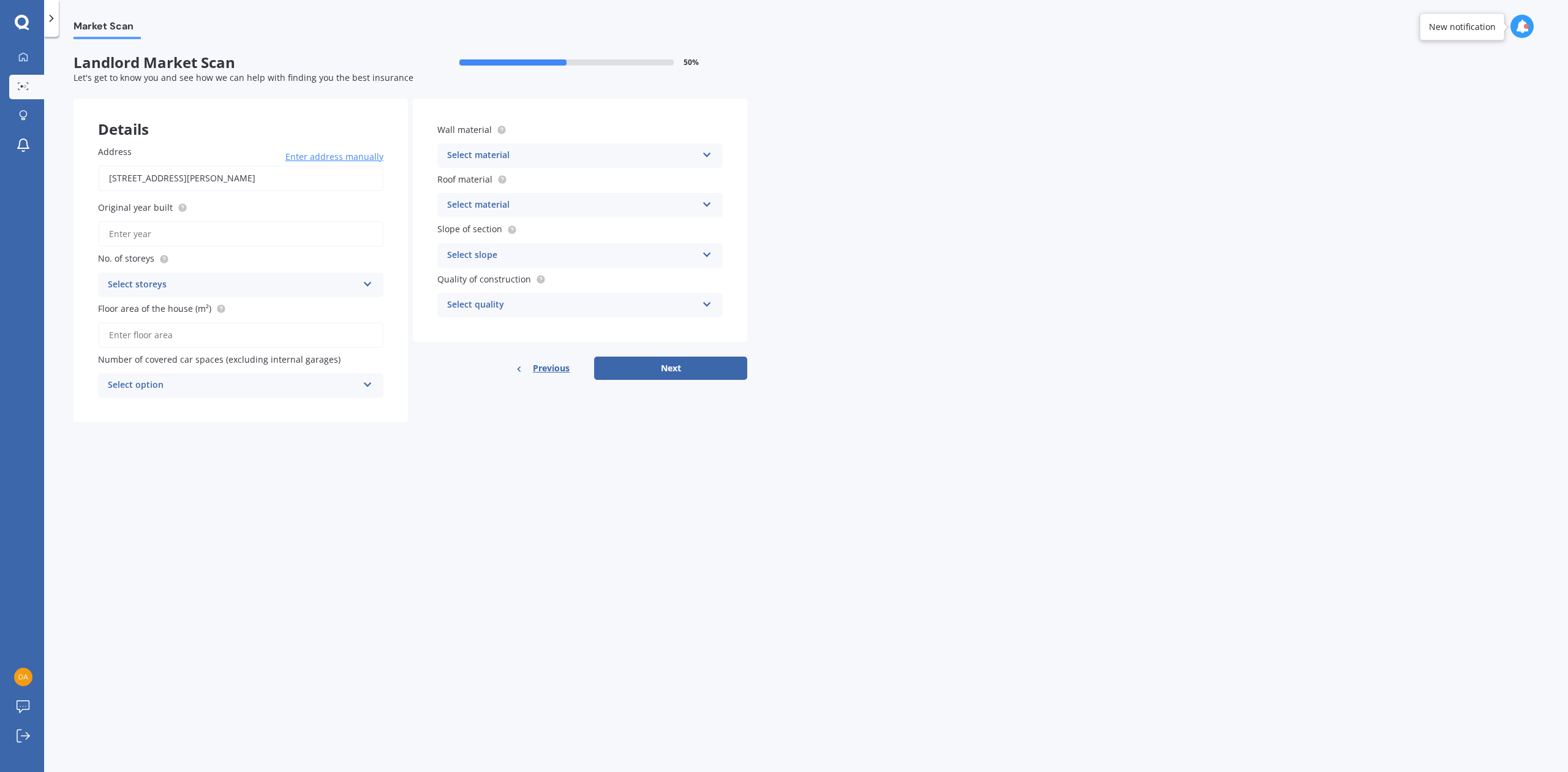
click at [192, 229] on input "Original year built" at bounding box center [241, 234] width 286 height 26
type input "1980"
click at [209, 260] on label "No. of storeys" at bounding box center [238, 258] width 280 height 13
click at [292, 278] on div "Select storeys" at bounding box center [233, 285] width 250 height 15
click at [111, 302] on span "1" at bounding box center [111, 308] width 5 height 12
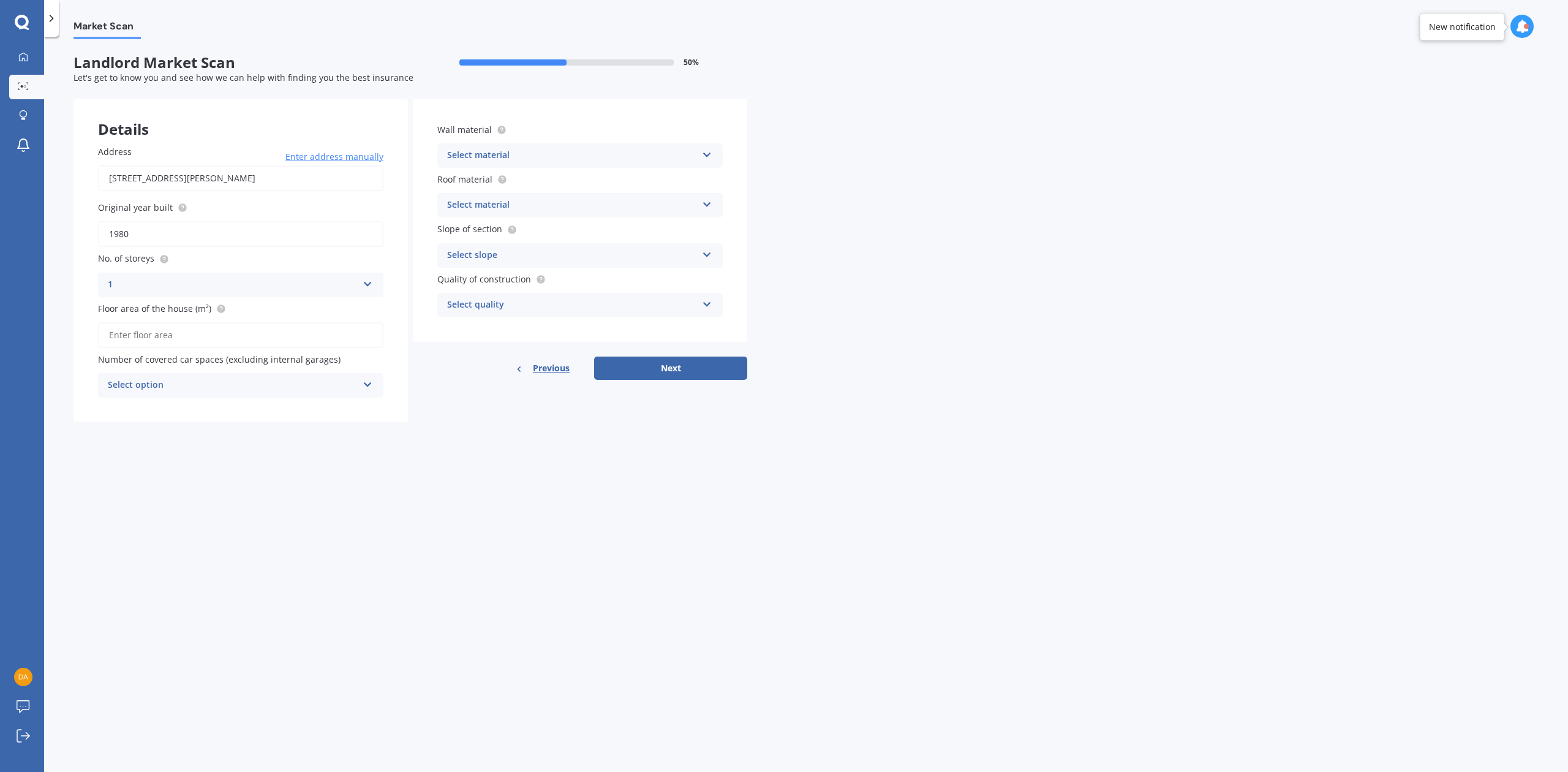
click at [176, 326] on input "Floor area of the house (m²)" at bounding box center [241, 335] width 286 height 26
type input "89"
click at [373, 415] on div "Address [STREET_ADDRESS][PERSON_NAME][PERSON_NAME] Enter address manually Searc…" at bounding box center [241, 271] width 334 height 301
click at [365, 378] on icon at bounding box center [367, 382] width 10 height 8
click at [111, 447] on span "2" at bounding box center [111, 453] width 5 height 12
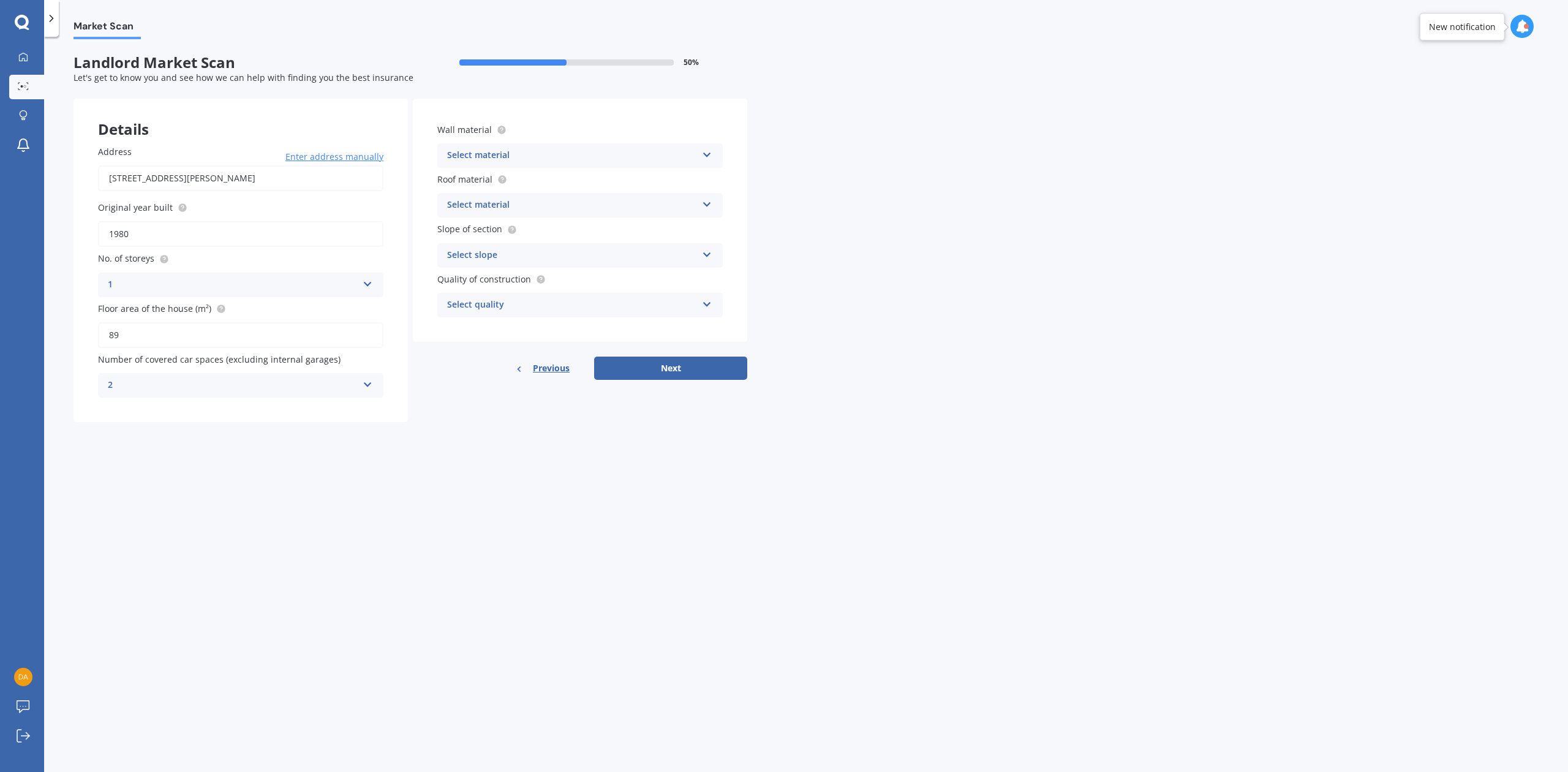
click at [711, 155] on icon at bounding box center [707, 152] width 10 height 8
click at [801, 215] on div "Market Scan Landlord Market Scan 50 % Let's get to know you and see how we can …" at bounding box center [806, 406] width 1524 height 735
click at [707, 248] on icon at bounding box center [707, 252] width 10 height 8
click at [577, 276] on span "Flat or gentle slope (up to about 5°)" at bounding box center [522, 279] width 150 height 12
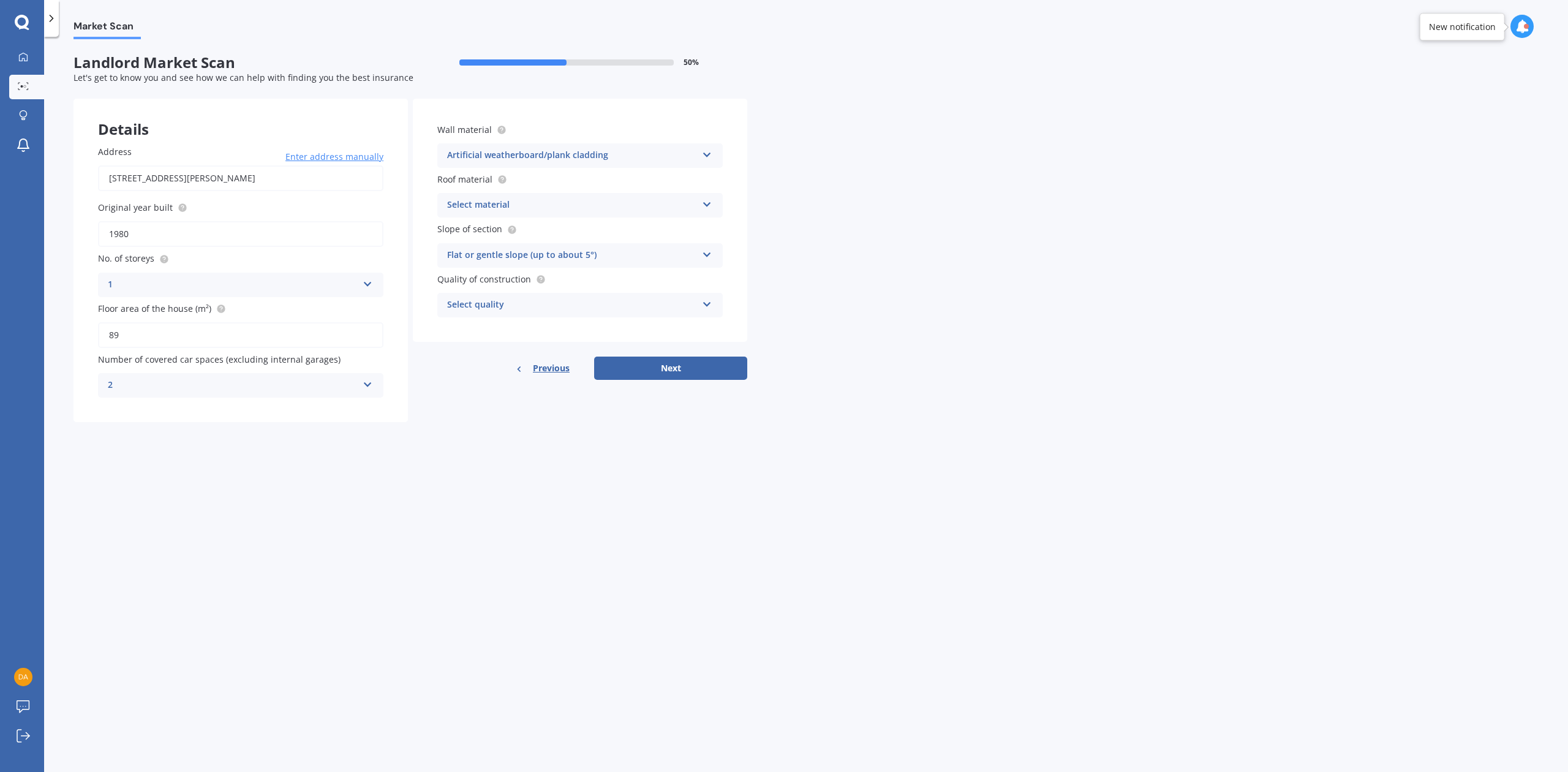
click at [708, 211] on div "Select material Flat fibre cement Flat membrane Flat metal covering Pitched con…" at bounding box center [579, 206] width 286 height 25
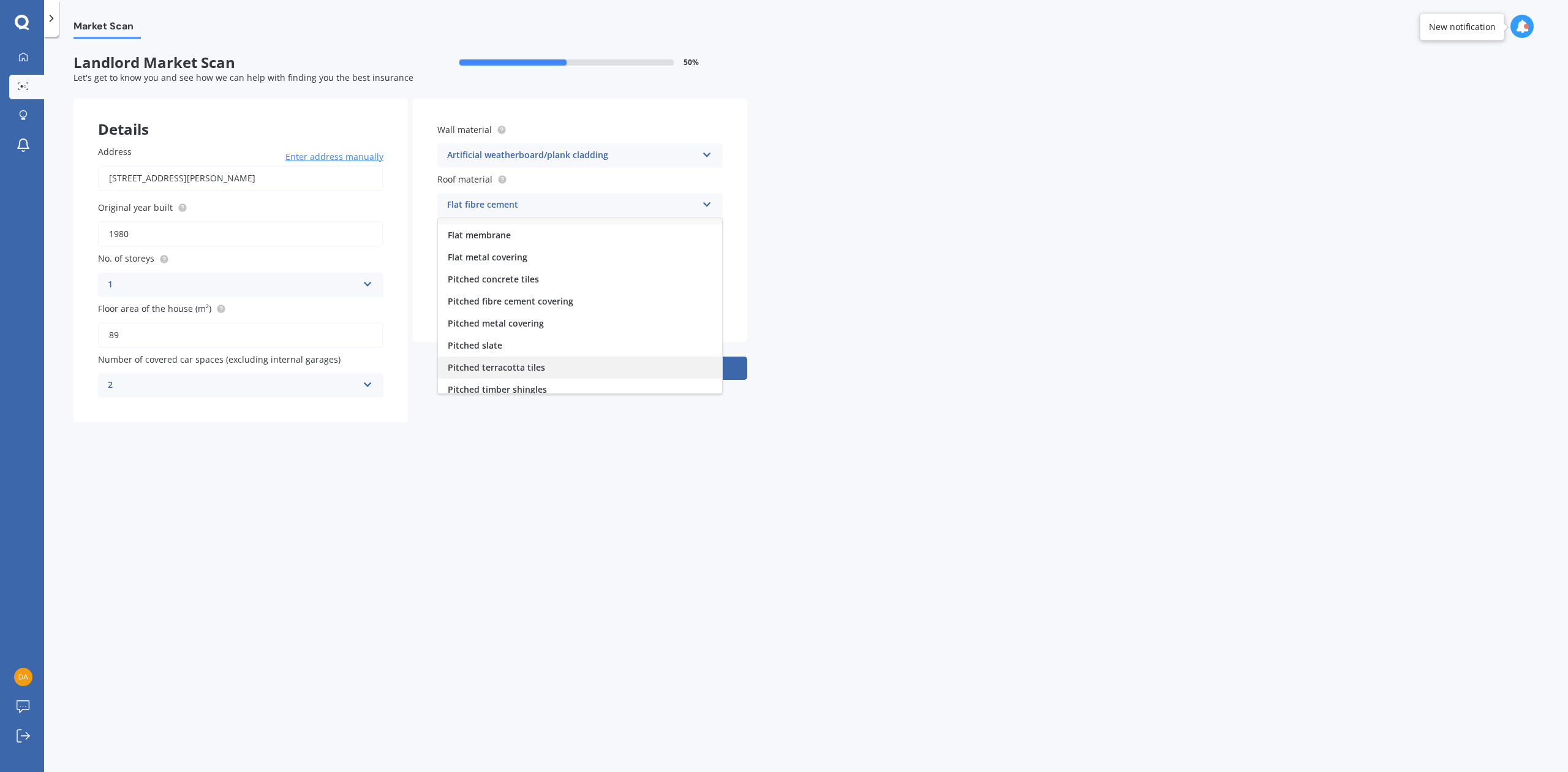
scroll to position [0, 0]
click at [498, 334] on span "Pitched metal covering" at bounding box center [496, 339] width 96 height 12
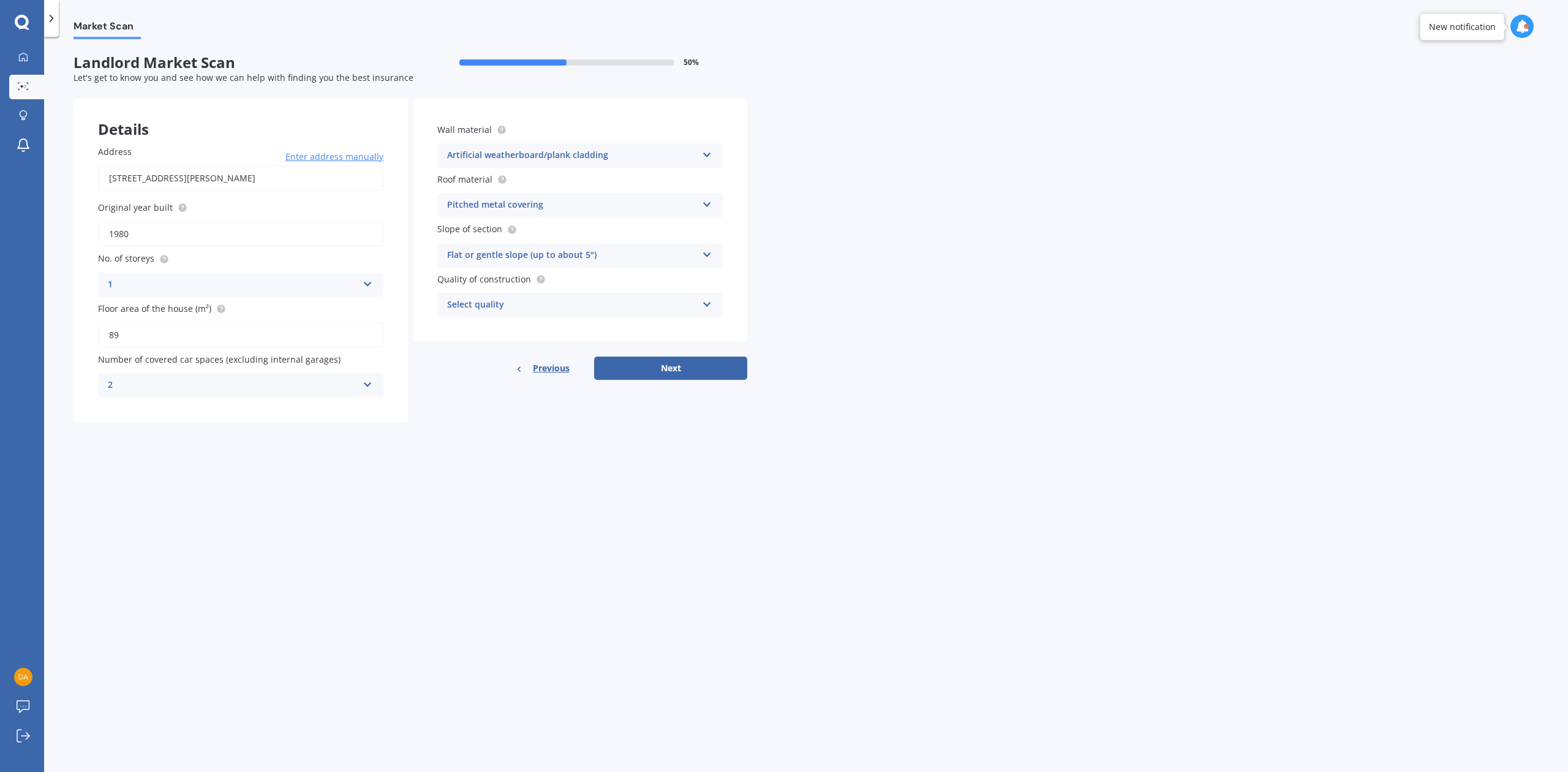
click at [704, 154] on icon at bounding box center [707, 152] width 10 height 8
click at [476, 255] on div "Other" at bounding box center [579, 260] width 284 height 22
click at [704, 299] on icon at bounding box center [707, 302] width 10 height 8
click at [485, 328] on span "Standard" at bounding box center [466, 328] width 38 height 12
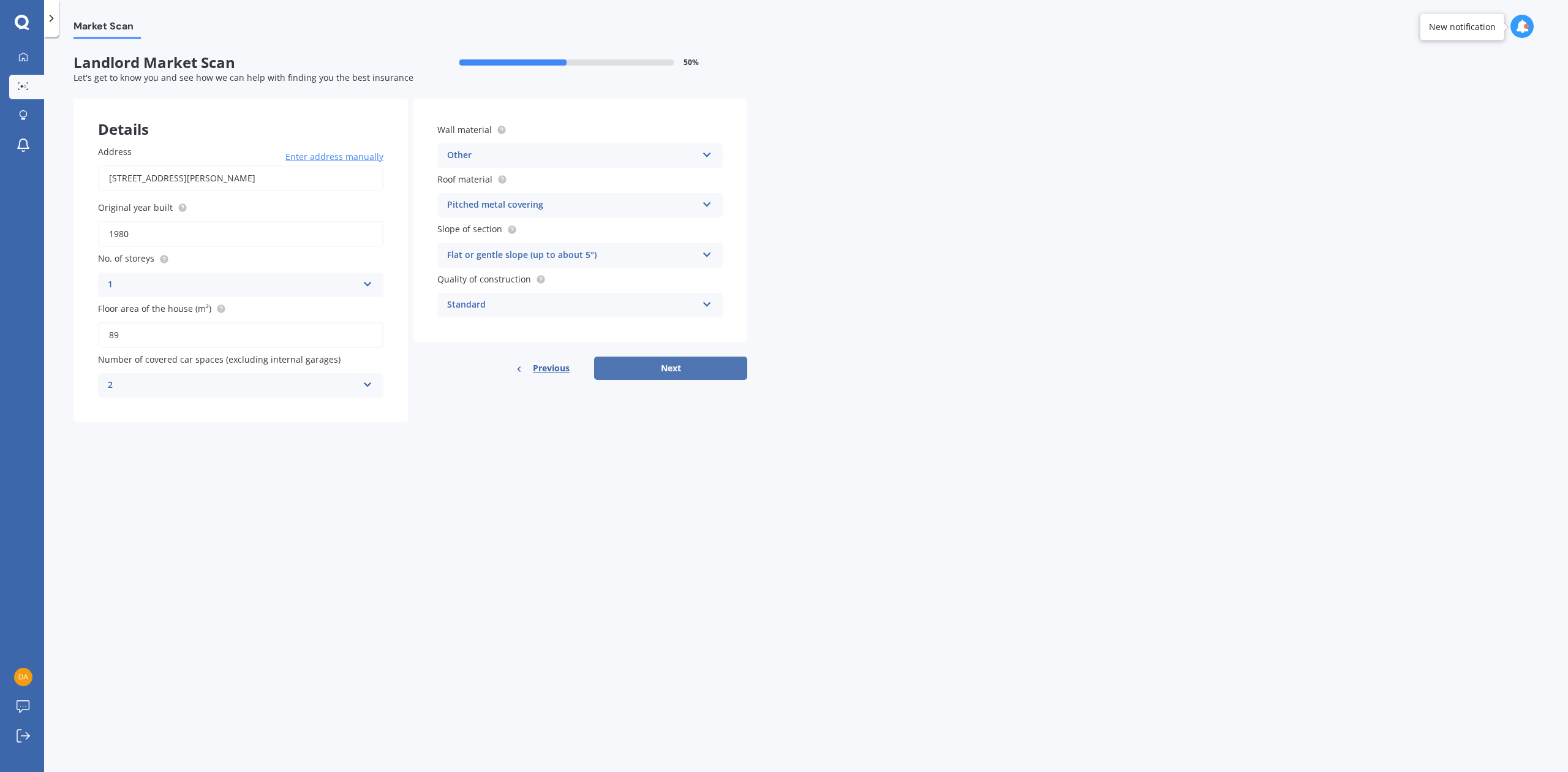
click at [665, 366] on button "Next" at bounding box center [670, 368] width 153 height 23
select select "26"
select select "07"
select select "1967"
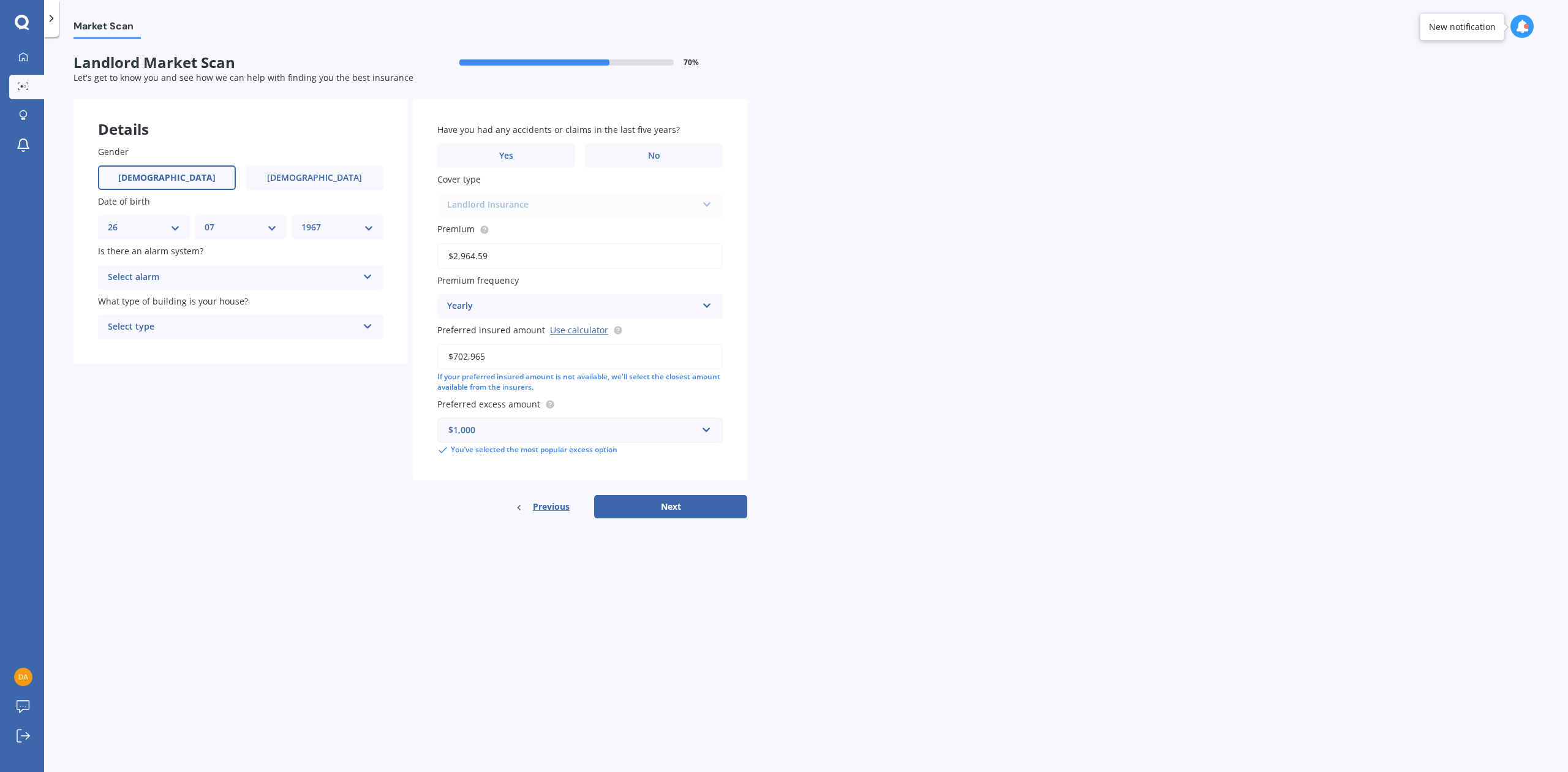
click at [365, 278] on icon at bounding box center [367, 274] width 10 height 8
click at [111, 339] on span "No" at bounding box center [114, 345] width 12 height 12
click at [178, 331] on div "Select type" at bounding box center [233, 327] width 250 height 15
click at [155, 349] on span "Freestanding" at bounding box center [136, 351] width 55 height 12
click at [151, 331] on div "Freestanding" at bounding box center [233, 327] width 250 height 15
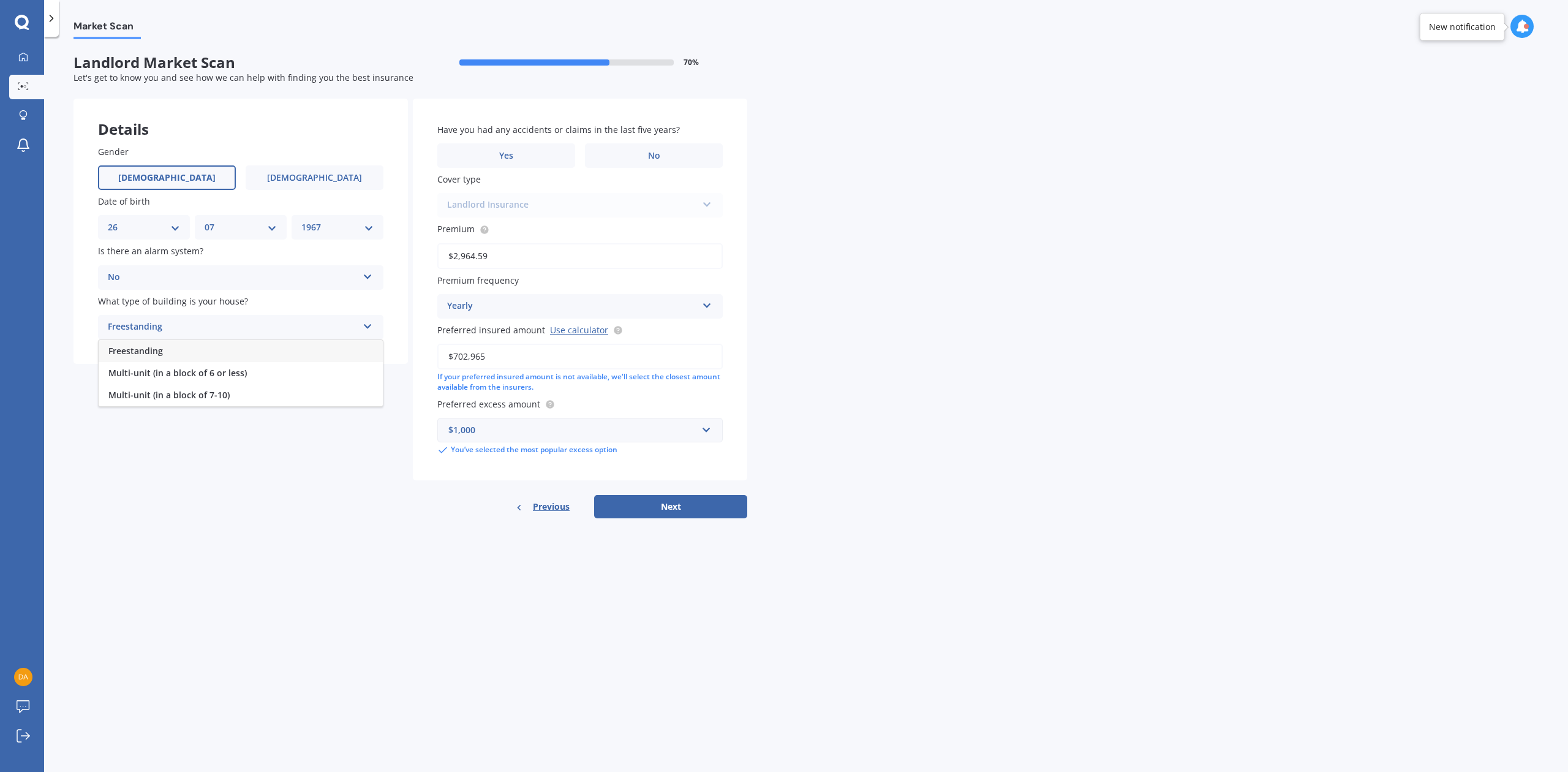
click at [148, 346] on span "Freestanding" at bounding box center [136, 351] width 55 height 12
drag, startPoint x: 659, startPoint y: 150, endPoint x: 667, endPoint y: 263, distance: 113.3
click at [657, 151] on span "No" at bounding box center [654, 156] width 12 height 10
click at [0, 0] on input "No" at bounding box center [0, 0] width 0 height 0
click at [667, 495] on button "Next" at bounding box center [670, 507] width 153 height 23
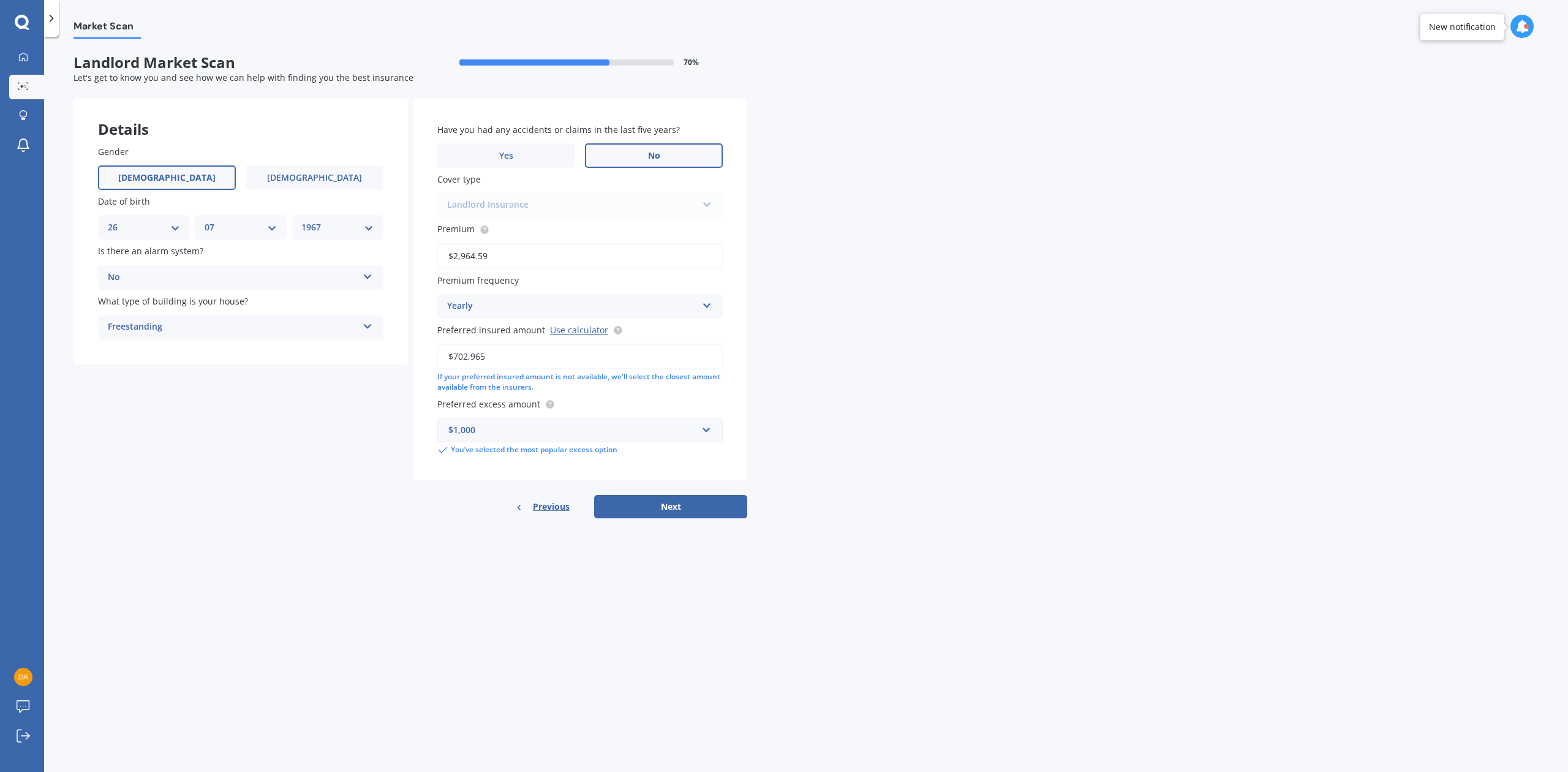
select select "26"
select select "07"
select select "1967"
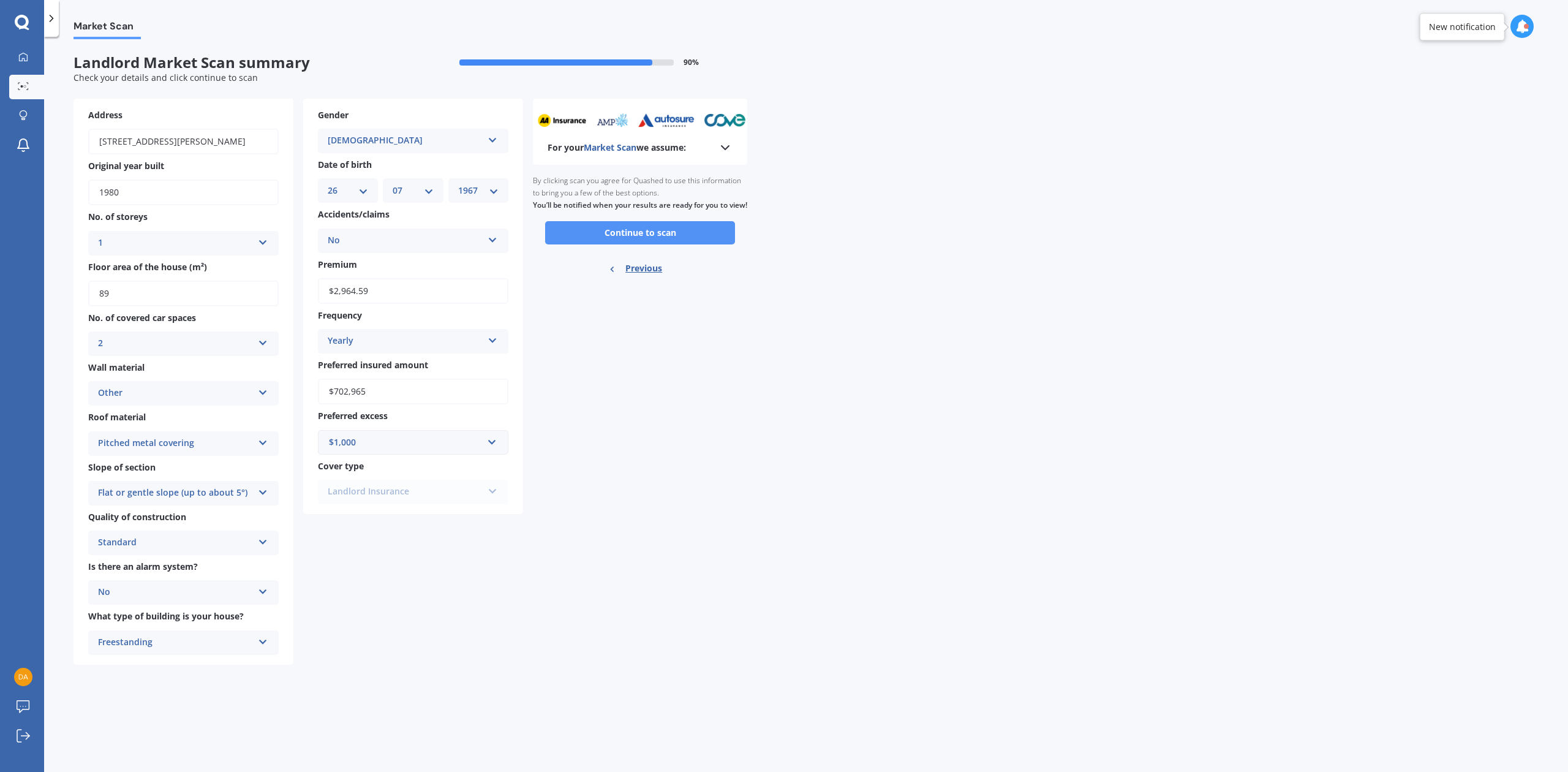
drag, startPoint x: 701, startPoint y: 248, endPoint x: 721, endPoint y: 268, distance: 28.3
click at [700, 245] on button "Continue to scan" at bounding box center [640, 233] width 190 height 23
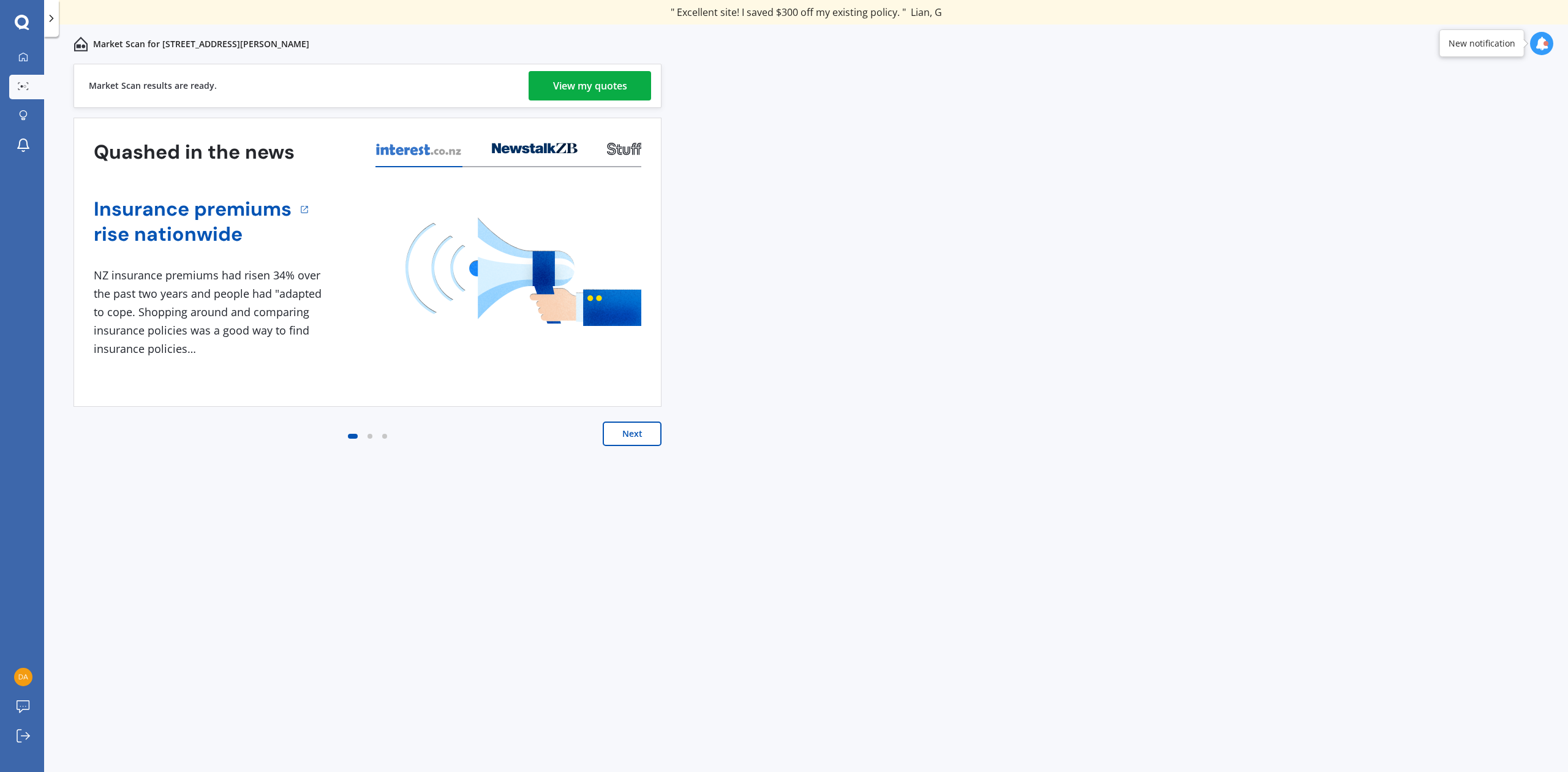
click at [584, 74] on div "View my quotes" at bounding box center [590, 85] width 74 height 29
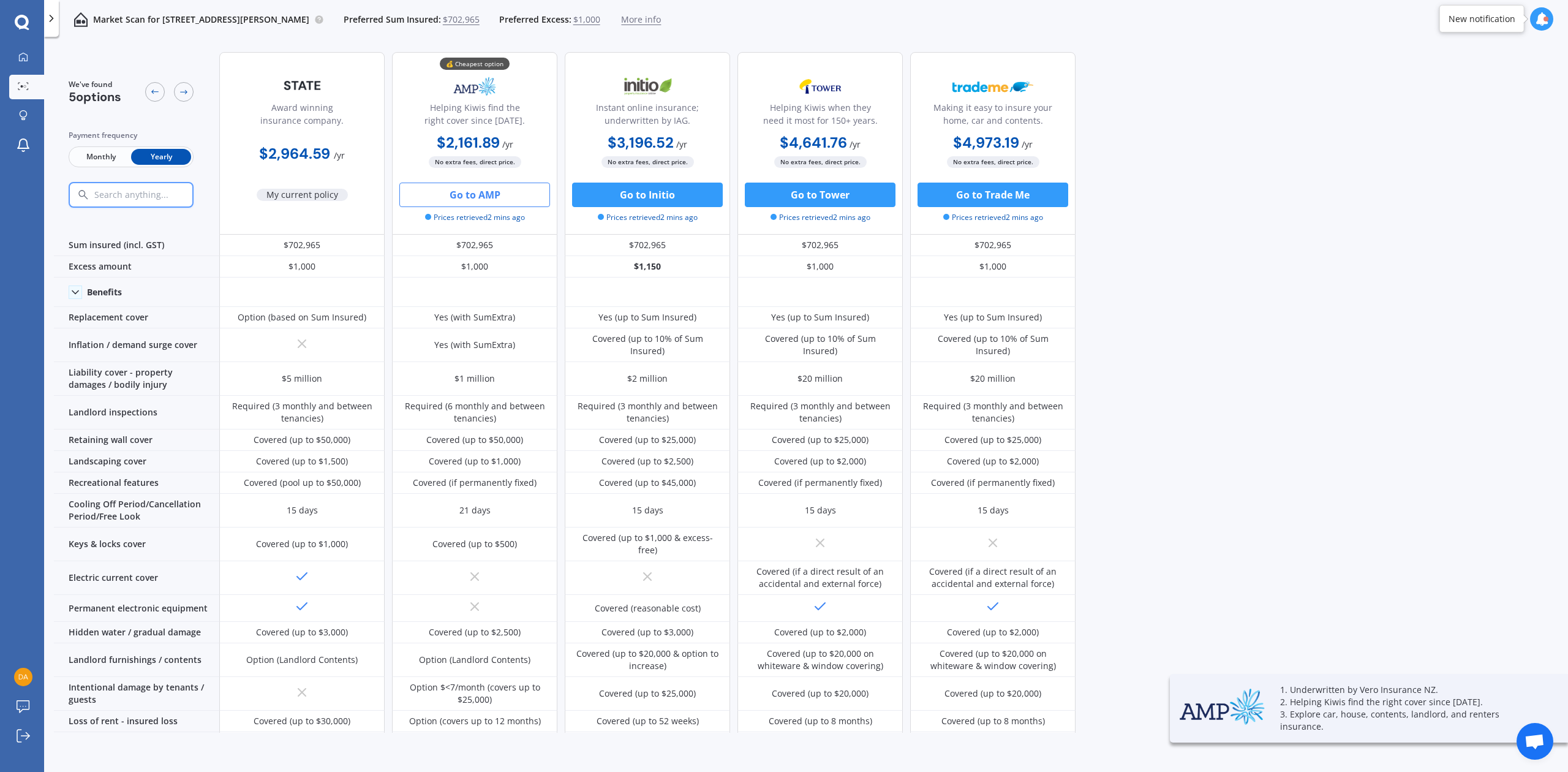
click at [473, 191] on button "Go to AMP" at bounding box center [475, 195] width 151 height 25
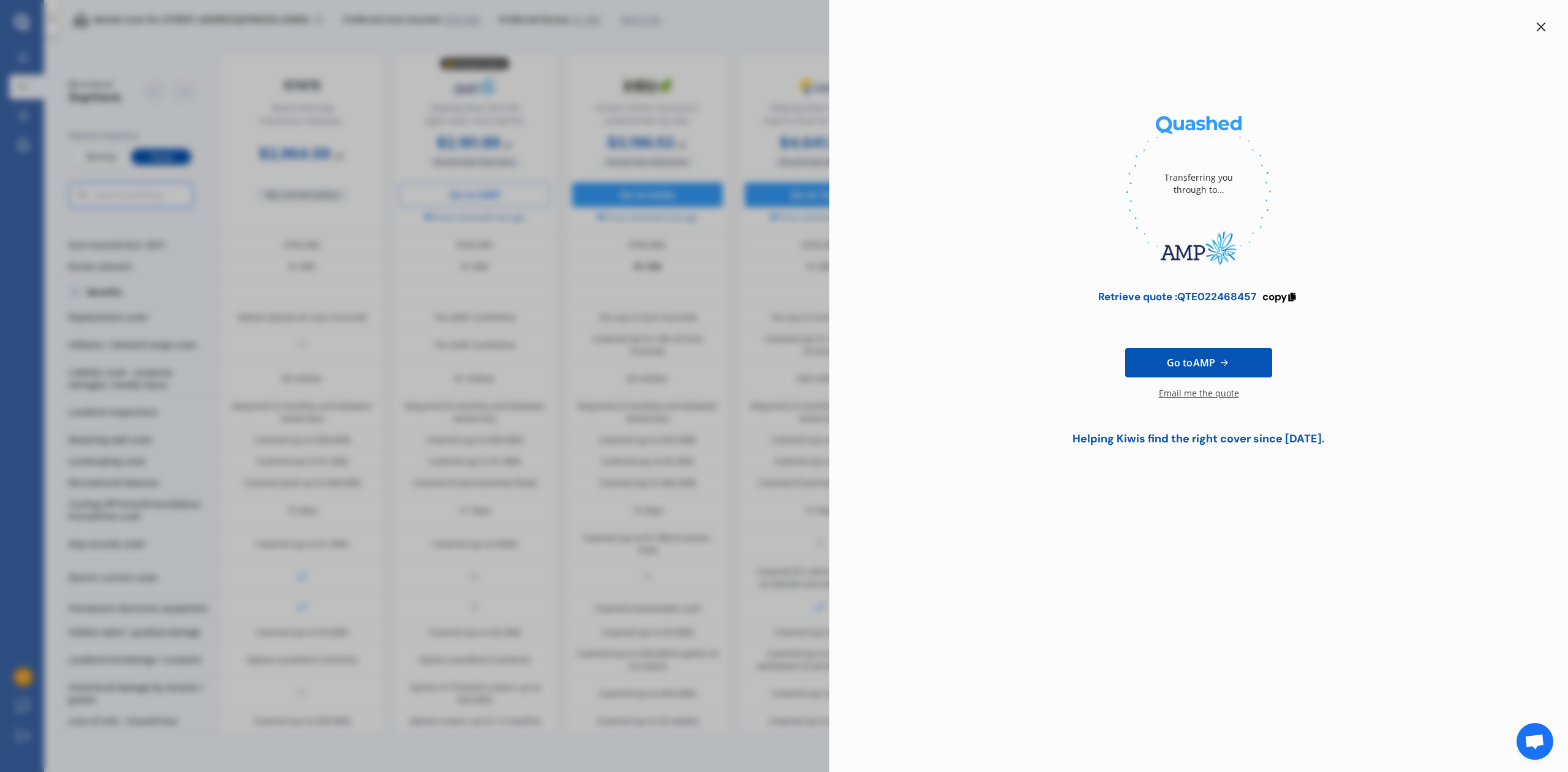
click at [1182, 388] on div "Email me the quote" at bounding box center [1199, 399] width 80 height 25
click at [1539, 23] on icon at bounding box center [1541, 27] width 10 height 10
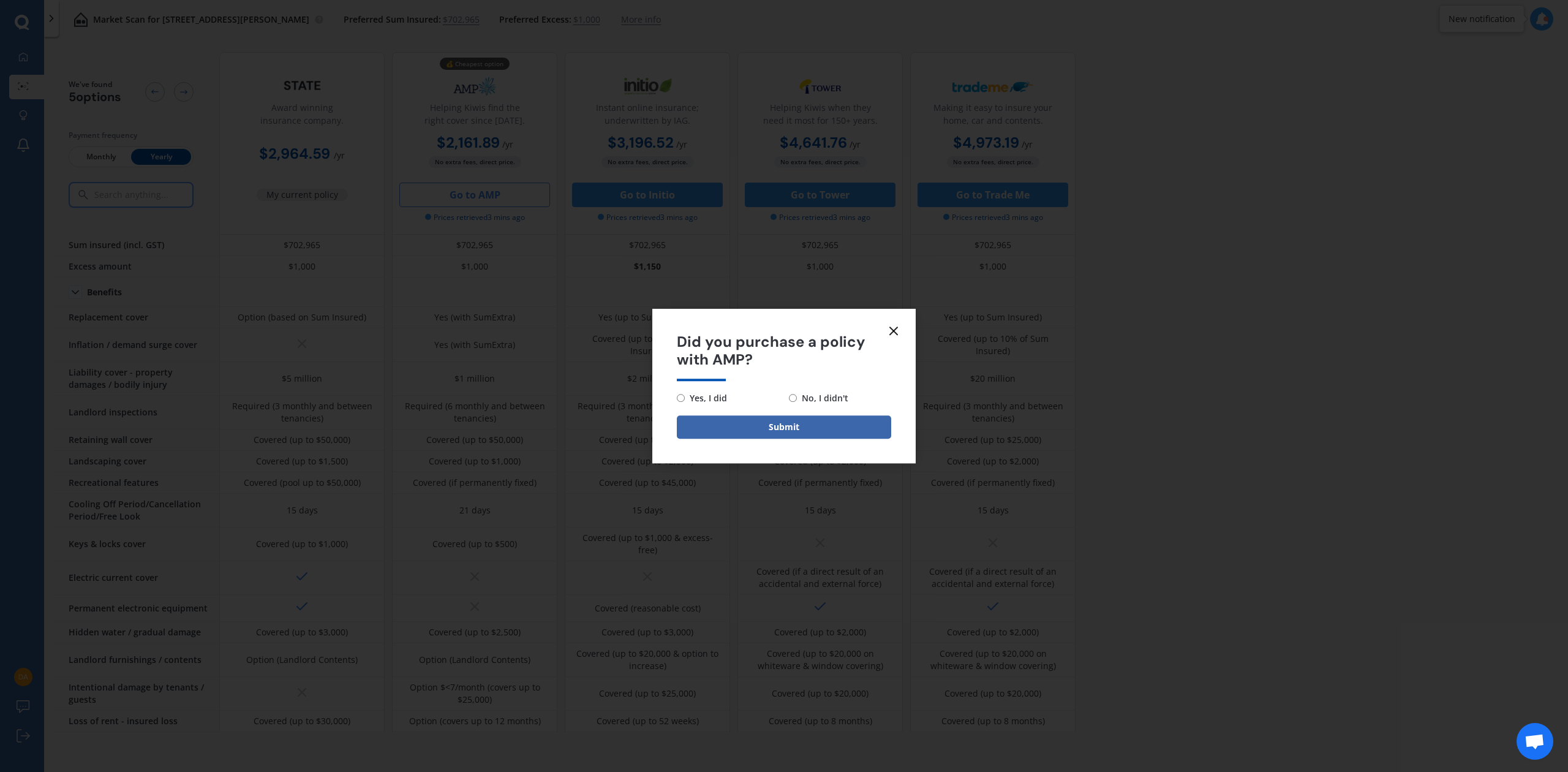
click at [892, 329] on line at bounding box center [893, 330] width 7 height 7
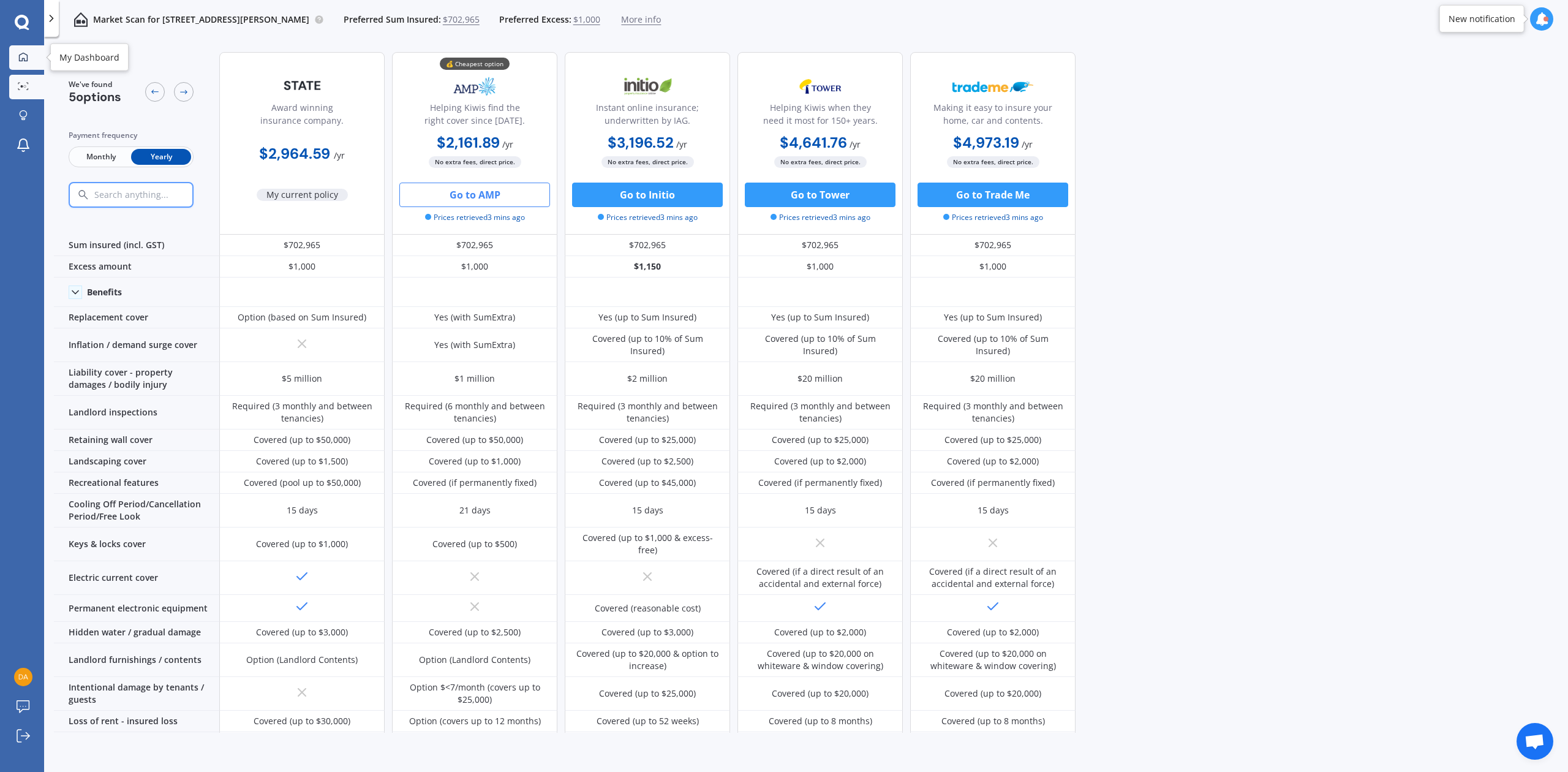
click at [27, 54] on icon at bounding box center [23, 57] width 10 height 10
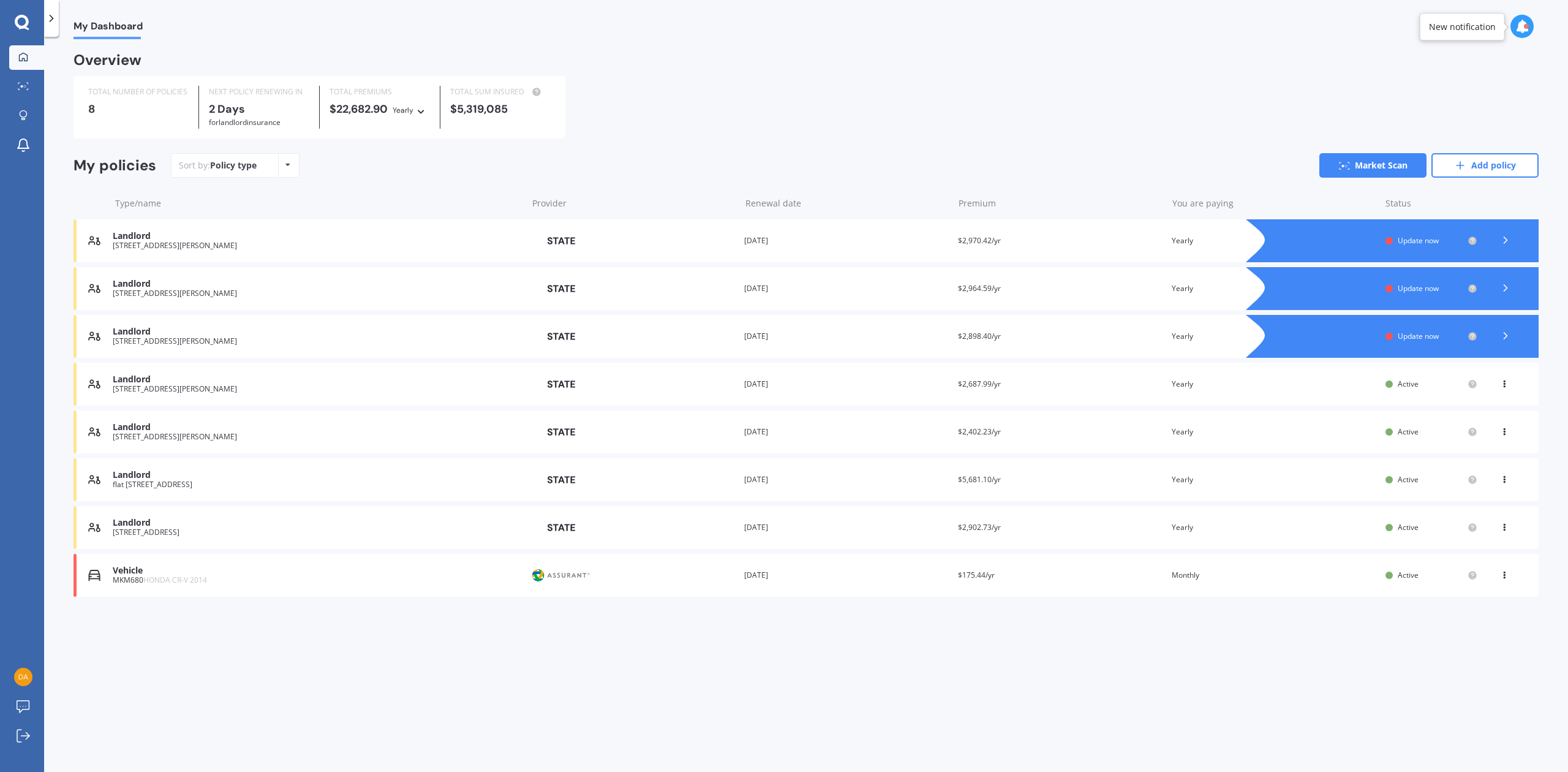
click at [1504, 527] on icon at bounding box center [1504, 524] width 8 height 7
click at [1388, 160] on link "Market Scan" at bounding box center [1372, 165] width 107 height 25
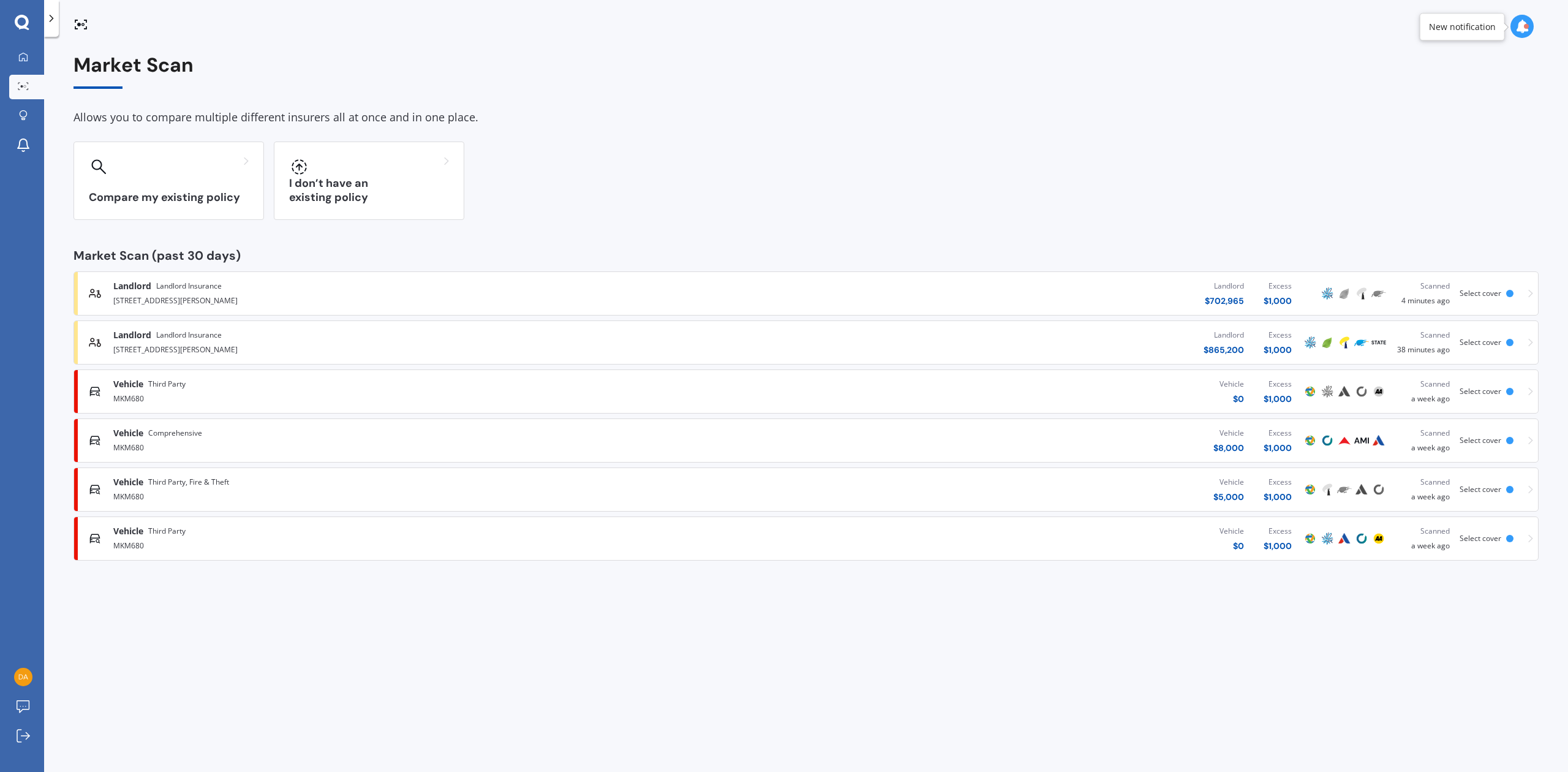
click at [1481, 291] on span "Select cover" at bounding box center [1480, 293] width 42 height 10
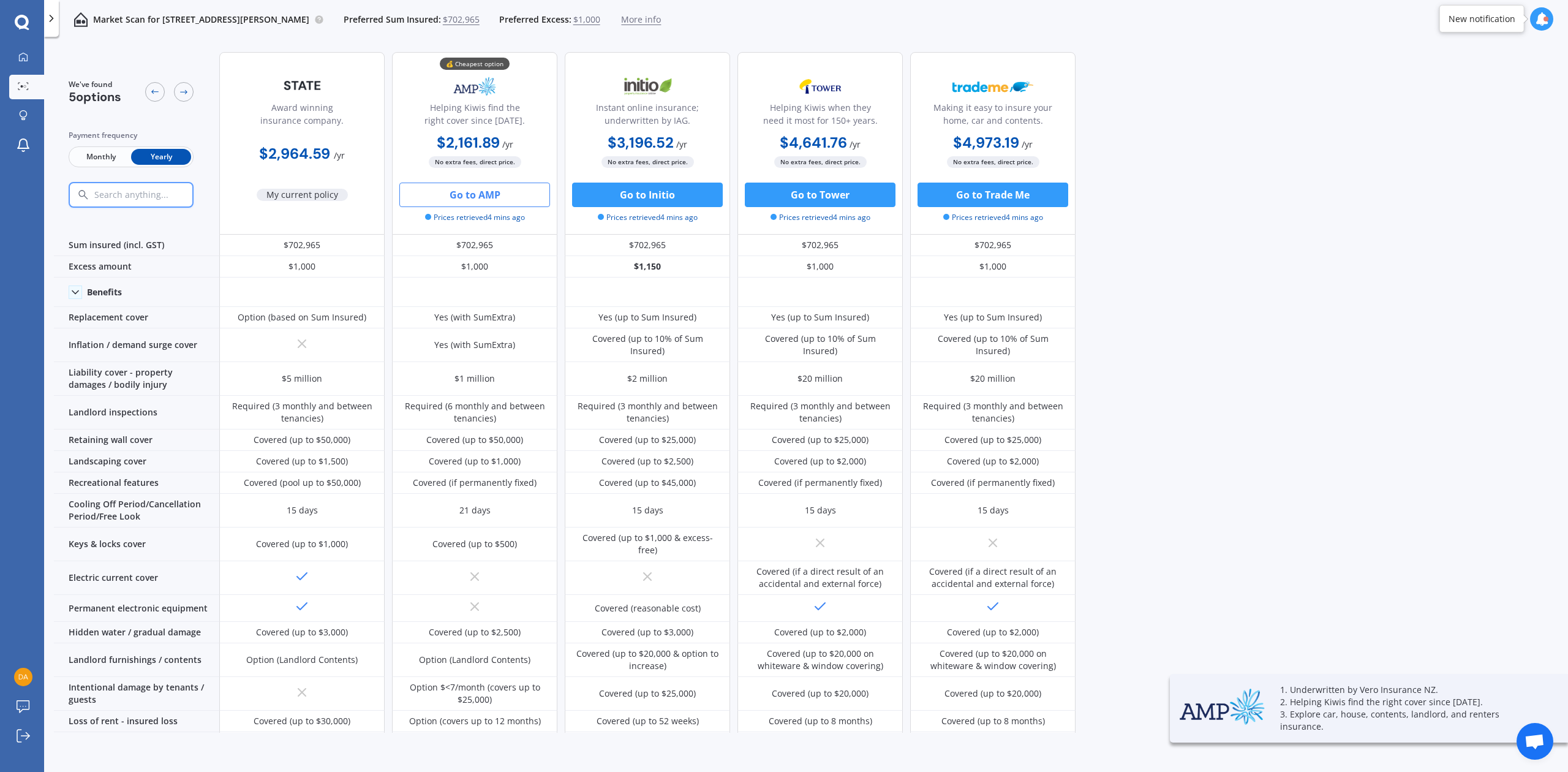
click at [488, 191] on button "Go to AMP" at bounding box center [475, 195] width 151 height 25
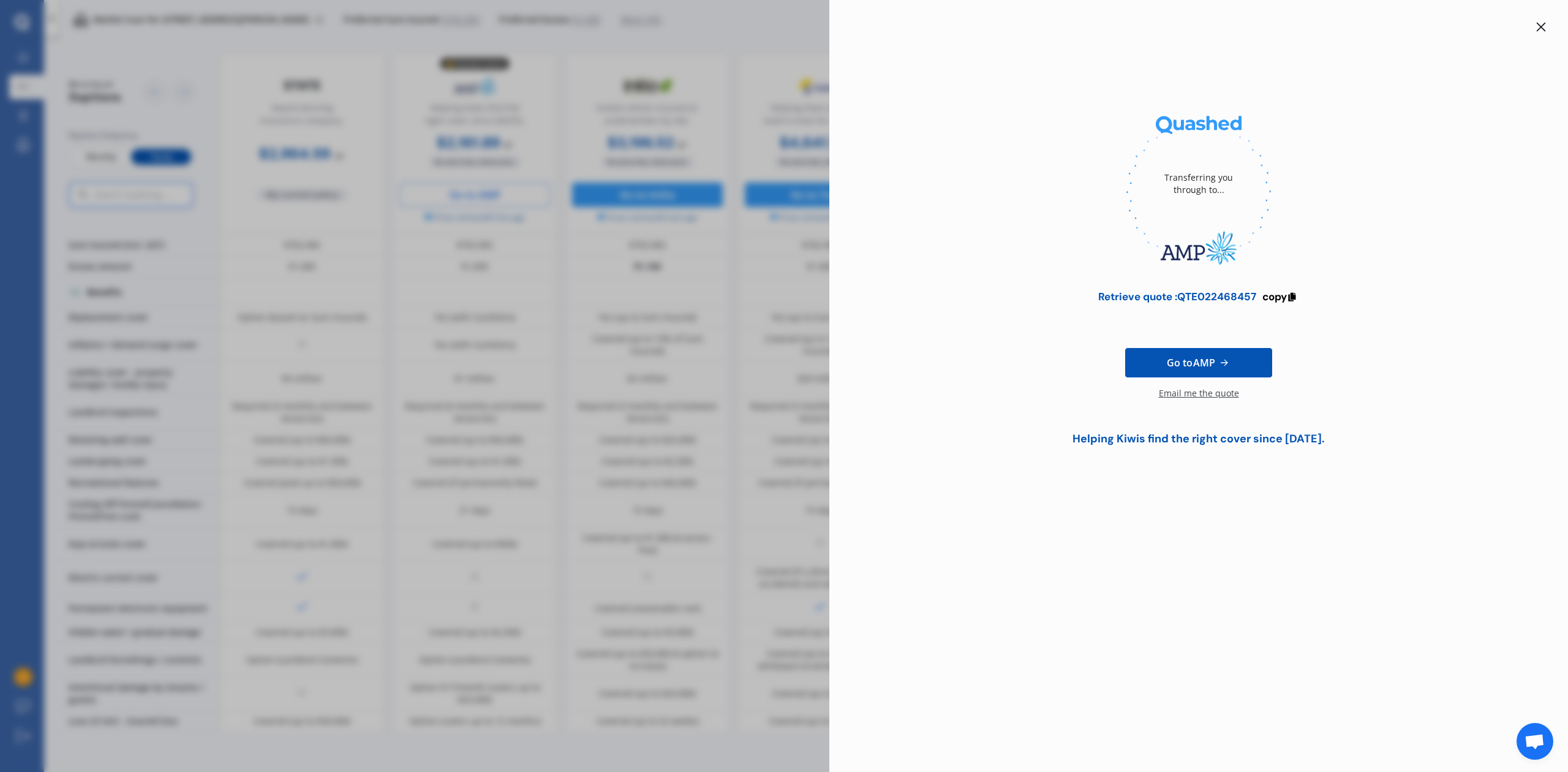
click at [1203, 392] on div "Email me the quote" at bounding box center [1199, 399] width 80 height 25
click at [1539, 26] on icon at bounding box center [1541, 27] width 10 height 10
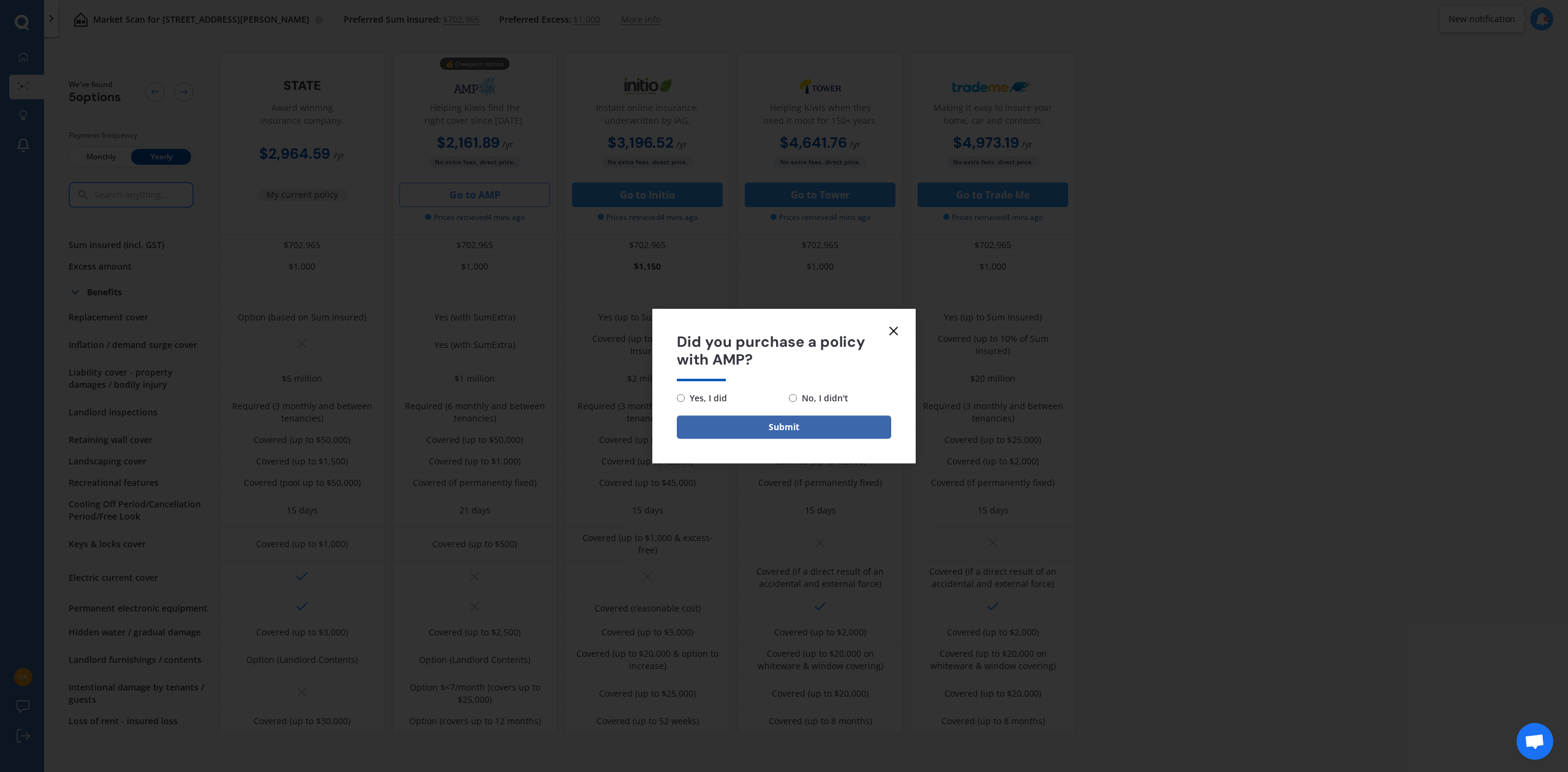
click at [893, 331] on line at bounding box center [893, 330] width 7 height 7
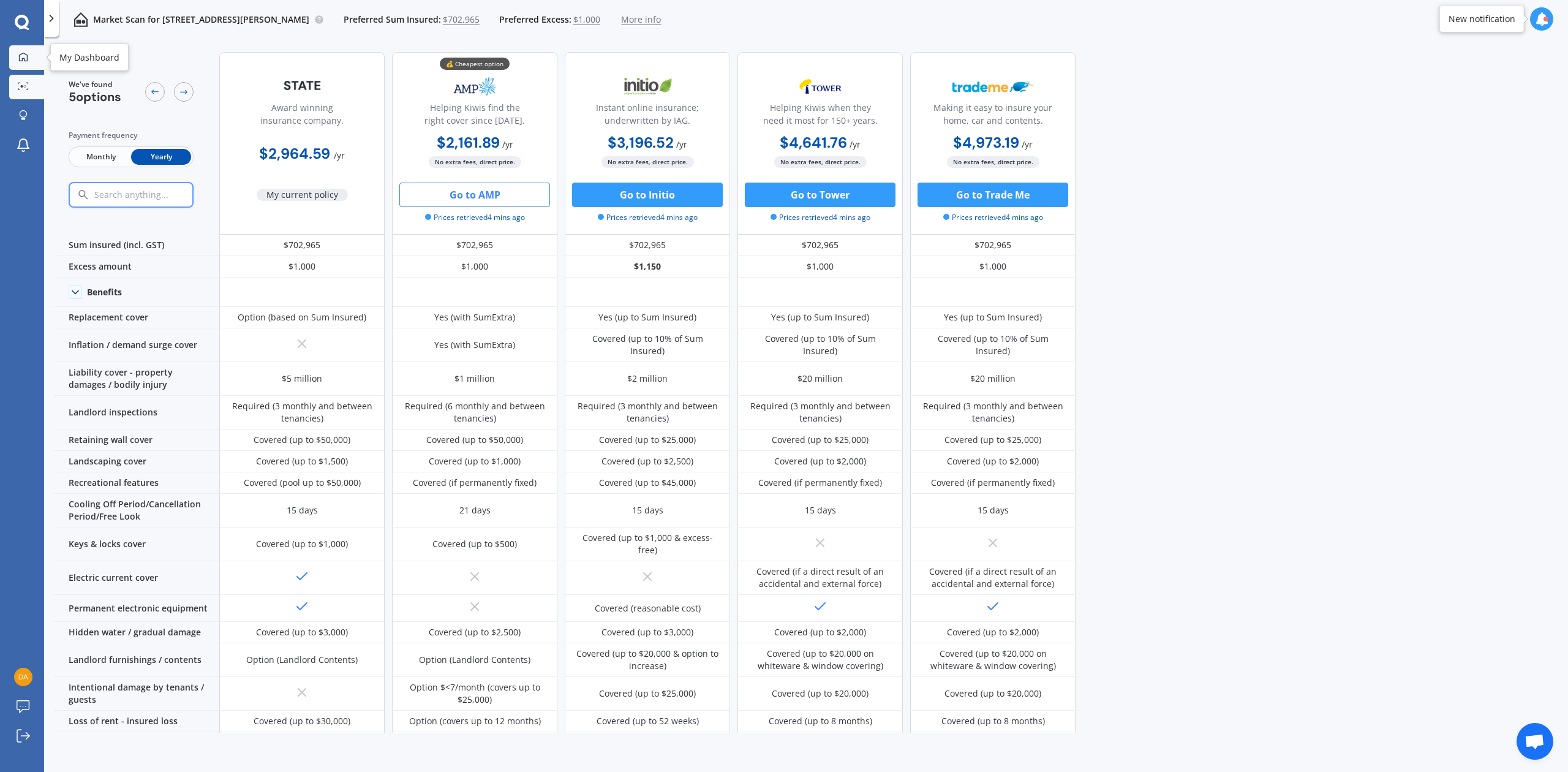
click at [20, 52] on icon at bounding box center [23, 57] width 10 height 10
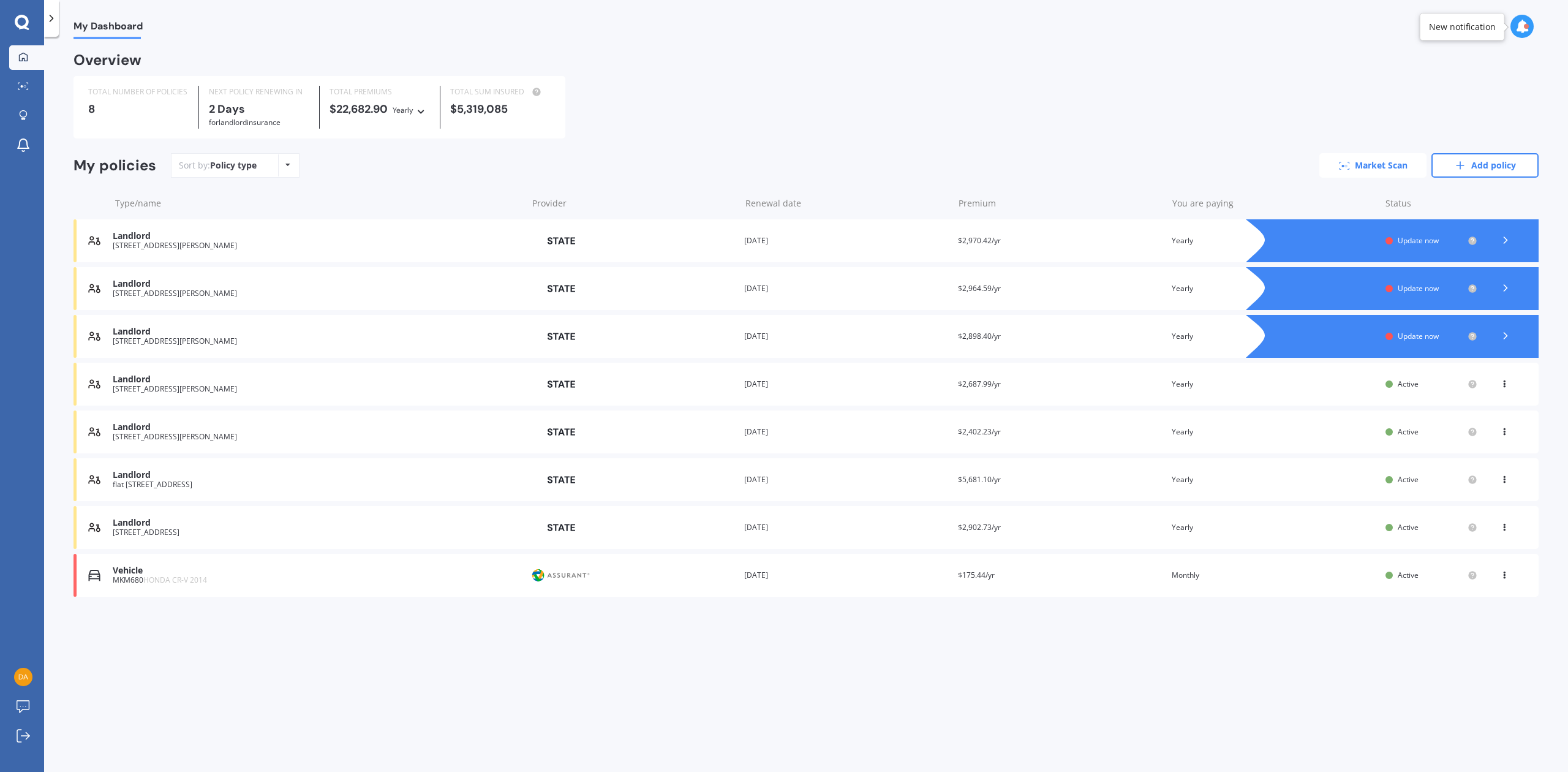
click at [1385, 164] on link "Market Scan" at bounding box center [1372, 165] width 107 height 25
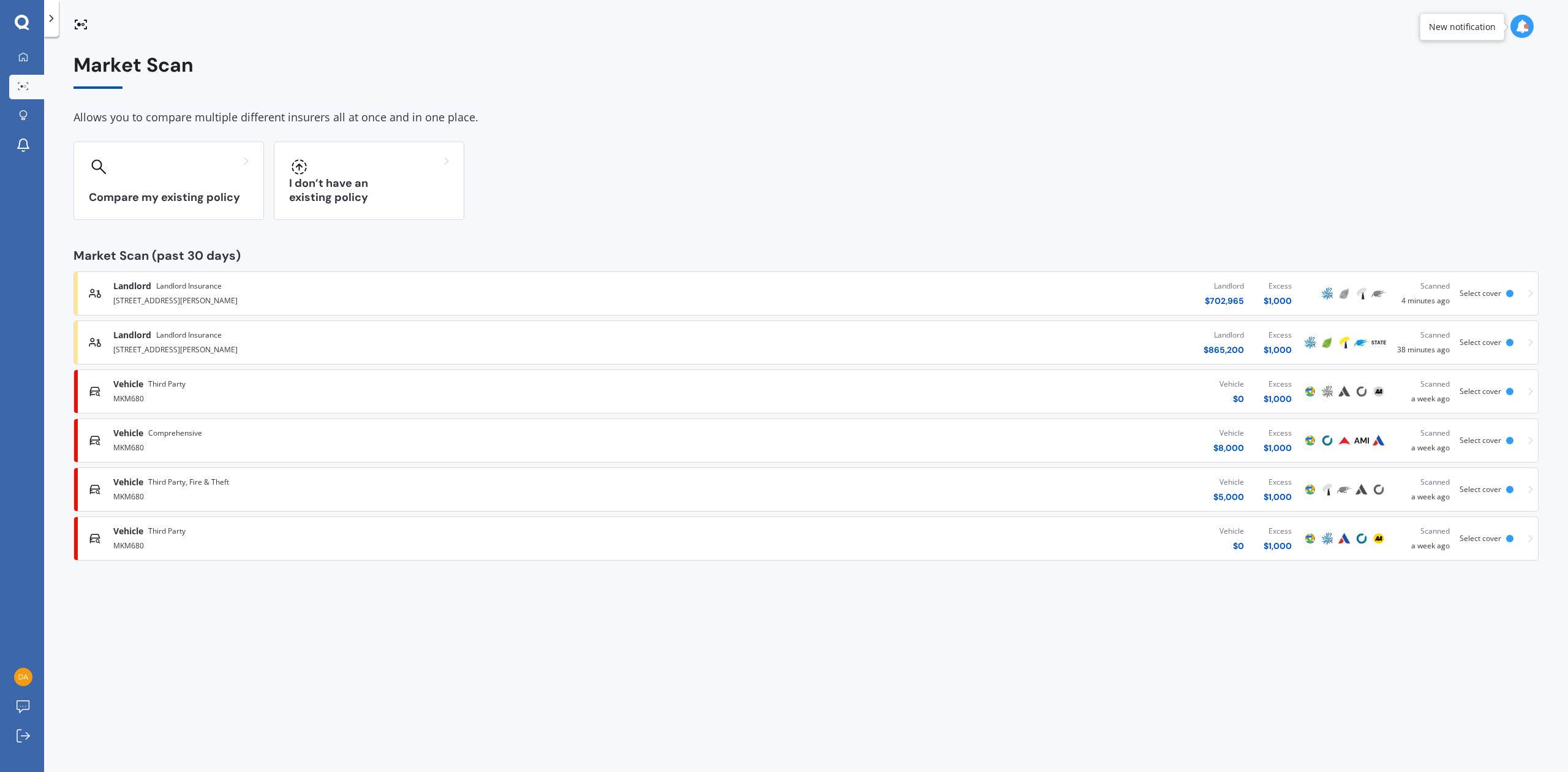
click at [1488, 341] on span "Select cover" at bounding box center [1480, 342] width 42 height 10
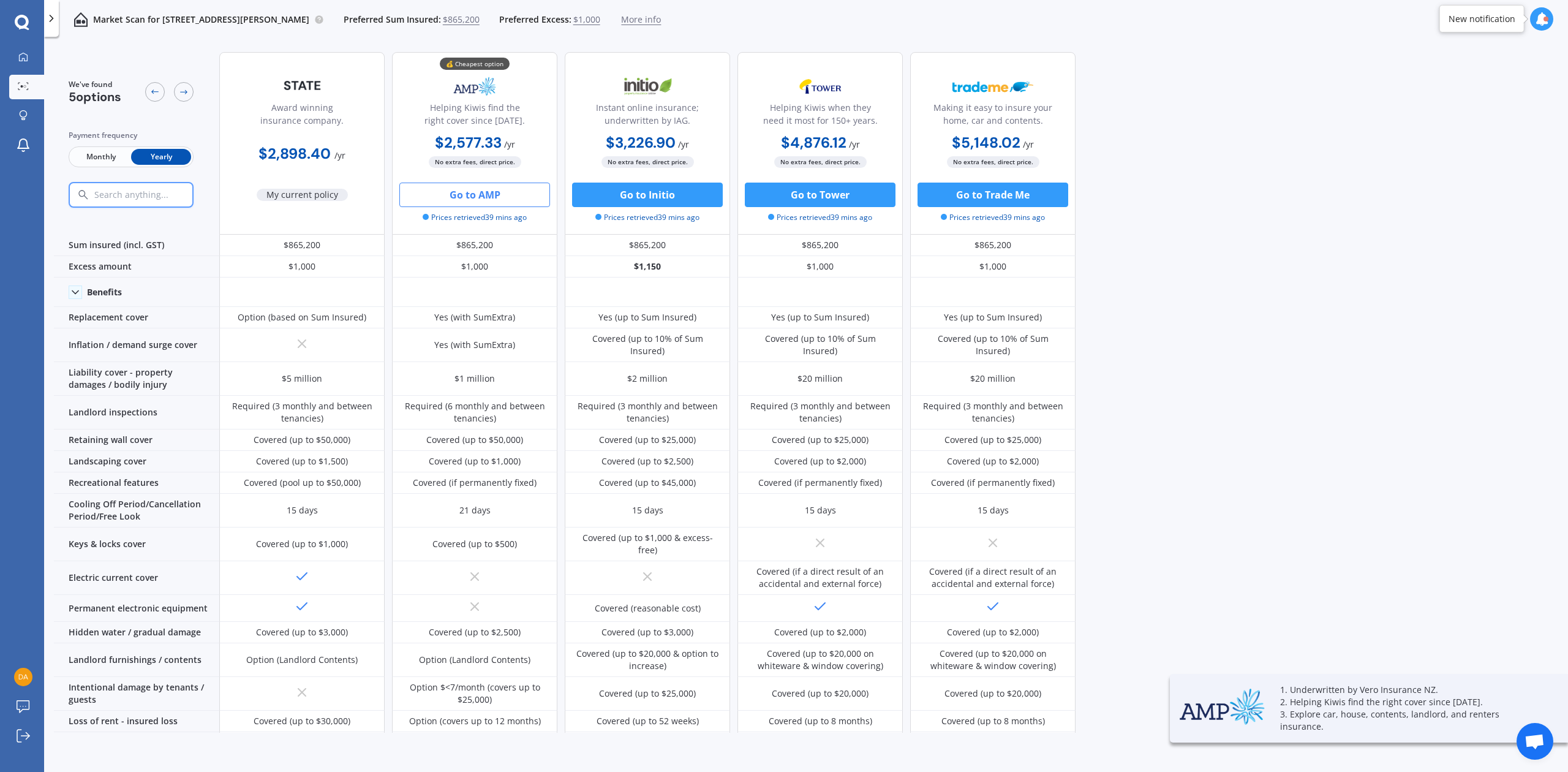
click at [462, 191] on button "Go to AMP" at bounding box center [475, 195] width 151 height 25
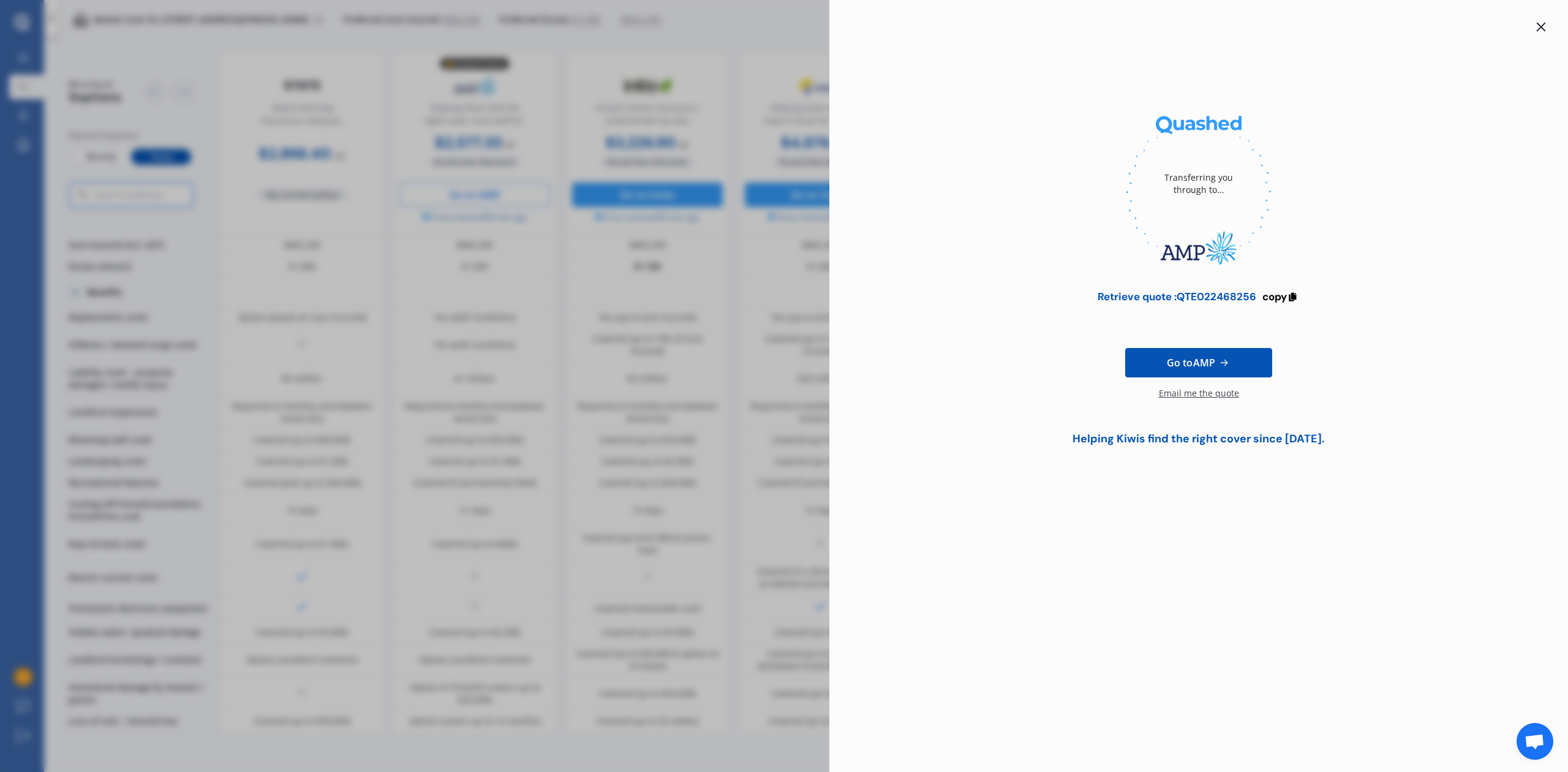
click at [1213, 393] on div "Email me the quote" at bounding box center [1199, 399] width 80 height 25
click at [1218, 353] on link "Go to AMP" at bounding box center [1199, 362] width 147 height 29
click at [1201, 356] on span "Go to AMP" at bounding box center [1191, 362] width 48 height 15
click at [1541, 23] on icon at bounding box center [1541, 27] width 10 height 10
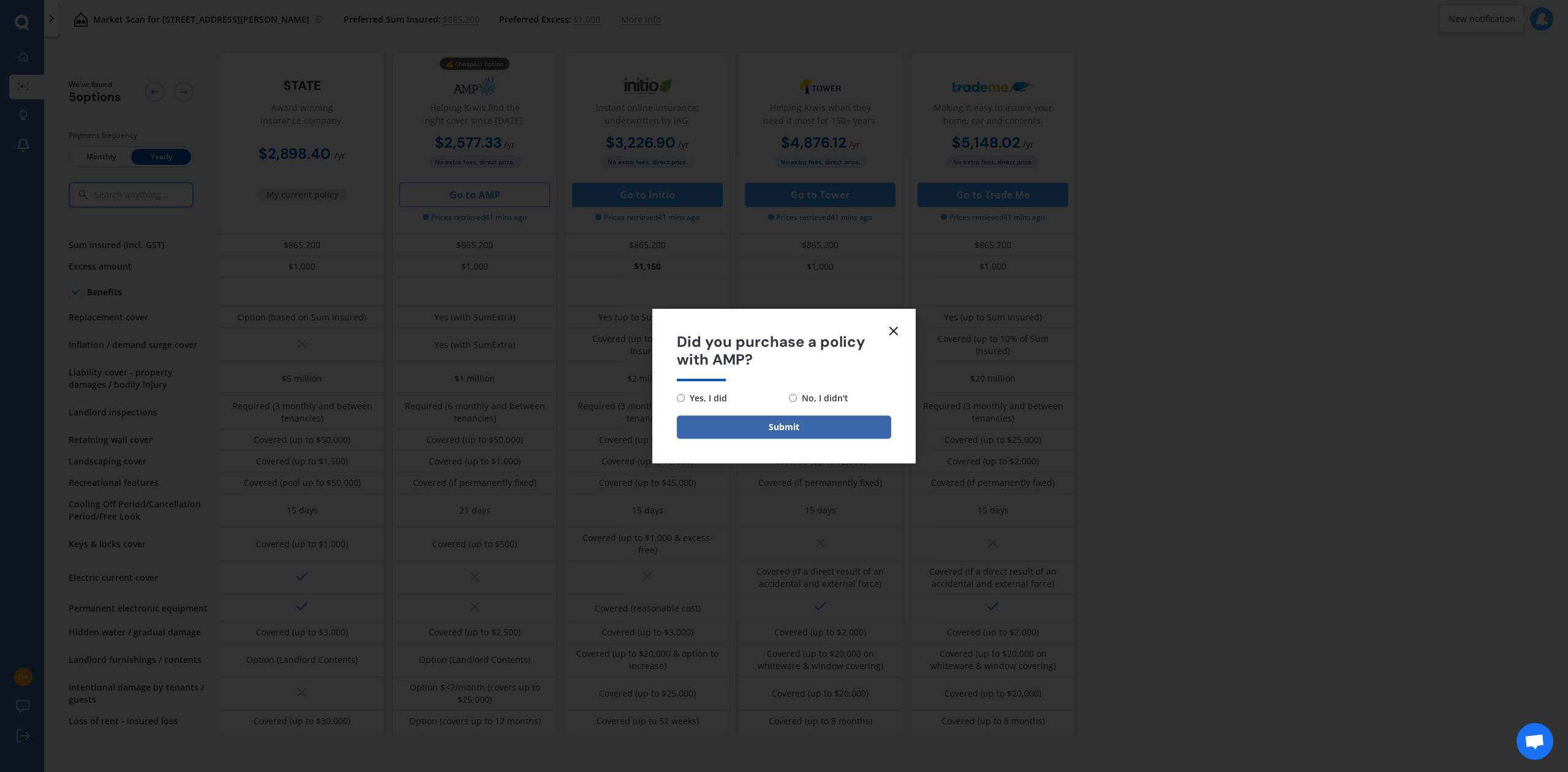
click at [892, 331] on icon at bounding box center [894, 330] width 15 height 15
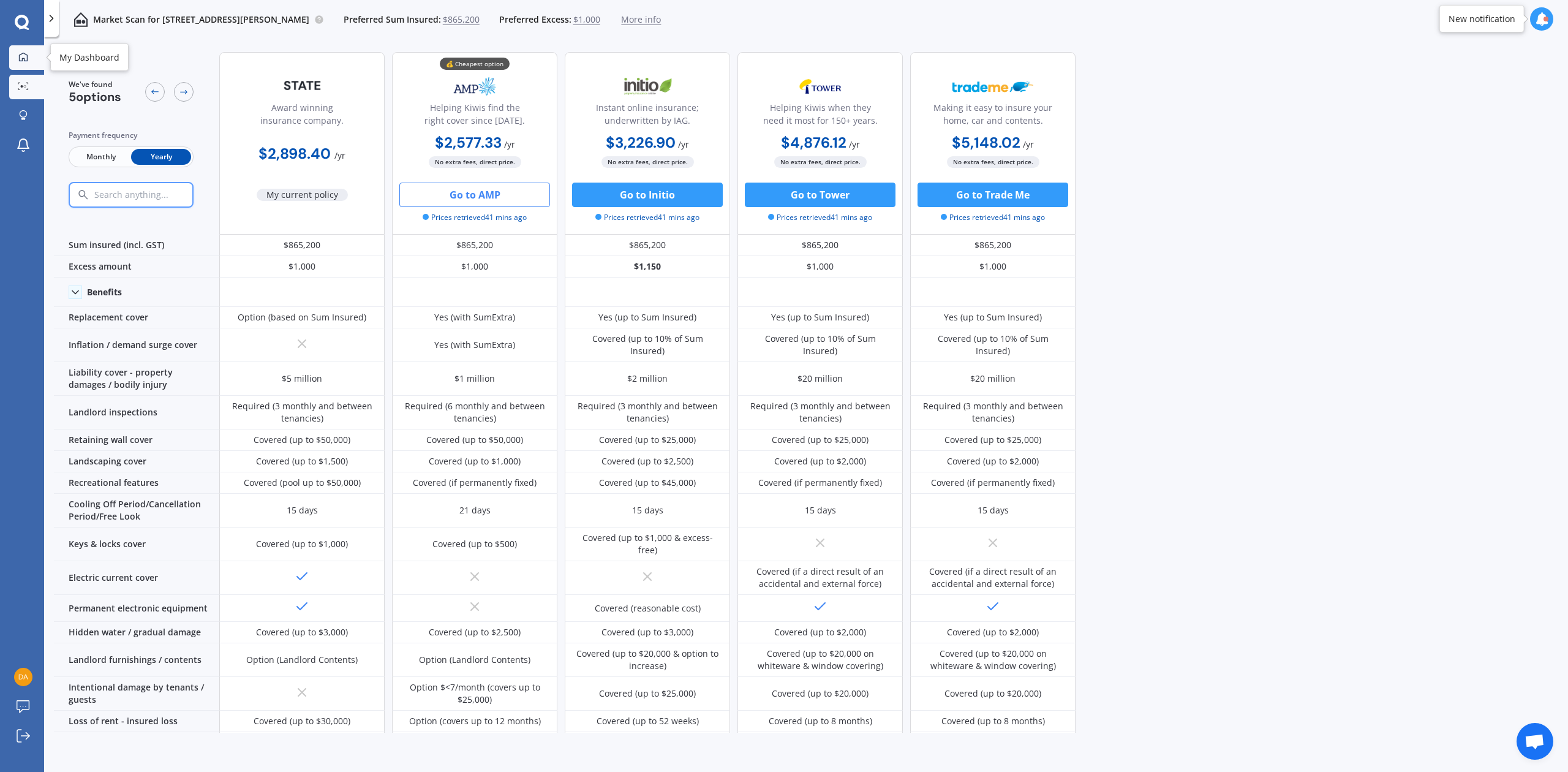
click at [25, 52] on icon at bounding box center [23, 57] width 10 height 10
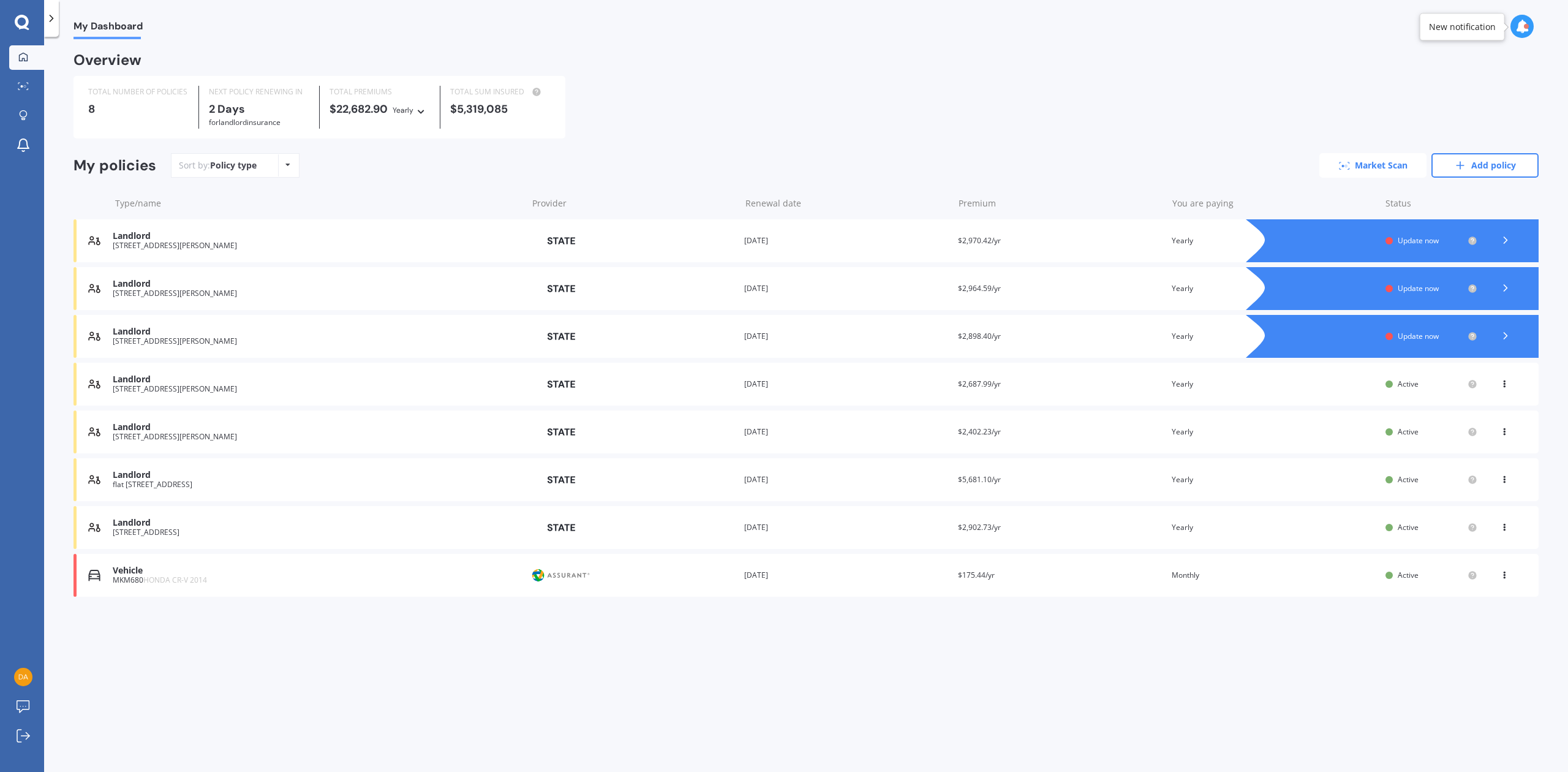
click at [1397, 161] on link "Market Scan" at bounding box center [1372, 165] width 107 height 25
click at [1505, 233] on div at bounding box center [1505, 241] width 37 height 18
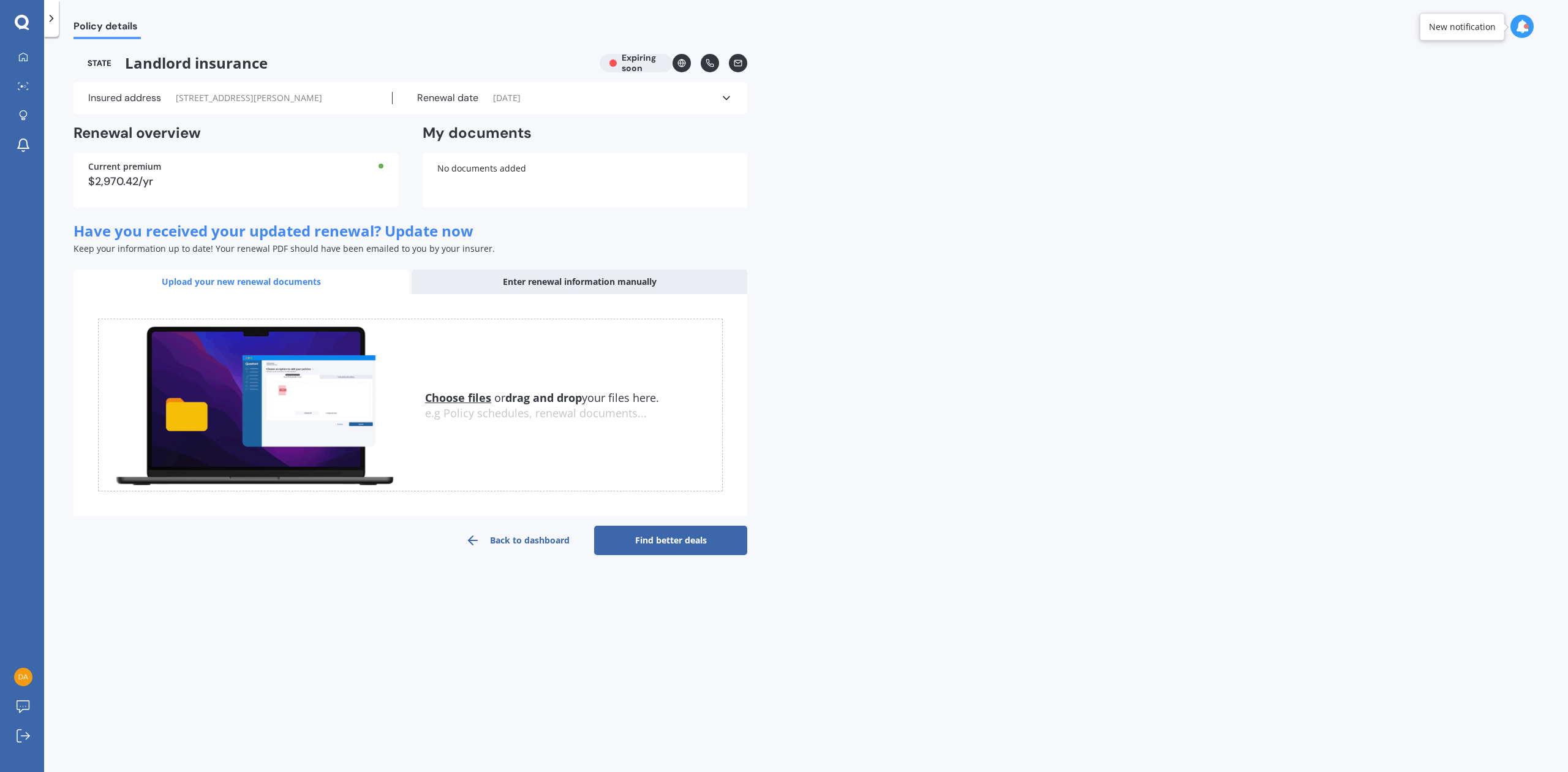
click at [682, 532] on link "Find better deals" at bounding box center [670, 540] width 153 height 29
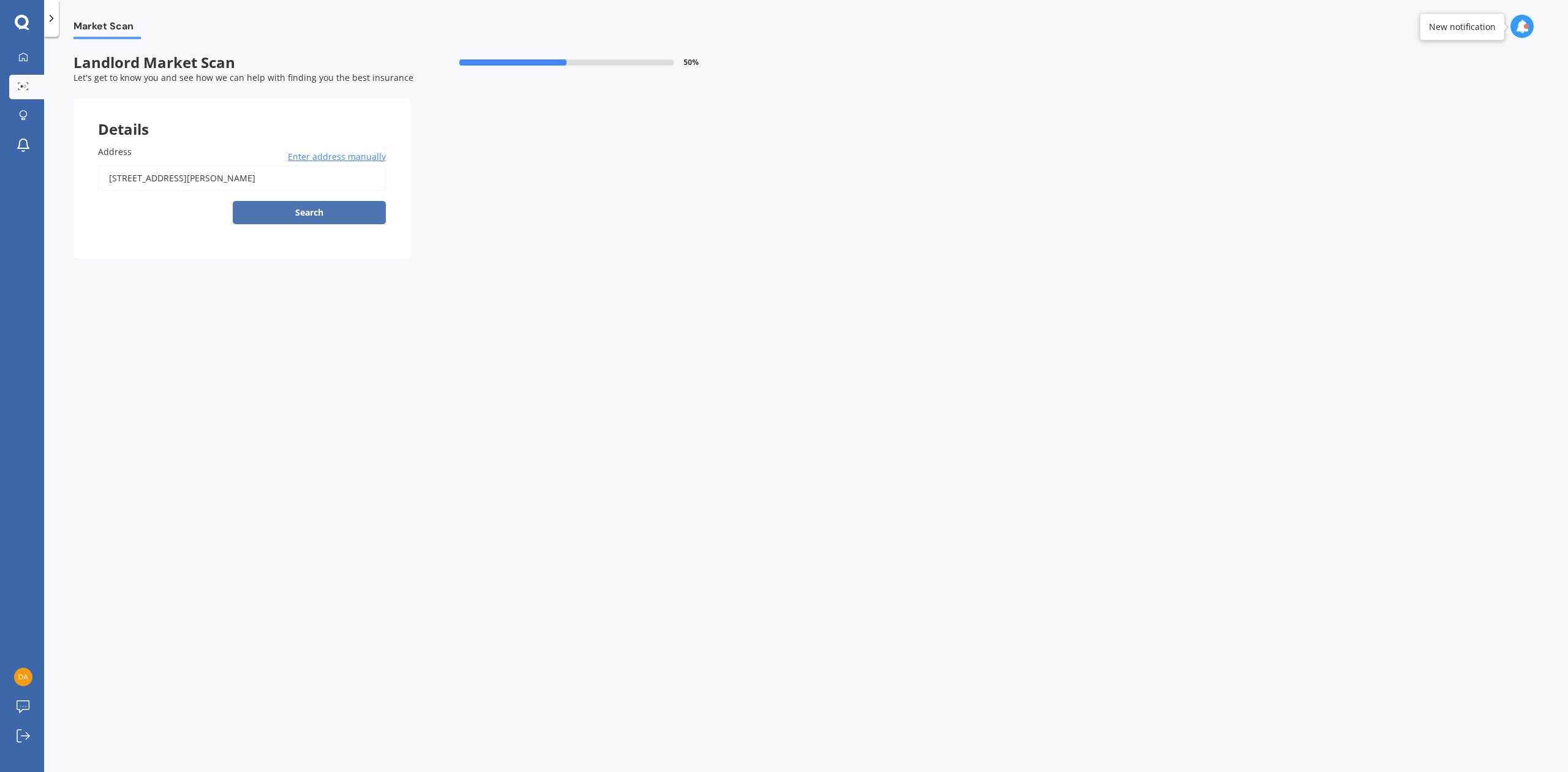
click at [320, 209] on button "Search" at bounding box center [309, 213] width 153 height 23
type input "[STREET_ADDRESS][PERSON_NAME]"
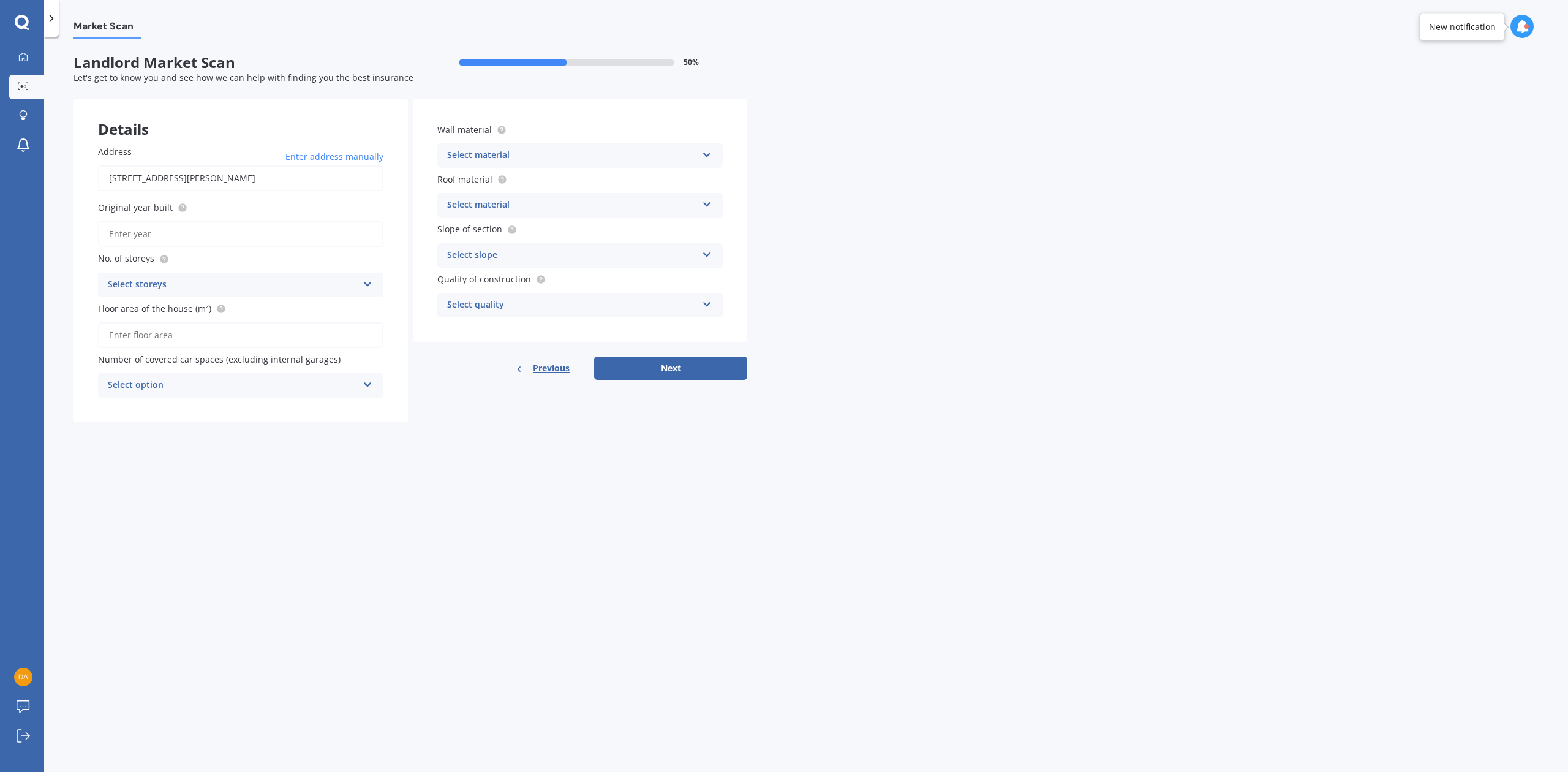
click at [160, 239] on input "Original year built" at bounding box center [241, 234] width 286 height 26
type input "1980"
click at [167, 285] on div "Select storeys" at bounding box center [233, 285] width 250 height 15
click at [148, 310] on div "1" at bounding box center [241, 309] width 284 height 22
click at [167, 334] on input "Floor area of the house (m²)" at bounding box center [241, 335] width 286 height 26
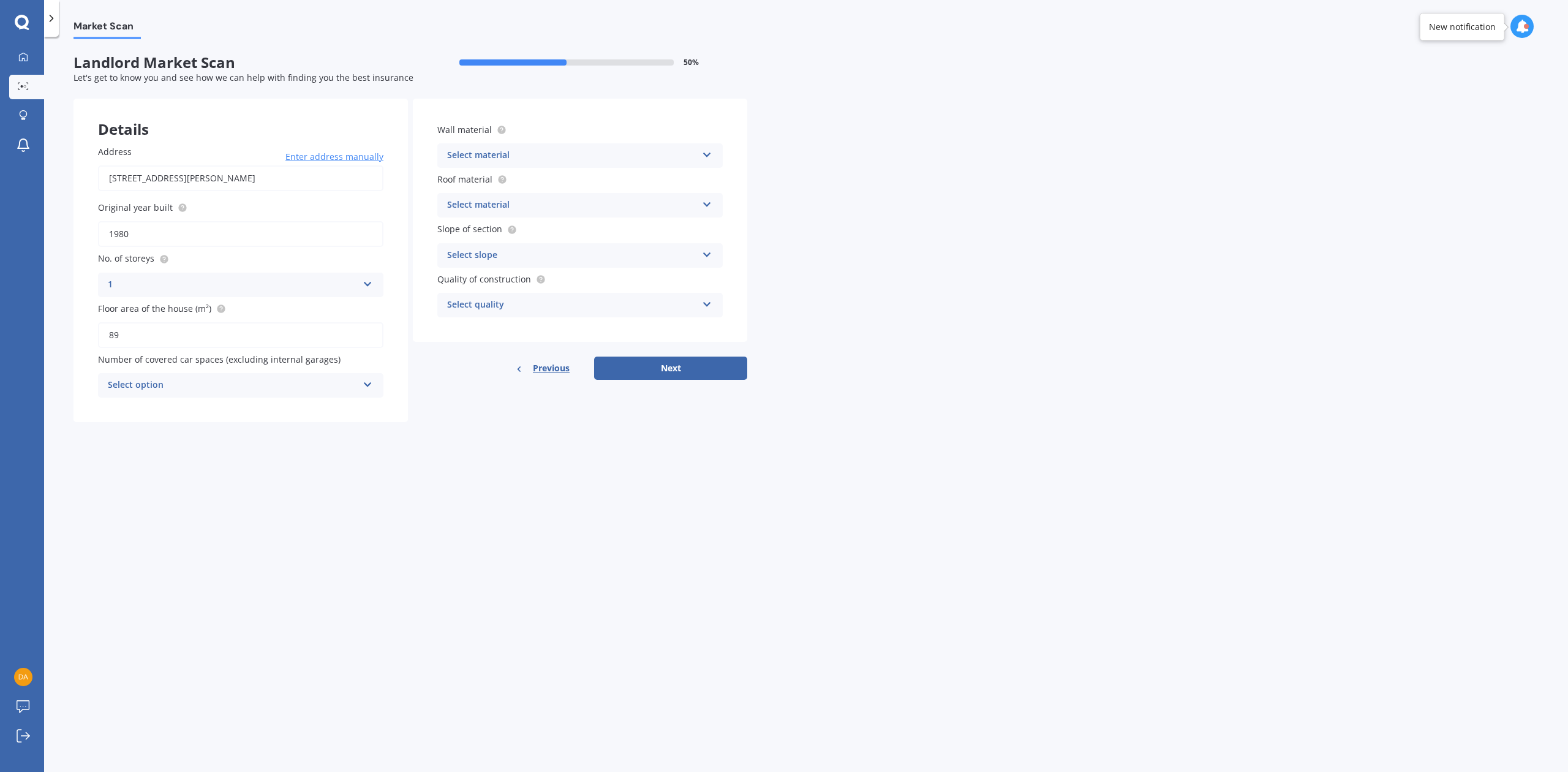
type input "89"
click at [166, 383] on div "Select option" at bounding box center [233, 385] width 250 height 15
click at [120, 446] on div "2" at bounding box center [241, 453] width 284 height 22
click at [544, 152] on div "Select material" at bounding box center [572, 155] width 250 height 15
click at [473, 290] on div "Other" at bounding box center [579, 289] width 284 height 22
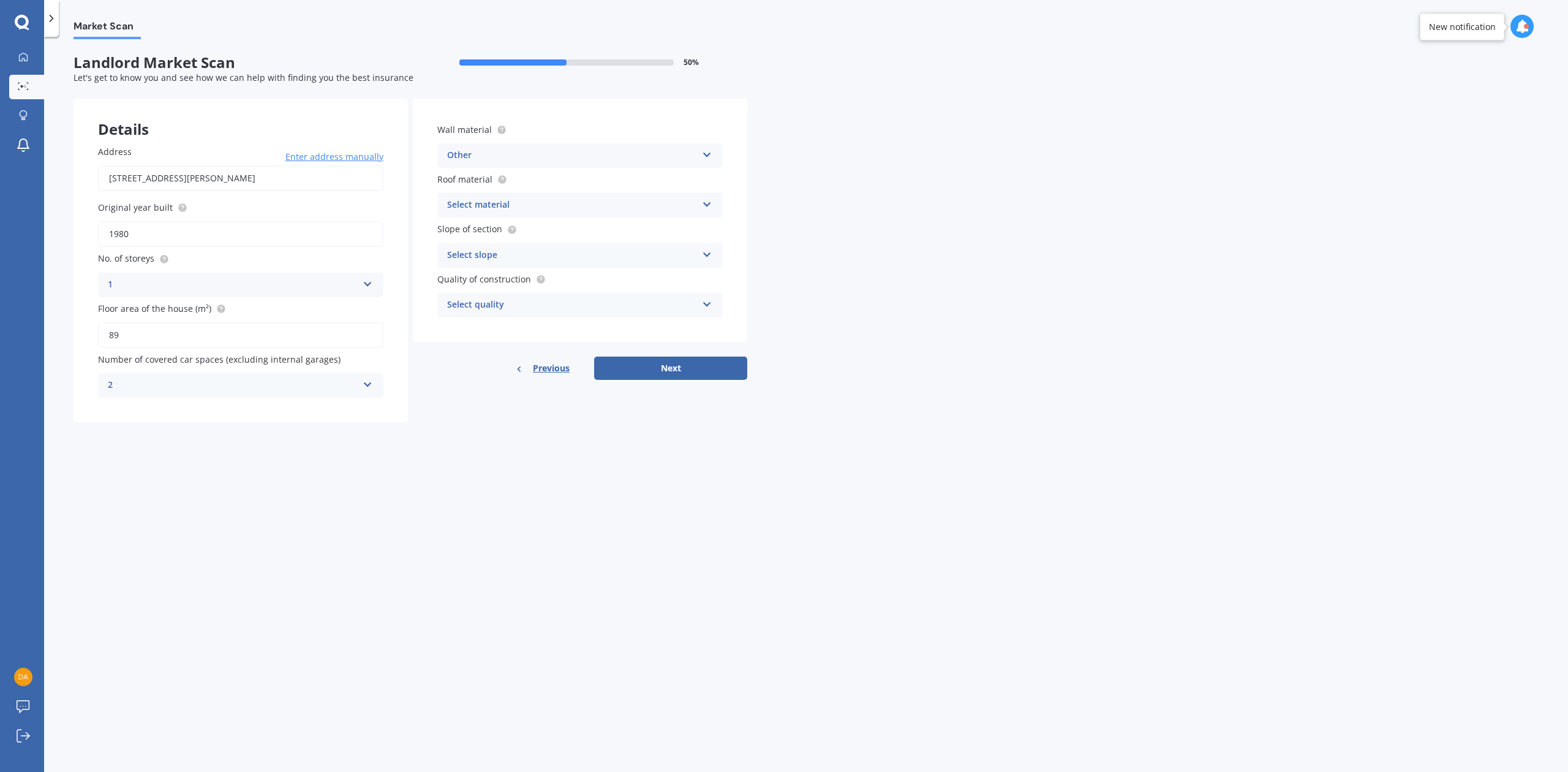
click at [522, 198] on div "Select material" at bounding box center [572, 205] width 250 height 15
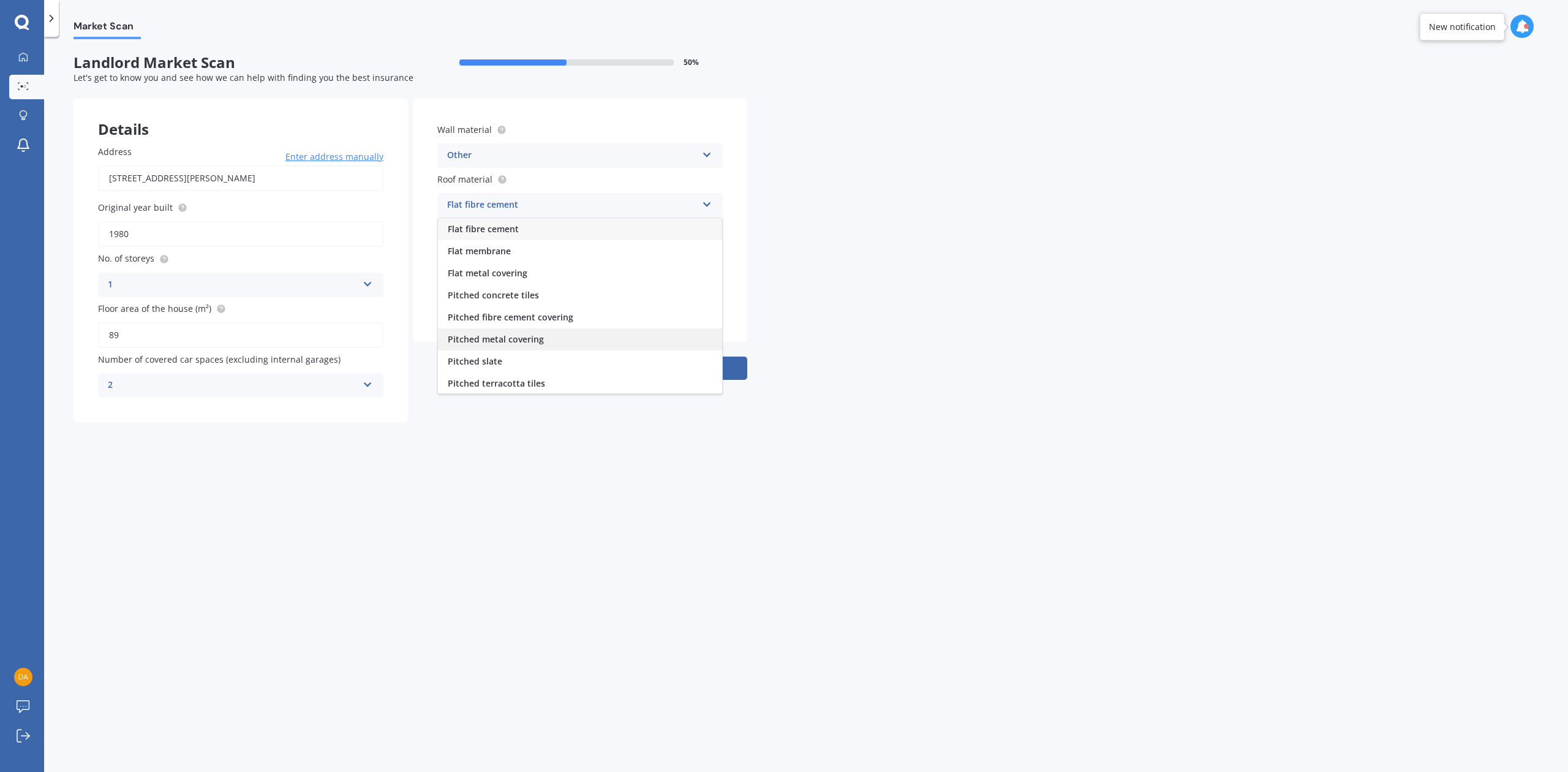
click at [501, 339] on span "Pitched metal covering" at bounding box center [496, 339] width 96 height 12
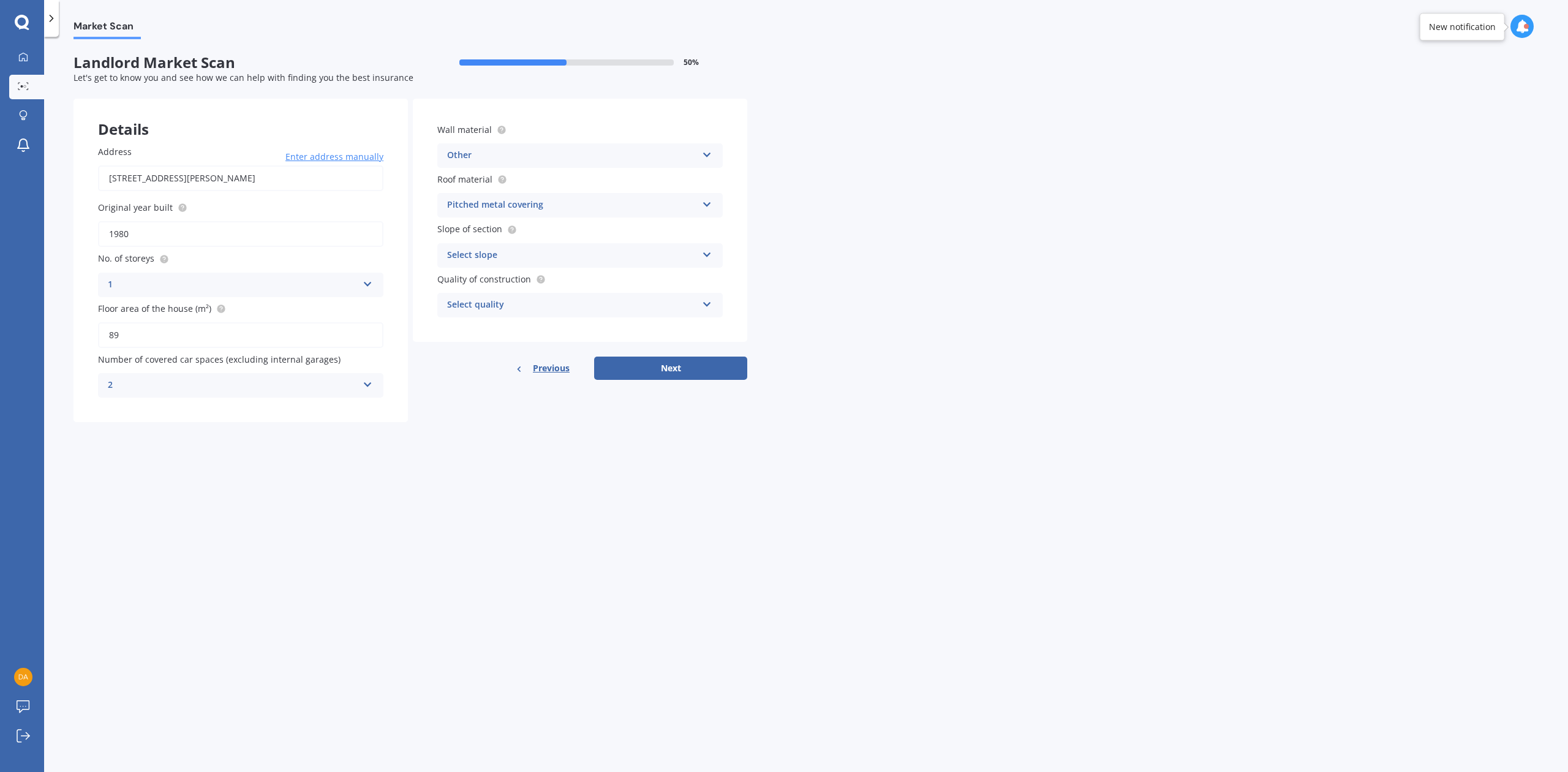
click at [512, 251] on div "Select slope" at bounding box center [572, 255] width 250 height 15
click at [505, 278] on span "Flat or gentle slope (up to about 5°)" at bounding box center [522, 279] width 150 height 12
click at [511, 299] on div "Select quality" at bounding box center [572, 305] width 250 height 15
click at [488, 329] on div "Standard" at bounding box center [579, 329] width 284 height 22
click at [700, 371] on button "Next" at bounding box center [670, 368] width 153 height 23
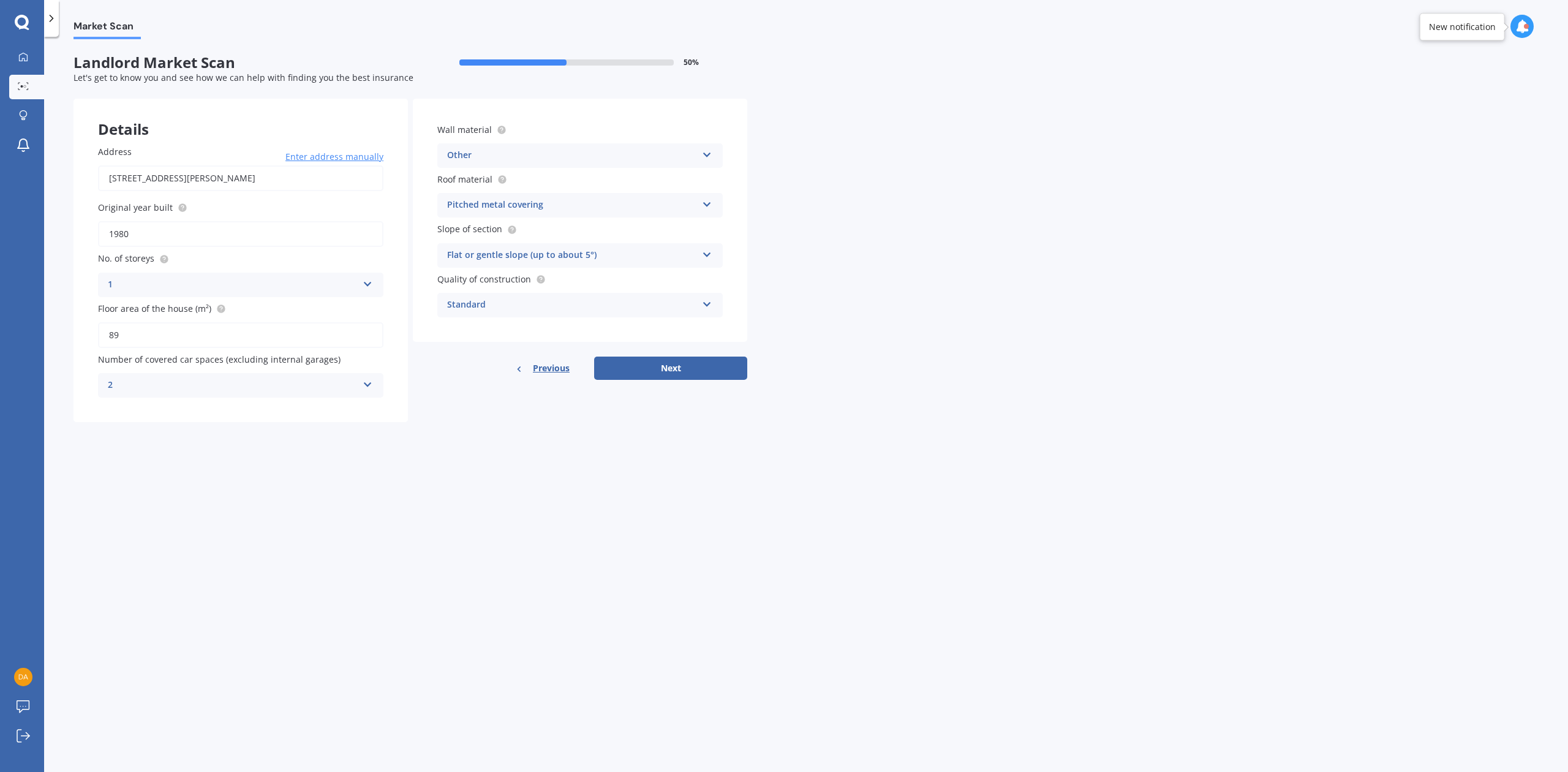
select select "26"
select select "07"
select select "1967"
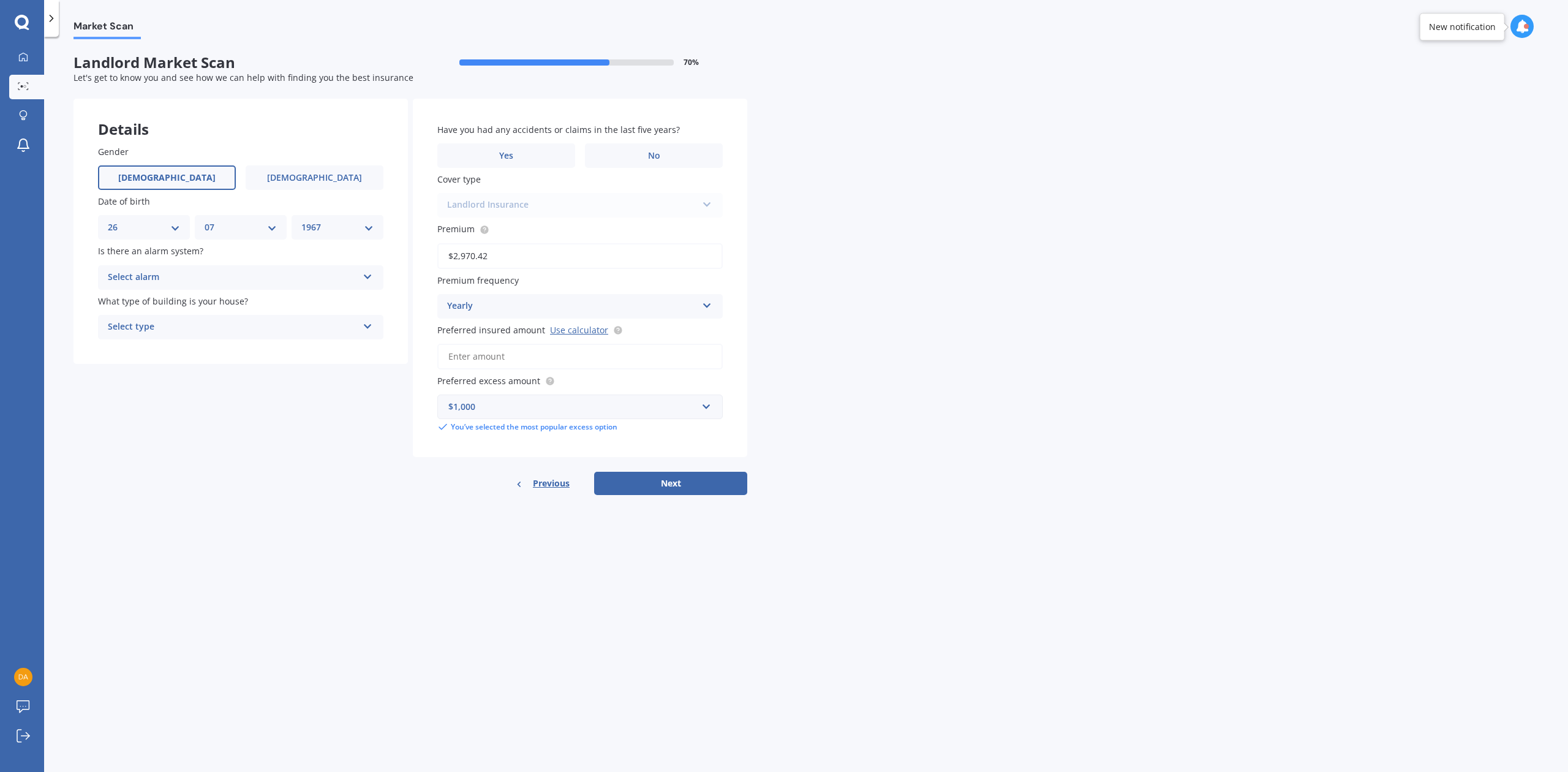
click at [204, 274] on div "Select alarm" at bounding box center [233, 277] width 250 height 15
click at [116, 339] on span "No" at bounding box center [114, 345] width 12 height 12
click at [146, 329] on div "Select type" at bounding box center [233, 327] width 250 height 15
click at [131, 347] on span "Freestanding" at bounding box center [136, 351] width 55 height 12
click at [648, 152] on span "No" at bounding box center [654, 156] width 12 height 10
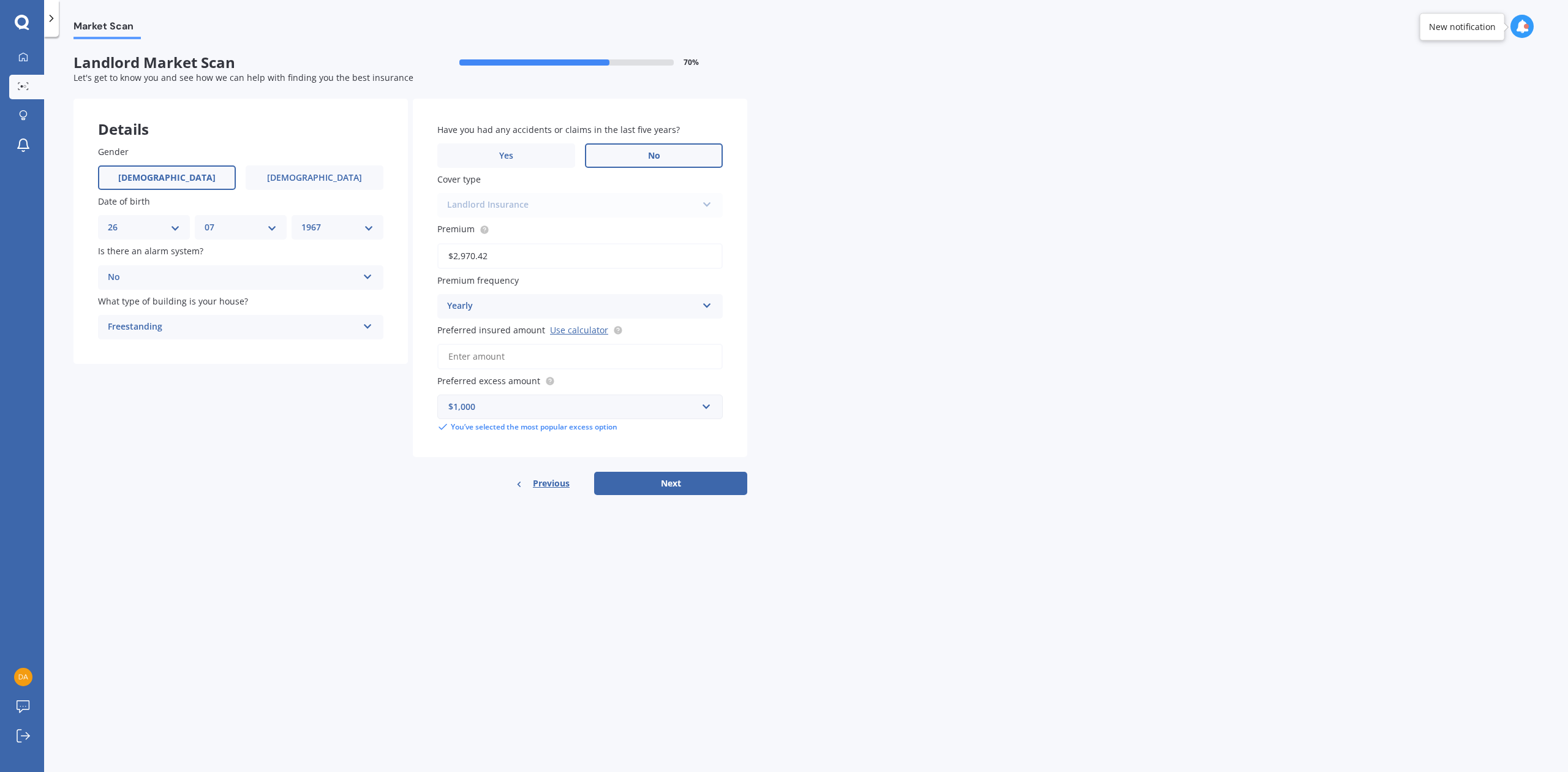
click at [0, 0] on input "No" at bounding box center [0, 0] width 0 height 0
click at [511, 358] on input "Preferred insured amount Use calculator" at bounding box center [579, 356] width 286 height 26
type input "$702,965"
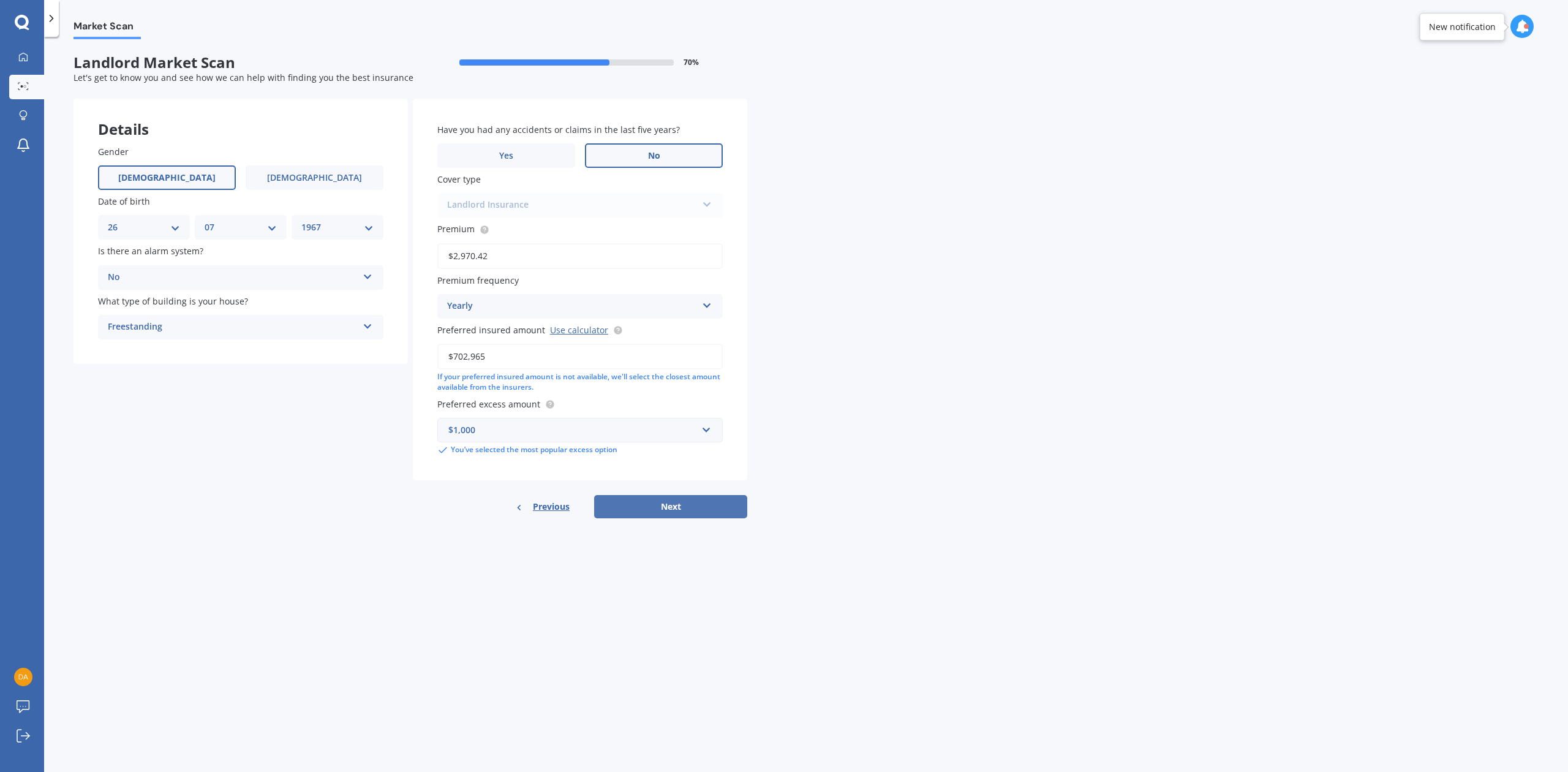
click at [700, 501] on button "Next" at bounding box center [670, 507] width 153 height 23
select select "26"
select select "07"
select select "1967"
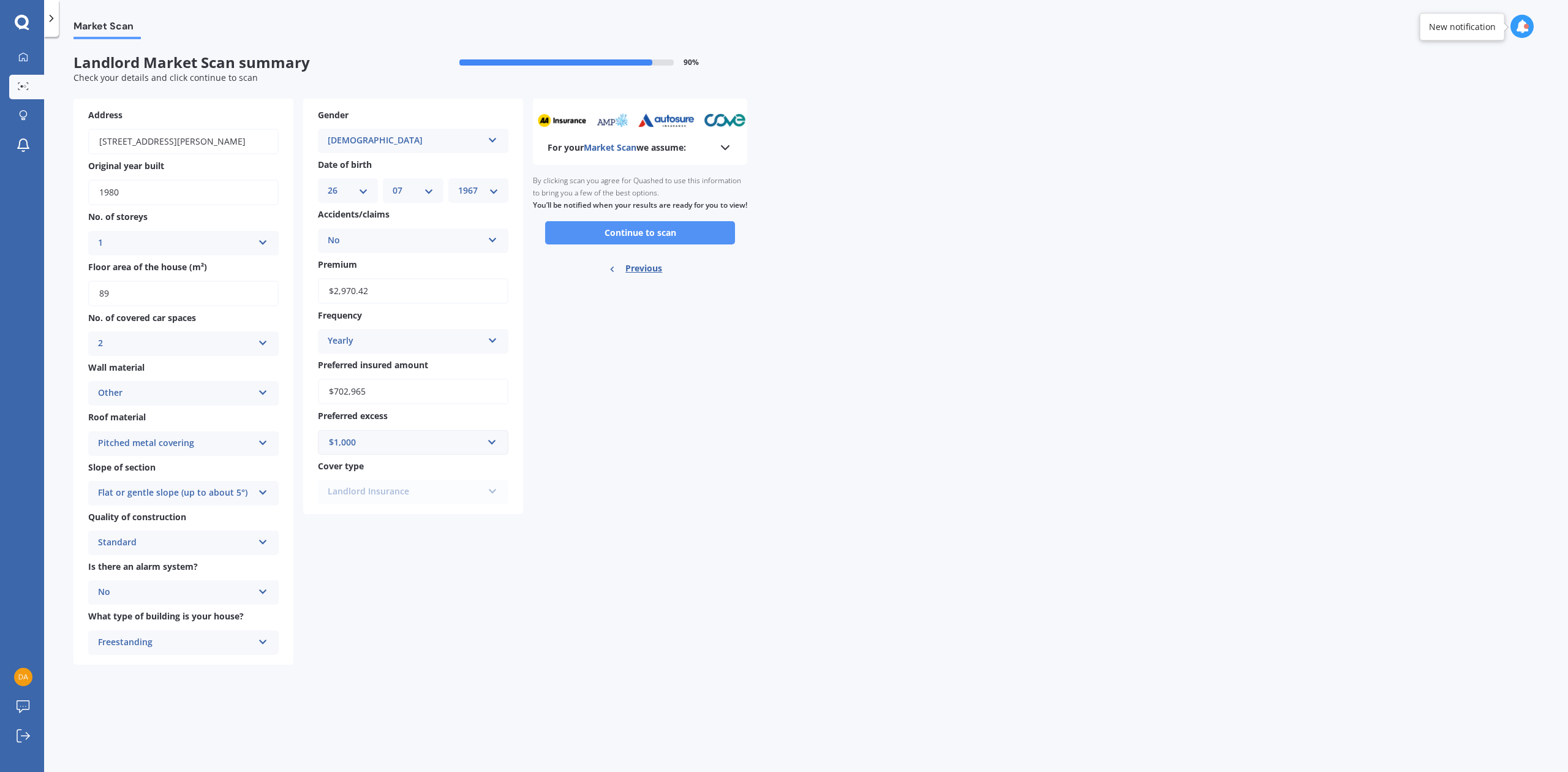
click at [640, 245] on button "Continue to scan" at bounding box center [640, 233] width 190 height 23
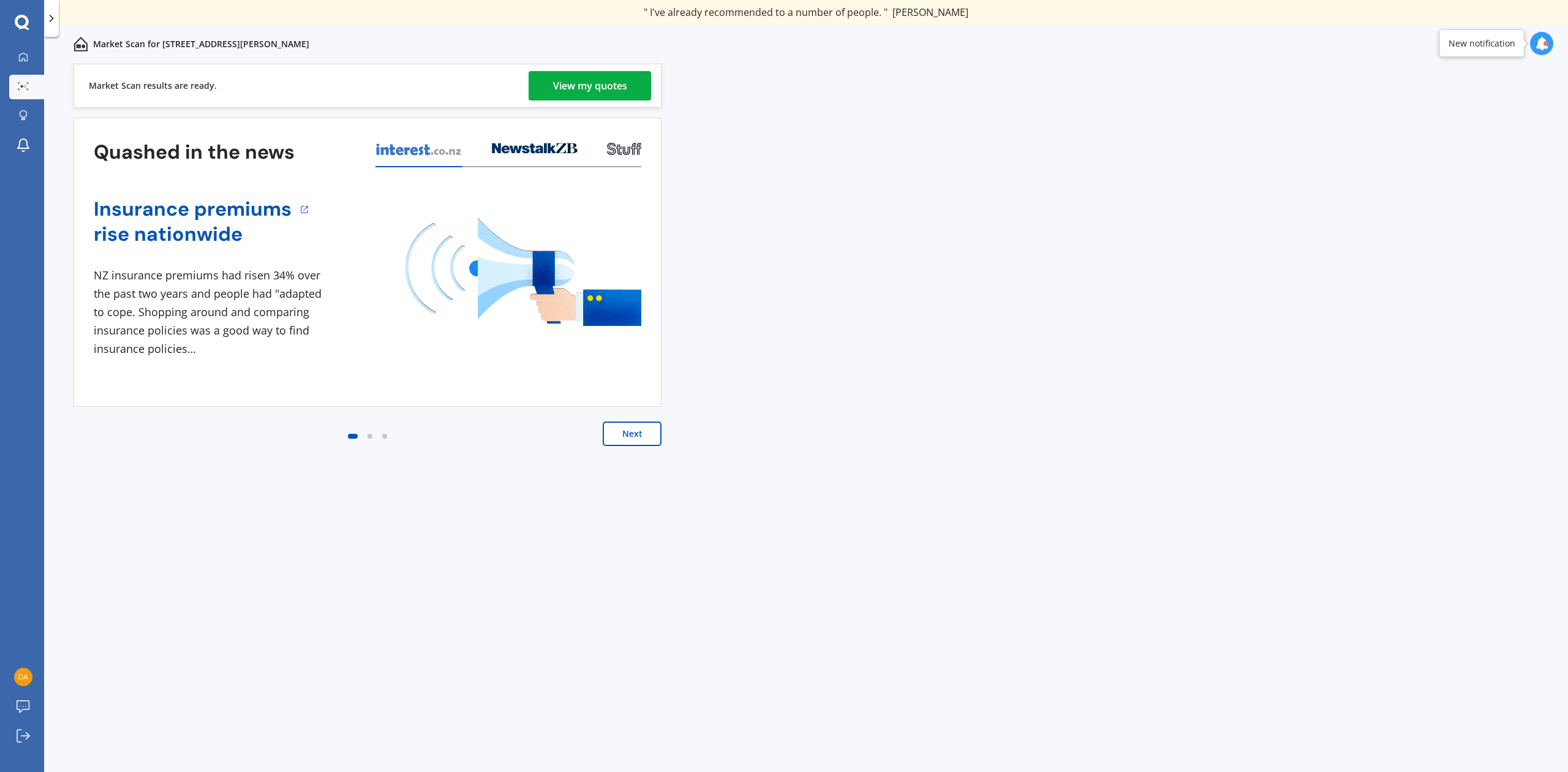
click at [598, 84] on div "View my quotes" at bounding box center [590, 85] width 74 height 29
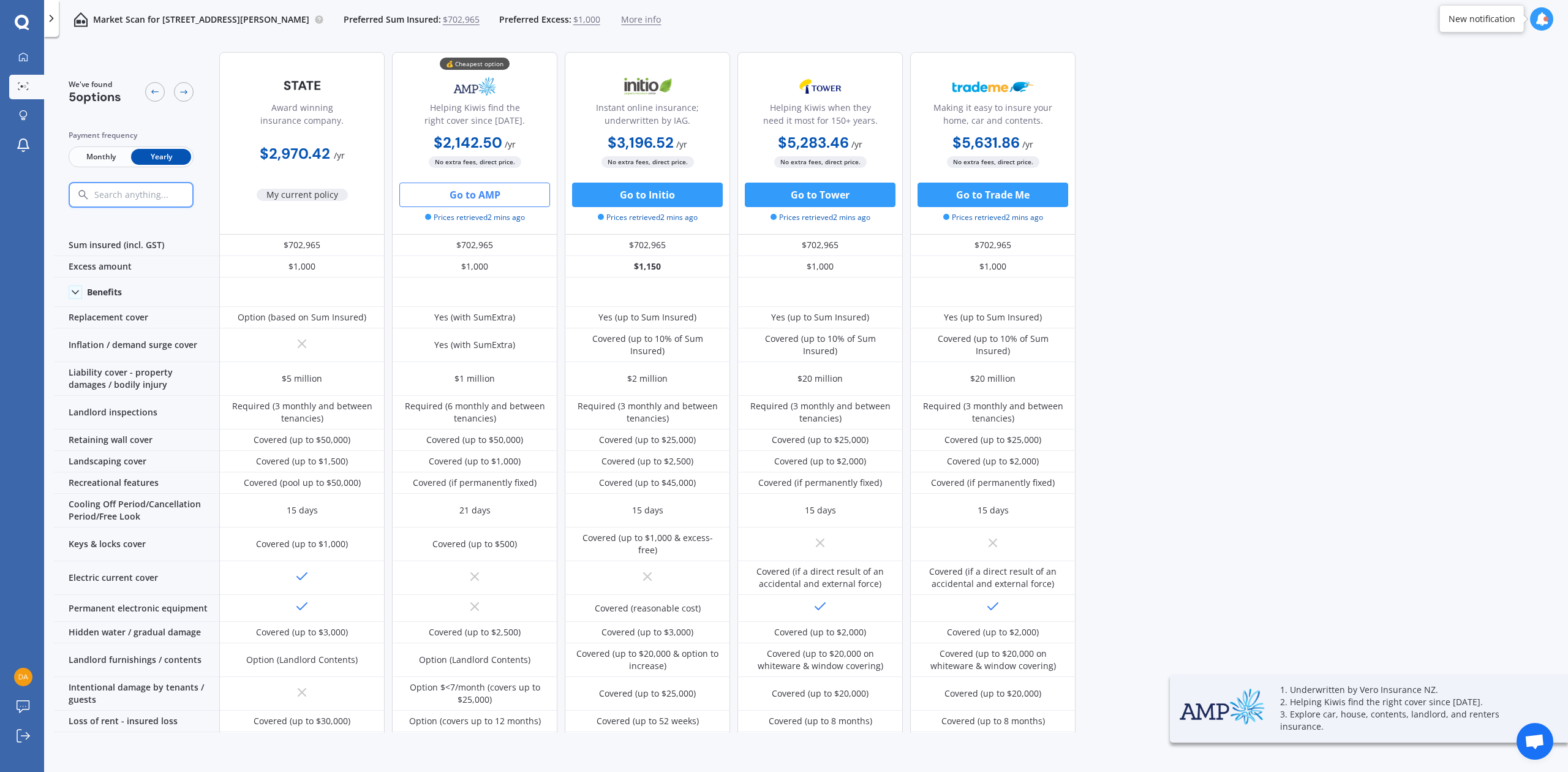
click at [462, 189] on button "Go to AMP" at bounding box center [475, 195] width 151 height 25
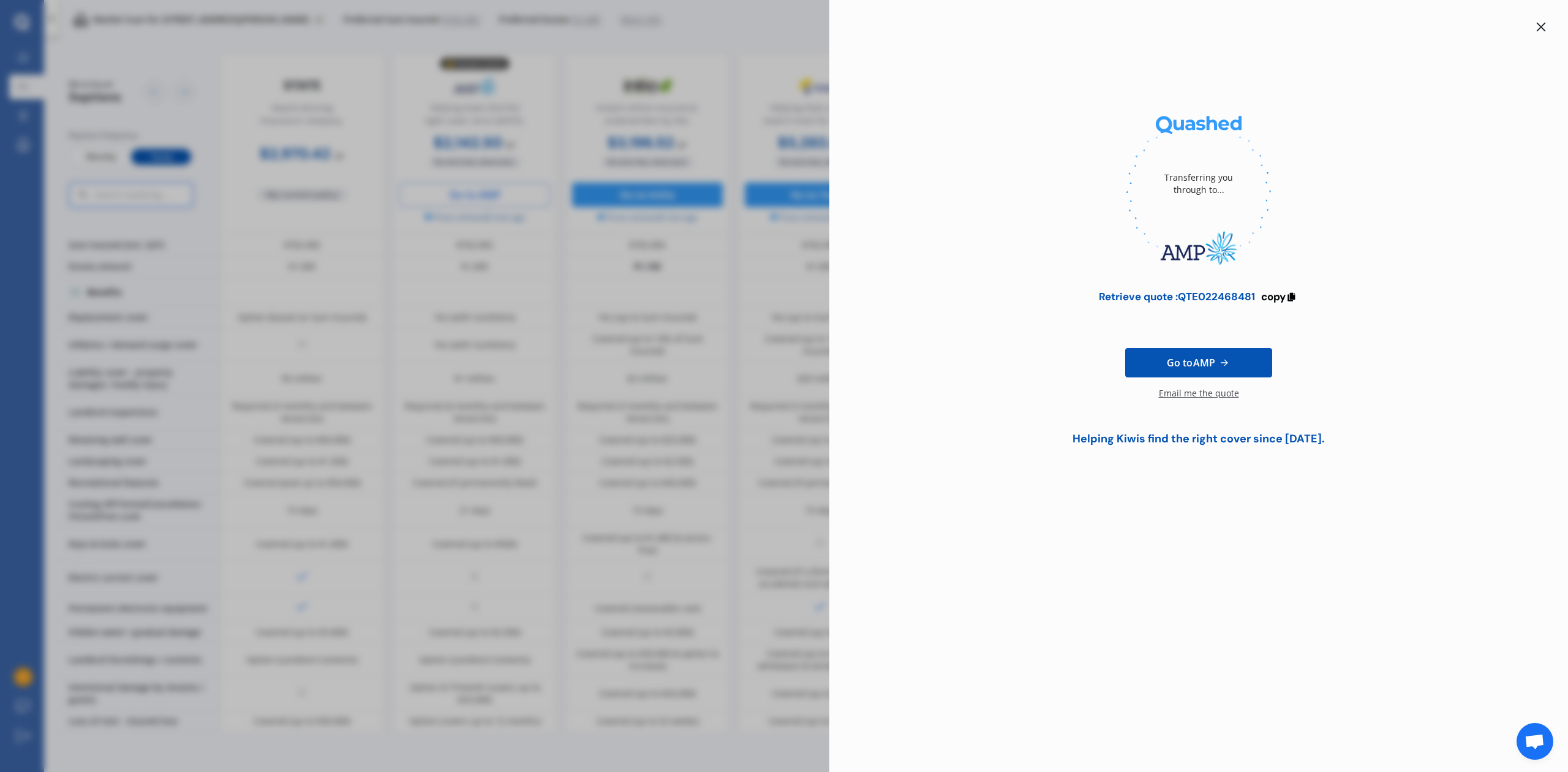
click at [1214, 391] on div "Email me the quote" at bounding box center [1199, 399] width 80 height 25
